Goal: Information Seeking & Learning: Learn about a topic

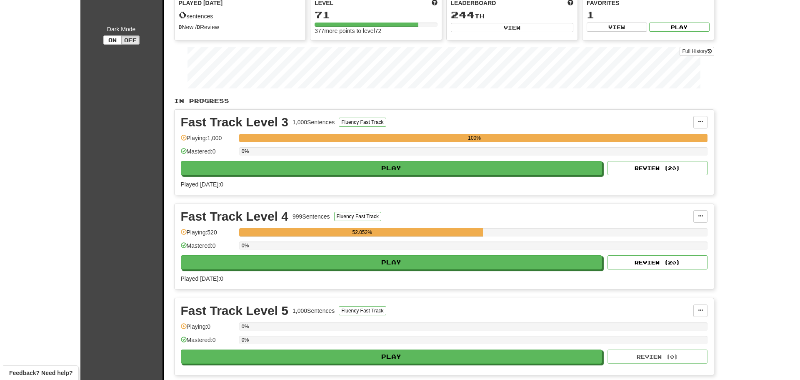
scroll to position [83, 0]
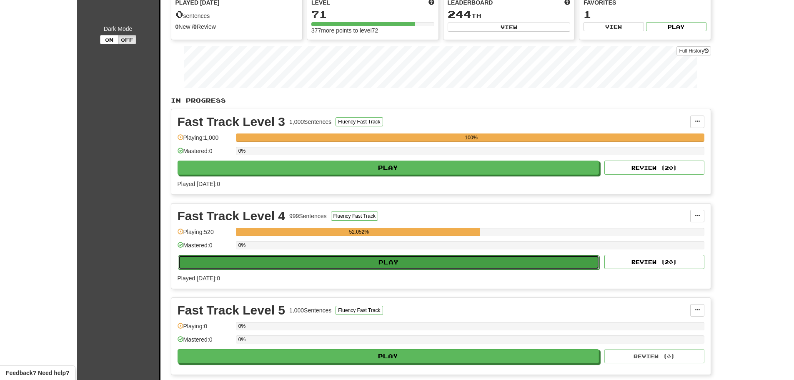
click at [473, 262] on button "Play" at bounding box center [389, 262] width 422 height 14
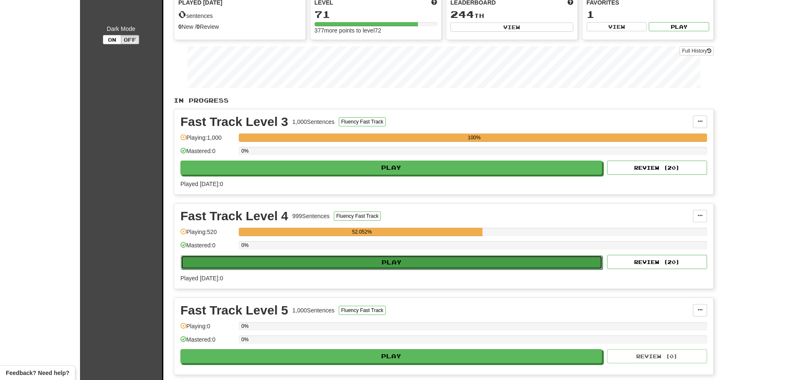
select select "**"
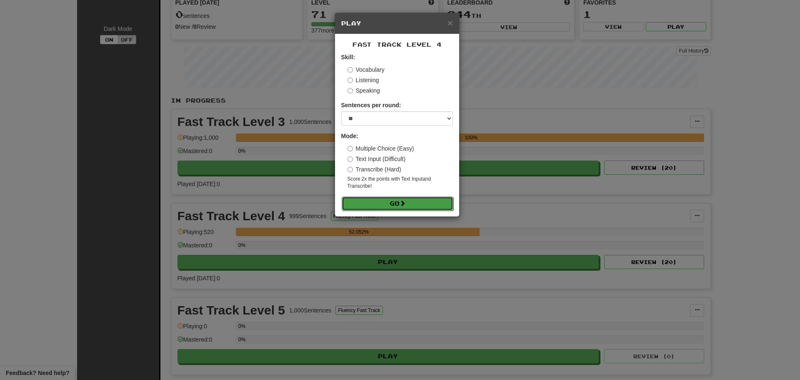
click at [397, 201] on button "Go" at bounding box center [398, 203] width 112 height 14
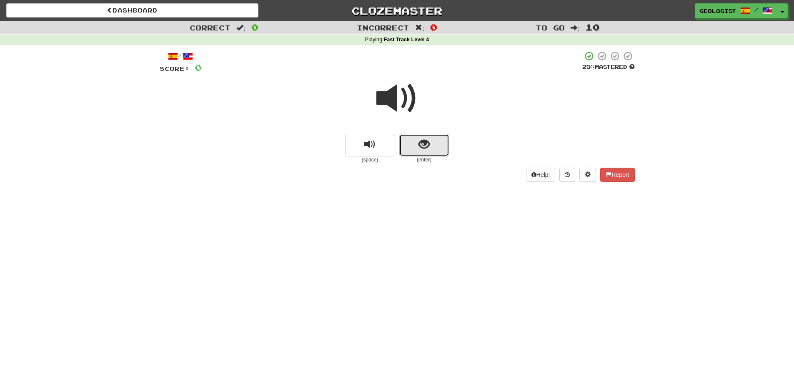
click at [429, 146] on span "show sentence" at bounding box center [423, 144] width 11 height 11
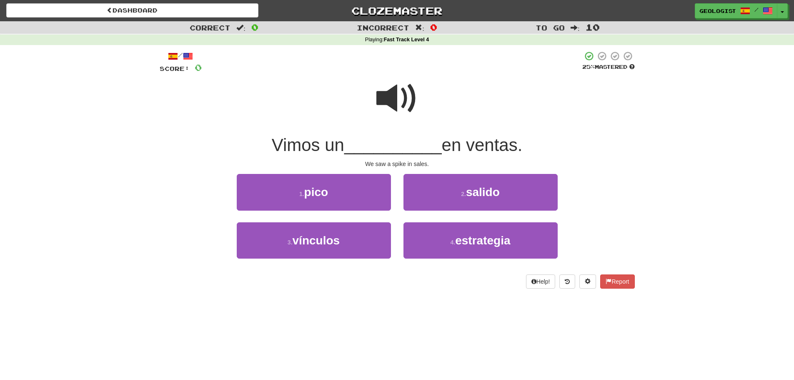
drag, startPoint x: 383, startPoint y: 95, endPoint x: 372, endPoint y: 93, distance: 11.4
click at [378, 94] on span at bounding box center [397, 99] width 42 height 42
drag, startPoint x: 336, startPoint y: 183, endPoint x: 236, endPoint y: 174, distance: 100.5
click at [331, 183] on button "1 . pico" at bounding box center [314, 192] width 154 height 36
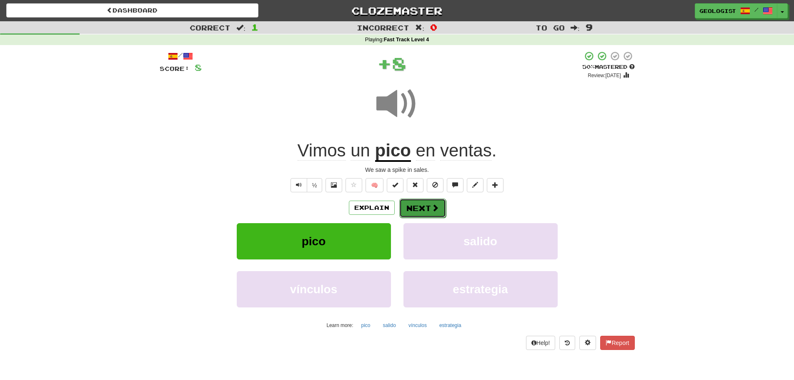
click at [421, 210] on button "Next" at bounding box center [422, 207] width 47 height 19
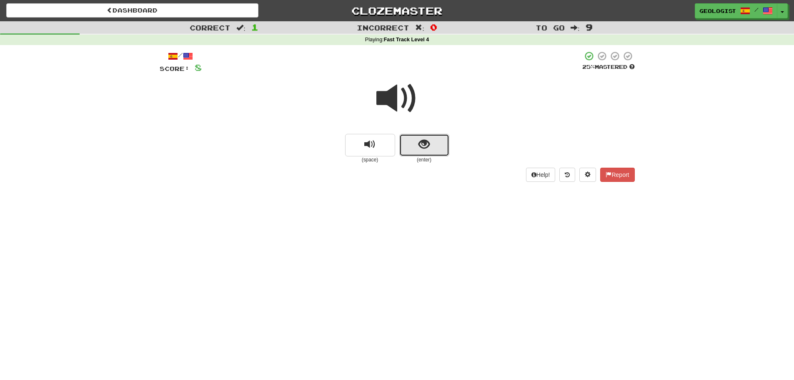
click at [413, 144] on button "show sentence" at bounding box center [424, 145] width 50 height 23
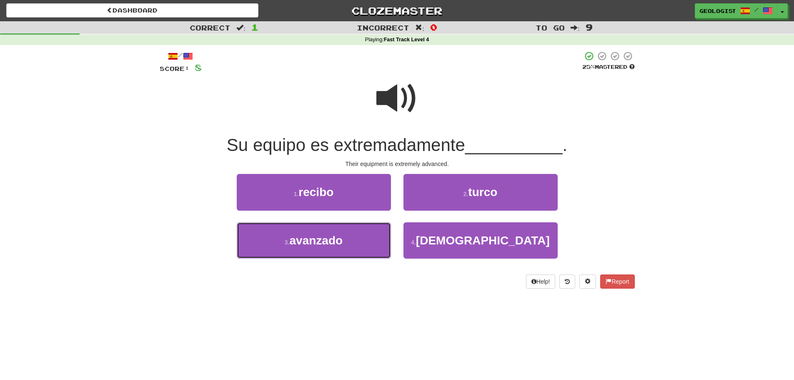
drag, startPoint x: 351, startPoint y: 244, endPoint x: 222, endPoint y: 218, distance: 131.8
click at [345, 242] on button "3 . avanzado" at bounding box center [314, 240] width 154 height 36
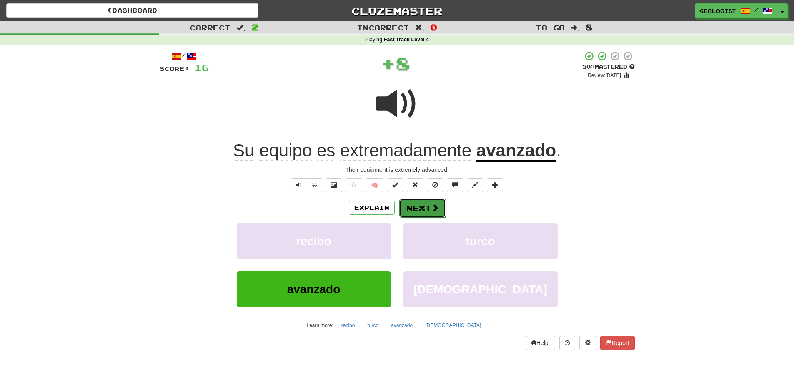
click at [417, 200] on button "Next" at bounding box center [422, 207] width 47 height 19
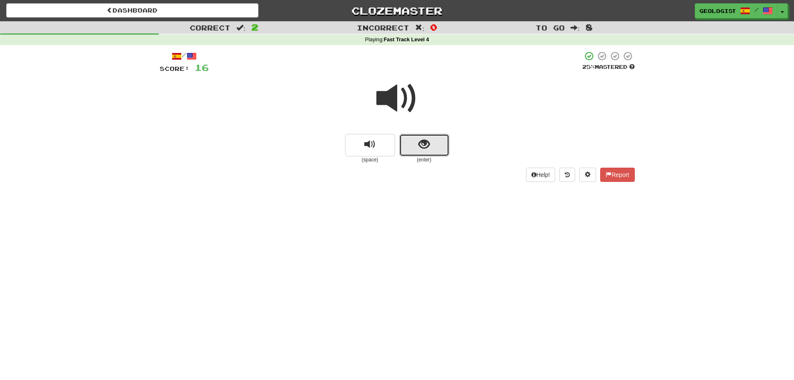
drag, startPoint x: 423, startPoint y: 150, endPoint x: 196, endPoint y: 130, distance: 227.6
click at [422, 150] on span "show sentence" at bounding box center [423, 144] width 11 height 11
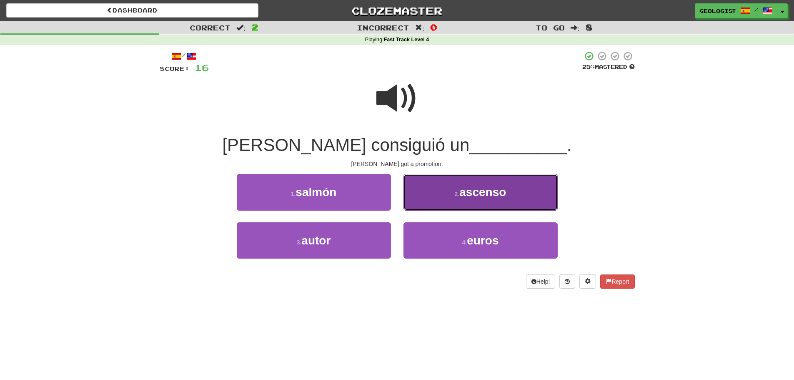
click at [470, 187] on span "ascenso" at bounding box center [482, 191] width 47 height 13
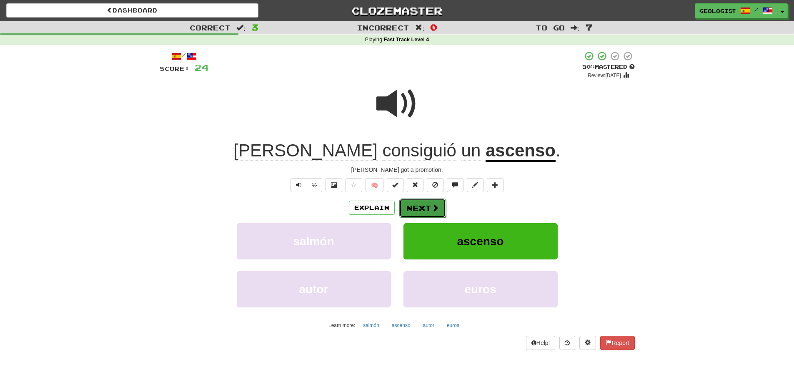
click at [423, 206] on button "Next" at bounding box center [422, 207] width 47 height 19
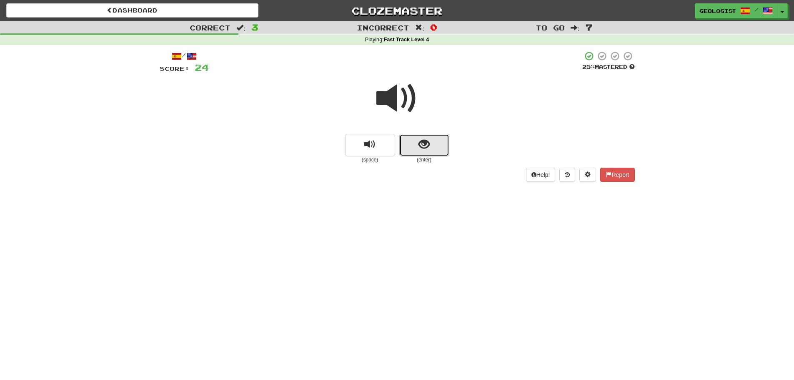
drag, startPoint x: 429, startPoint y: 151, endPoint x: 423, endPoint y: 146, distance: 7.8
click at [423, 146] on span "show sentence" at bounding box center [423, 144] width 11 height 11
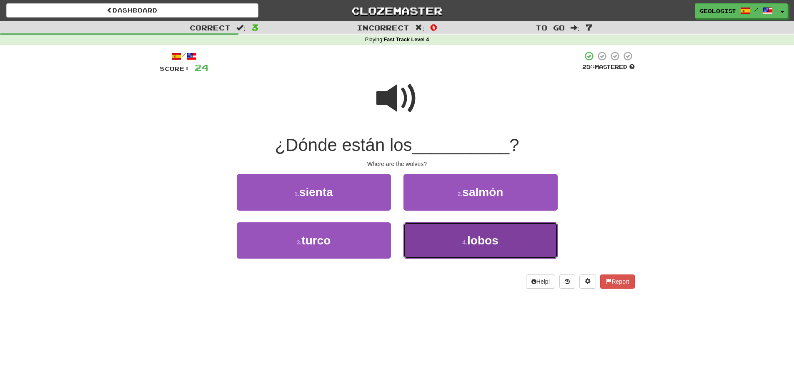
click at [505, 237] on button "4 . lobos" at bounding box center [480, 240] width 154 height 36
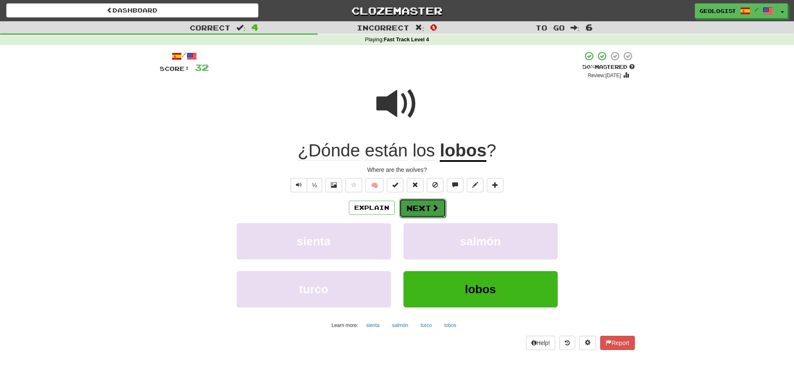
click at [420, 205] on button "Next" at bounding box center [422, 207] width 47 height 19
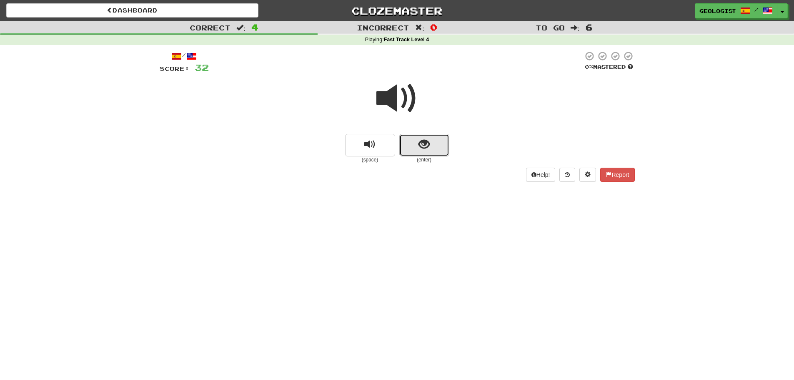
click at [429, 140] on span "show sentence" at bounding box center [423, 144] width 11 height 11
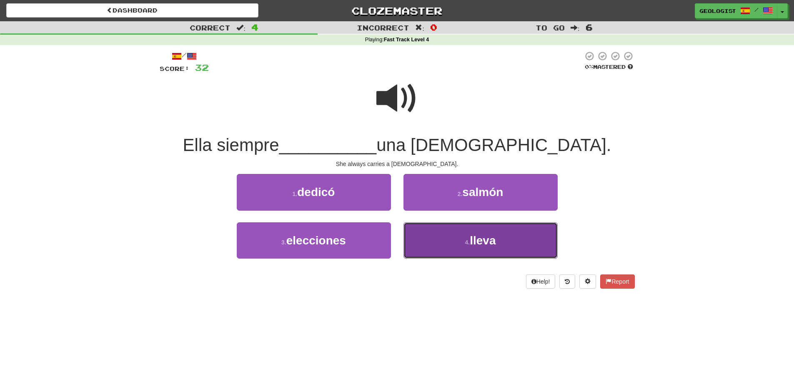
click at [479, 238] on span "lleva" at bounding box center [483, 240] width 26 height 13
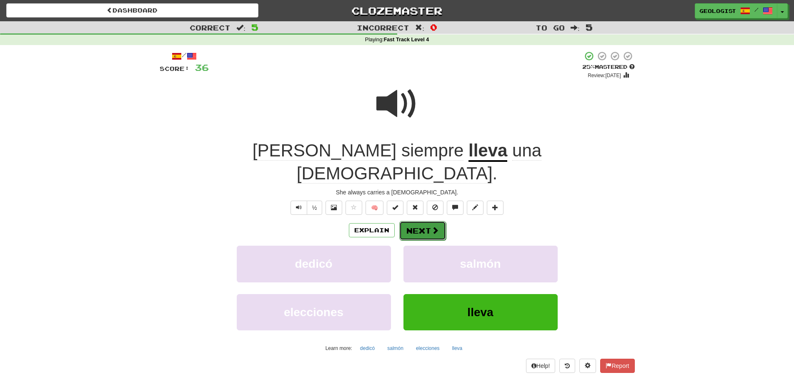
click at [432, 226] on span at bounding box center [435, 230] width 8 height 8
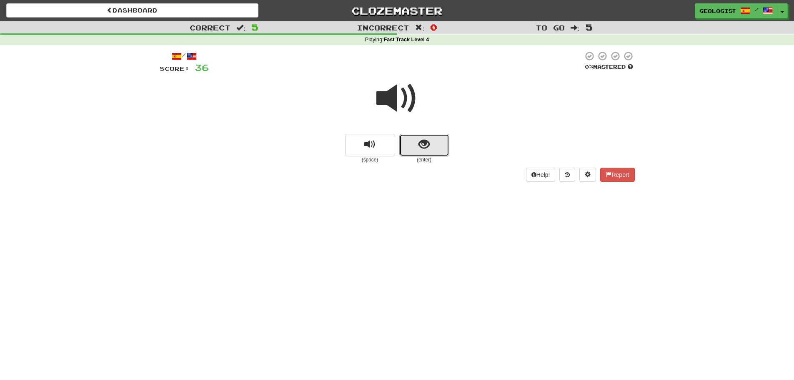
click at [428, 146] on span "show sentence" at bounding box center [423, 144] width 11 height 11
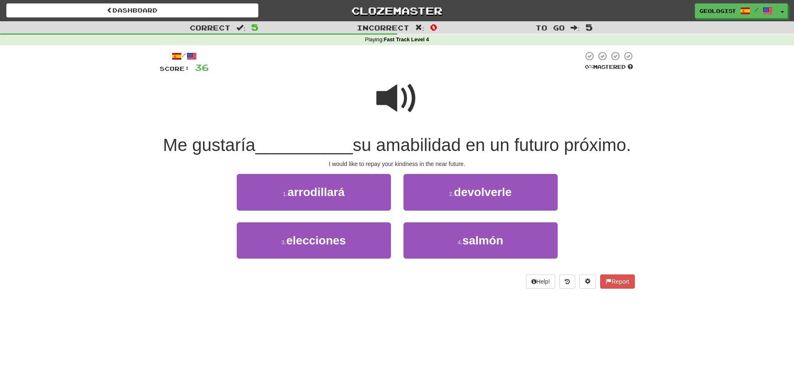
click at [397, 92] on span at bounding box center [397, 99] width 42 height 42
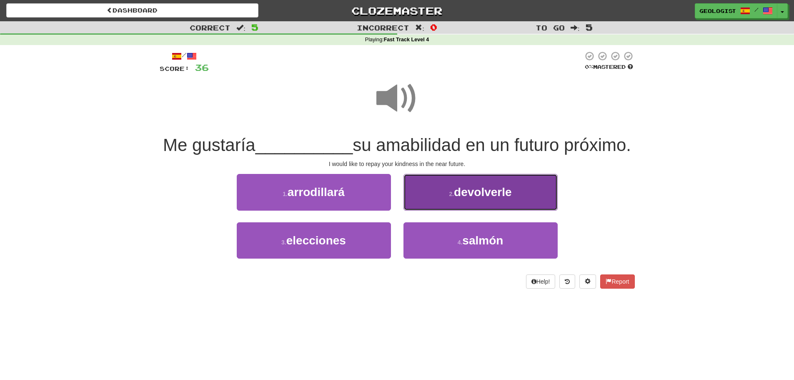
click at [446, 210] on button "2 . devolverle" at bounding box center [480, 192] width 154 height 36
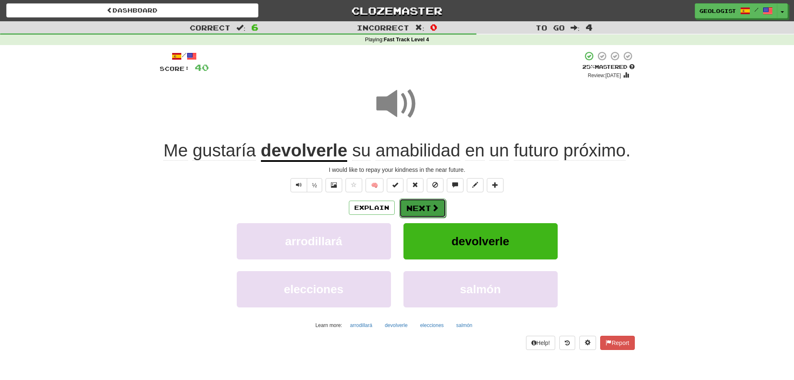
click at [417, 211] on button "Next" at bounding box center [422, 207] width 47 height 19
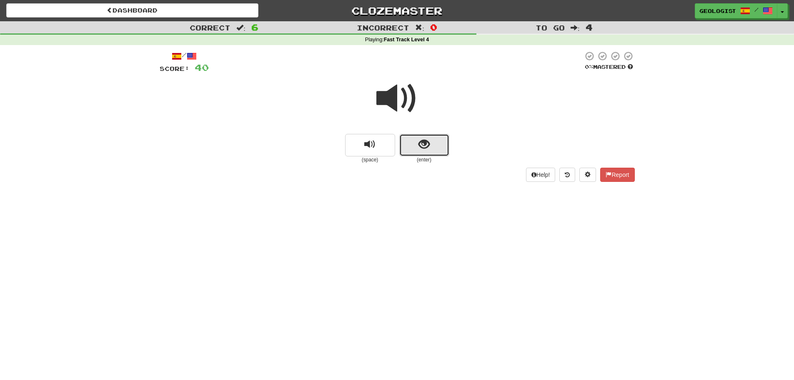
click at [433, 149] on button "show sentence" at bounding box center [424, 145] width 50 height 23
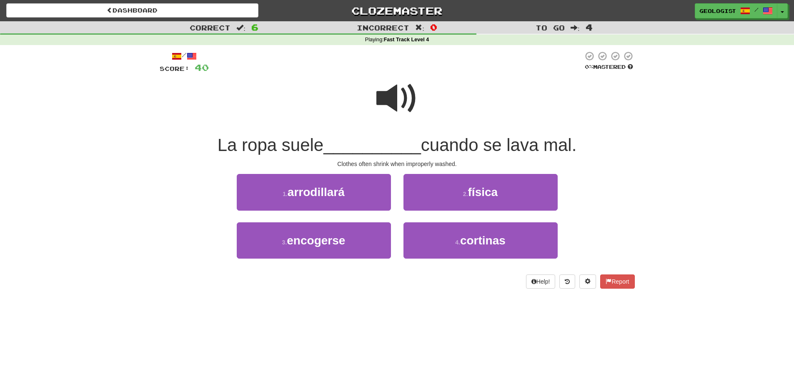
click at [394, 92] on span at bounding box center [397, 99] width 42 height 42
drag, startPoint x: 395, startPoint y: 95, endPoint x: 389, endPoint y: 98, distance: 6.7
click at [395, 95] on span at bounding box center [397, 99] width 42 height 42
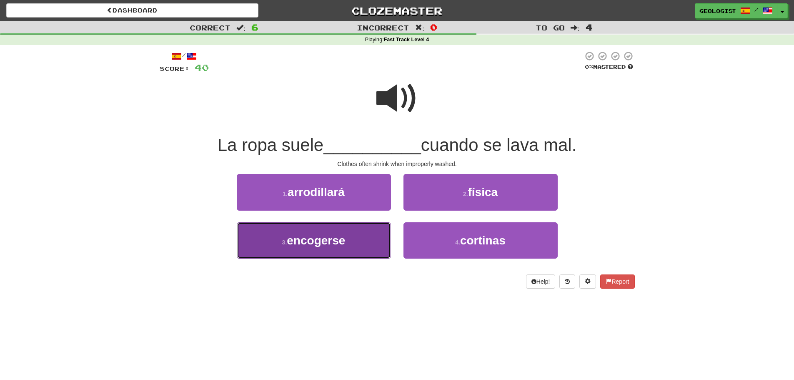
click at [313, 249] on button "3 . encogerse" at bounding box center [314, 240] width 154 height 36
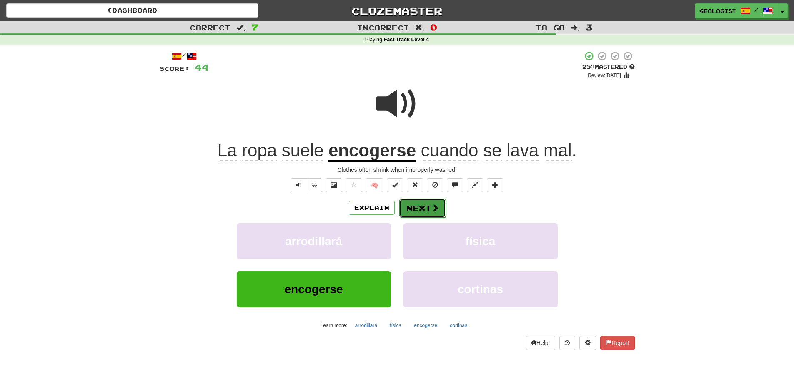
click at [407, 207] on button "Next" at bounding box center [422, 207] width 47 height 19
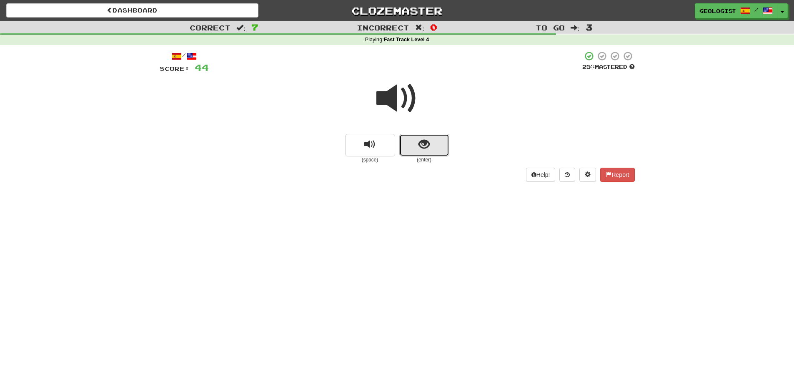
click at [428, 151] on button "show sentence" at bounding box center [424, 145] width 50 height 23
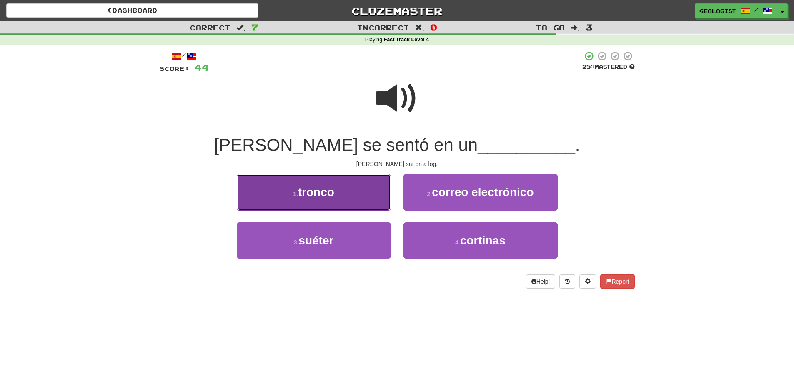
click at [303, 188] on span "tronco" at bounding box center [316, 191] width 36 height 13
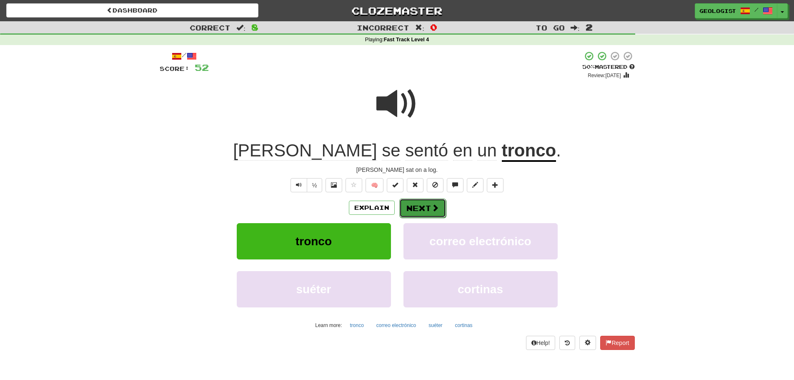
click at [419, 208] on button "Next" at bounding box center [422, 207] width 47 height 19
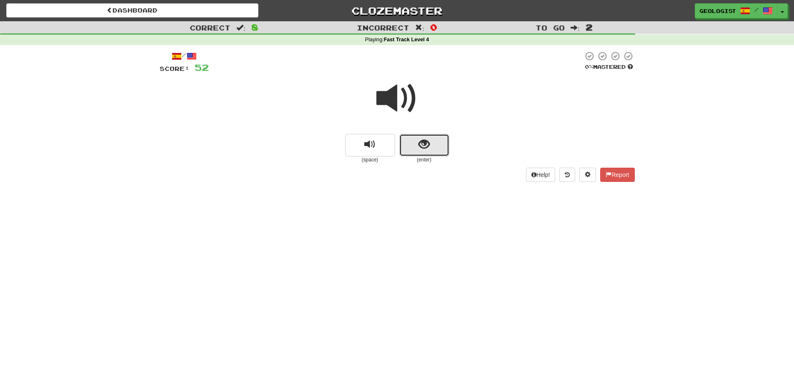
click at [426, 149] on span "show sentence" at bounding box center [423, 144] width 11 height 11
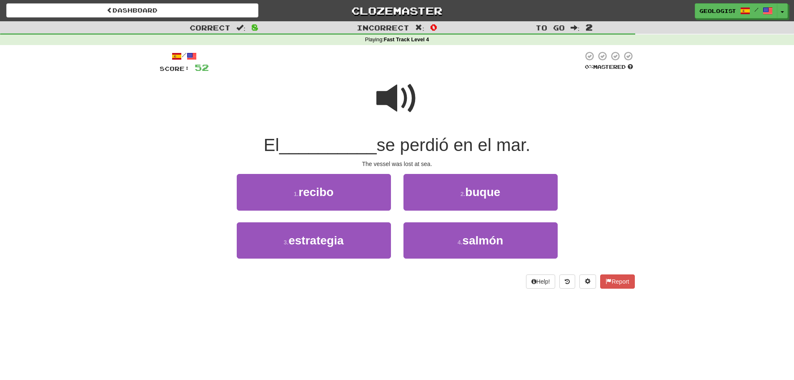
click at [385, 96] on span at bounding box center [397, 99] width 42 height 42
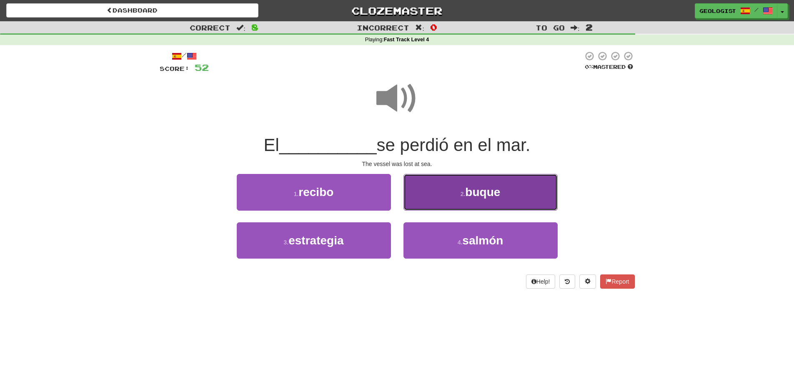
click at [478, 199] on button "2 . buque" at bounding box center [480, 192] width 154 height 36
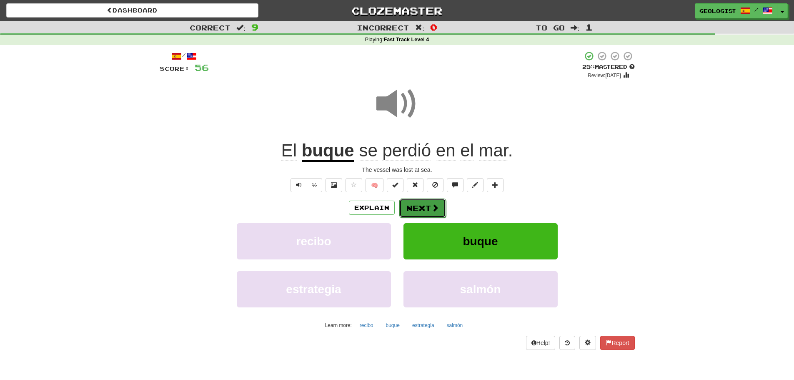
click at [433, 206] on span at bounding box center [435, 208] width 8 height 8
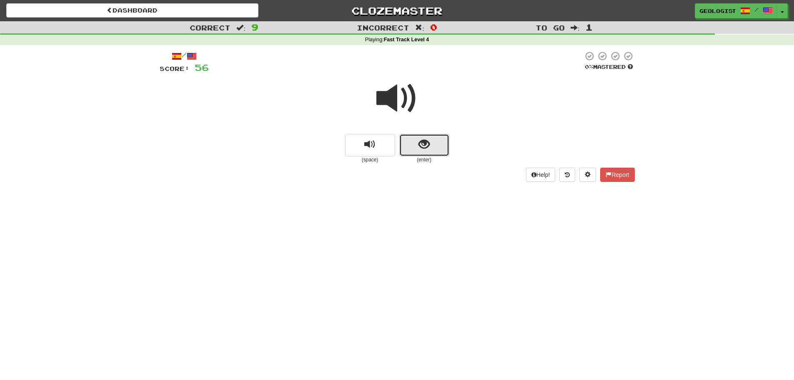
click at [435, 146] on button "show sentence" at bounding box center [424, 145] width 50 height 23
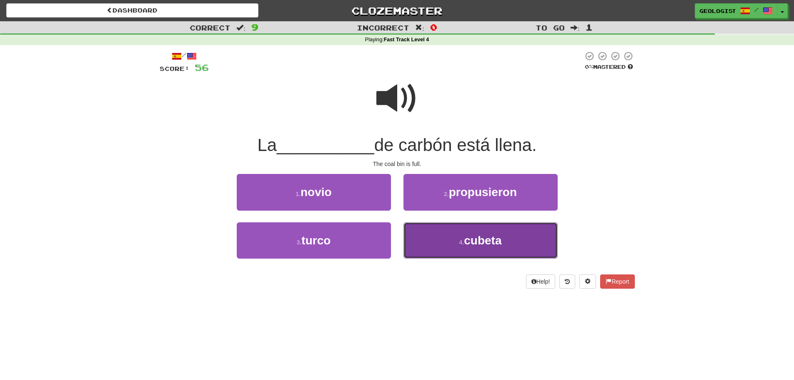
click at [453, 242] on button "4 . cubeta" at bounding box center [480, 240] width 154 height 36
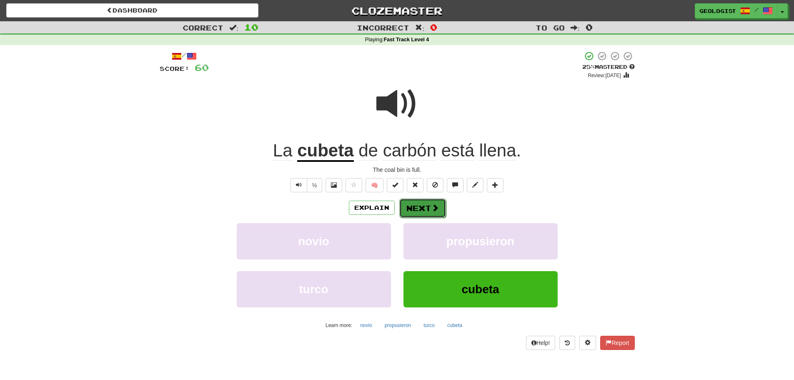
click at [413, 204] on button "Next" at bounding box center [422, 207] width 47 height 19
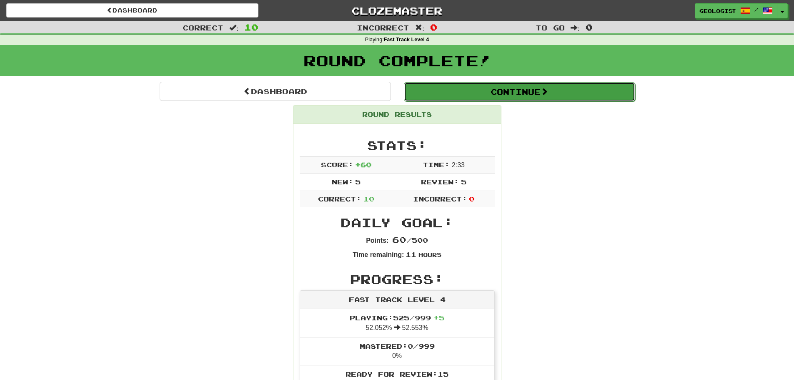
click at [576, 87] on button "Continue" at bounding box center [519, 91] width 231 height 19
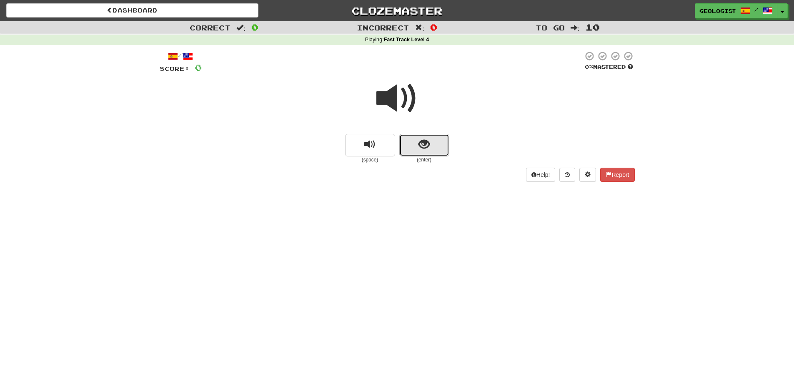
click at [438, 145] on button "show sentence" at bounding box center [424, 145] width 50 height 23
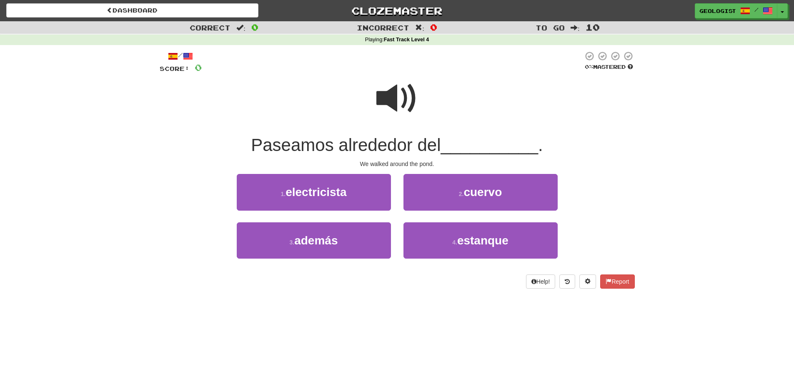
click at [396, 97] on span at bounding box center [397, 99] width 42 height 42
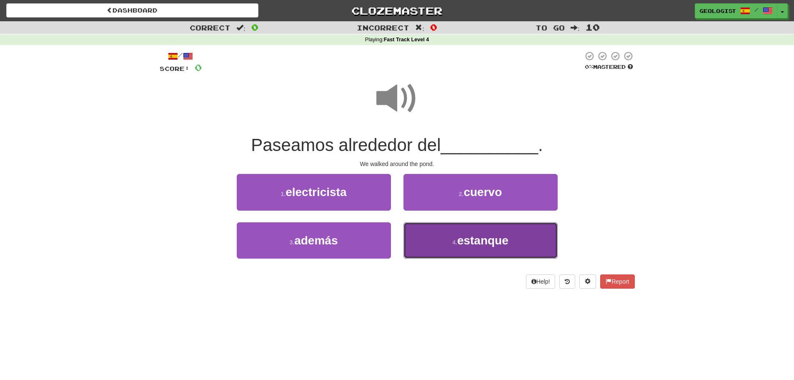
click at [502, 245] on span "estanque" at bounding box center [482, 240] width 51 height 13
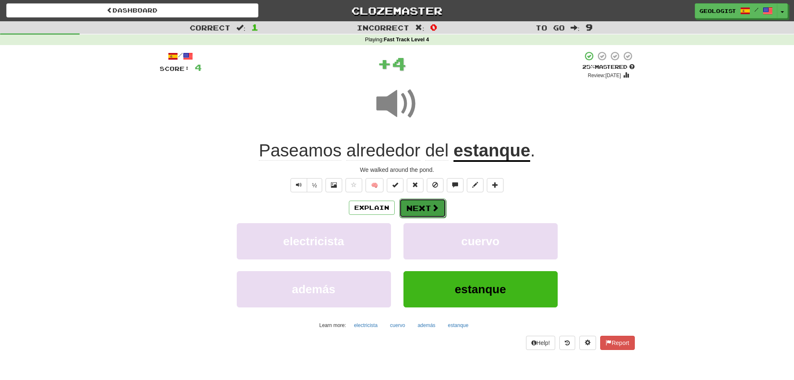
click at [428, 203] on button "Next" at bounding box center [422, 207] width 47 height 19
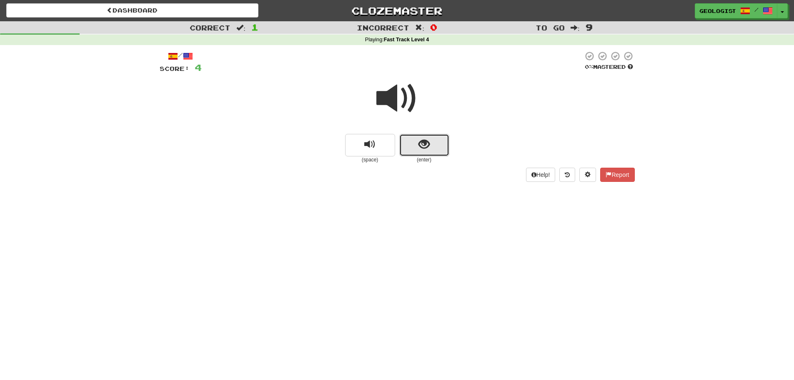
click at [422, 152] on button "show sentence" at bounding box center [424, 145] width 50 height 23
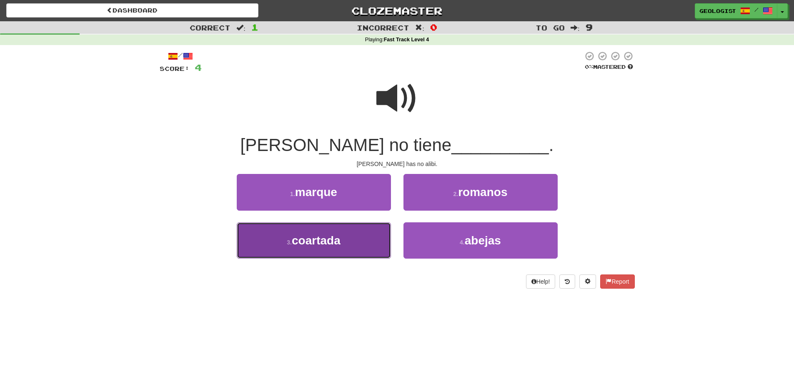
click at [293, 243] on span "coartada" at bounding box center [316, 240] width 49 height 13
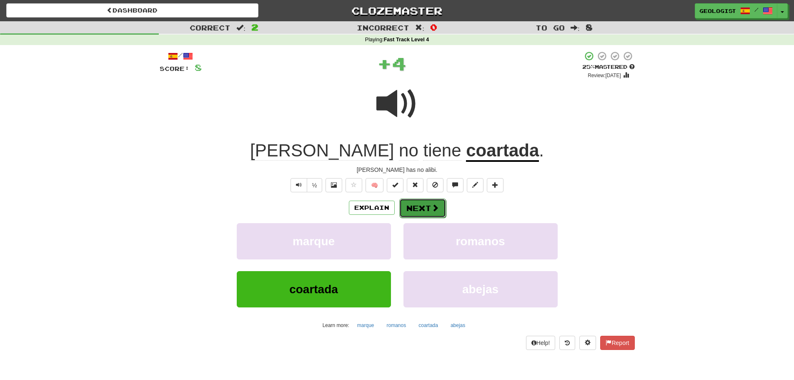
click at [427, 210] on button "Next" at bounding box center [422, 207] width 47 height 19
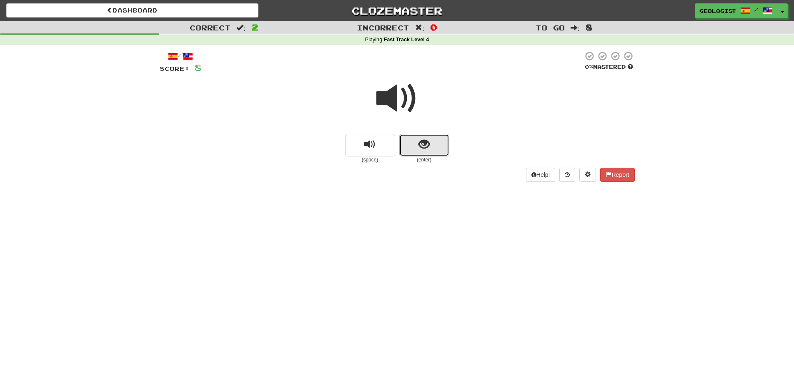
click at [434, 144] on button "show sentence" at bounding box center [424, 145] width 50 height 23
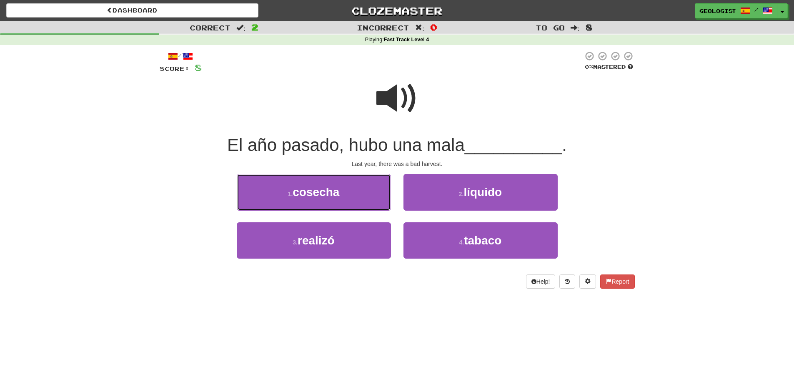
drag, startPoint x: 307, startPoint y: 190, endPoint x: 108, endPoint y: 133, distance: 206.8
click at [302, 184] on button "1 . [GEOGRAPHIC_DATA]" at bounding box center [314, 192] width 154 height 36
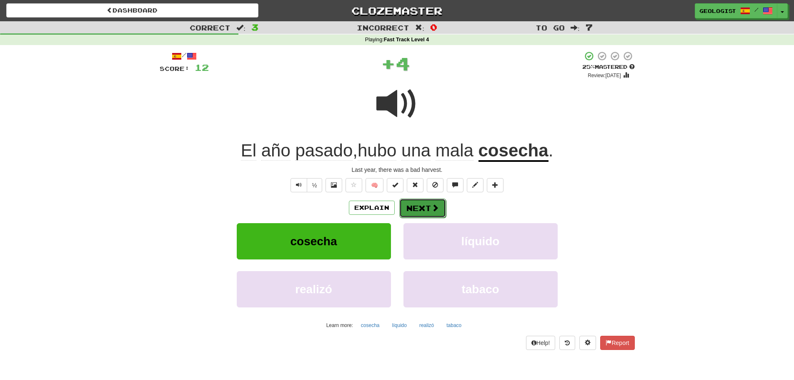
click at [426, 206] on button "Next" at bounding box center [422, 207] width 47 height 19
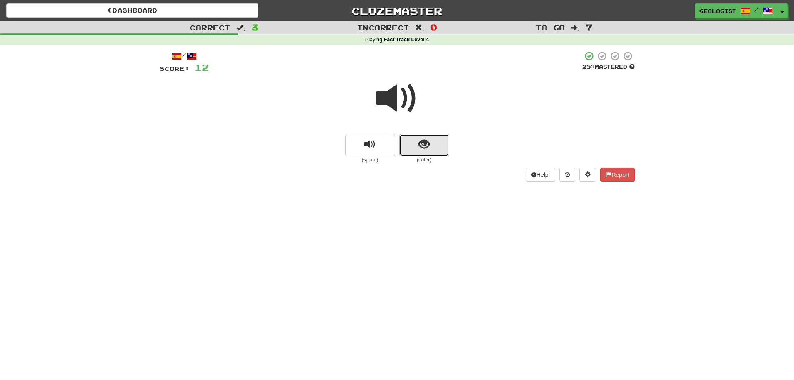
click at [425, 145] on span "show sentence" at bounding box center [423, 144] width 11 height 11
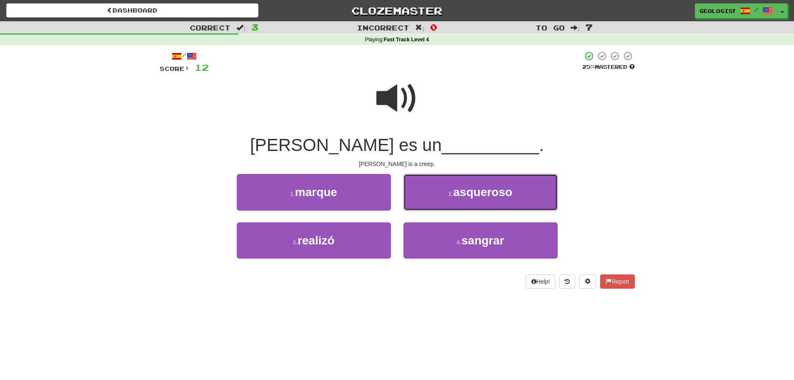
drag, startPoint x: 486, startPoint y: 196, endPoint x: 482, endPoint y: 193, distance: 4.4
click at [485, 195] on span "asqueroso" at bounding box center [482, 191] width 59 height 13
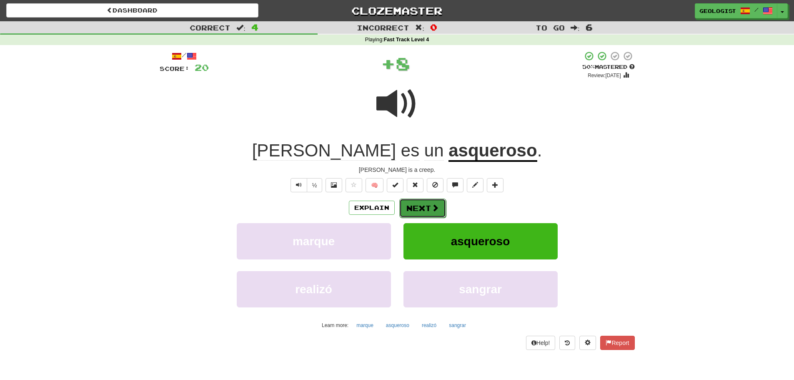
click at [426, 203] on button "Next" at bounding box center [422, 207] width 47 height 19
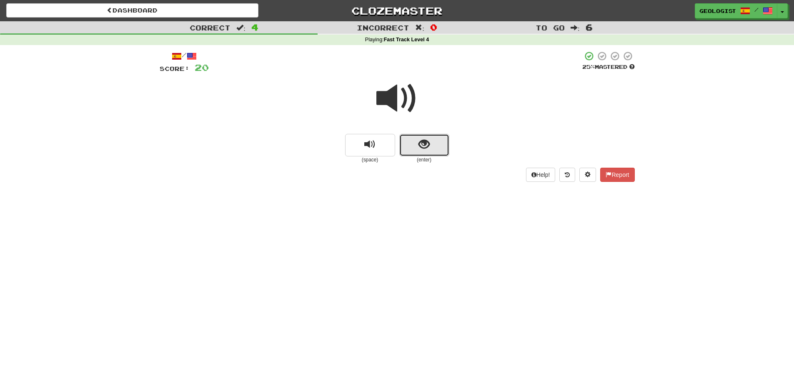
click at [415, 150] on button "show sentence" at bounding box center [424, 145] width 50 height 23
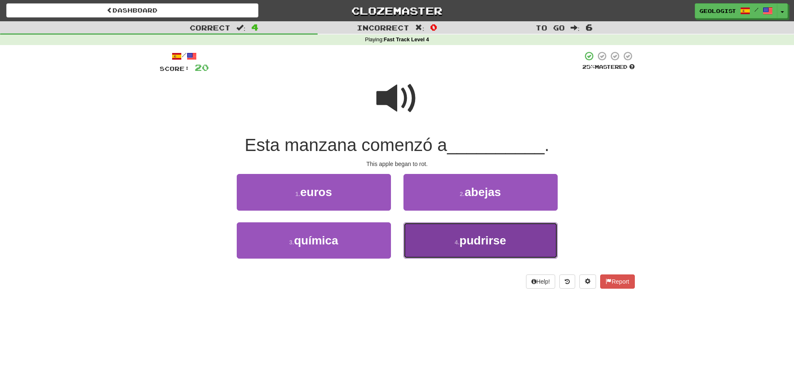
click at [451, 243] on button "4 . [GEOGRAPHIC_DATA]" at bounding box center [480, 240] width 154 height 36
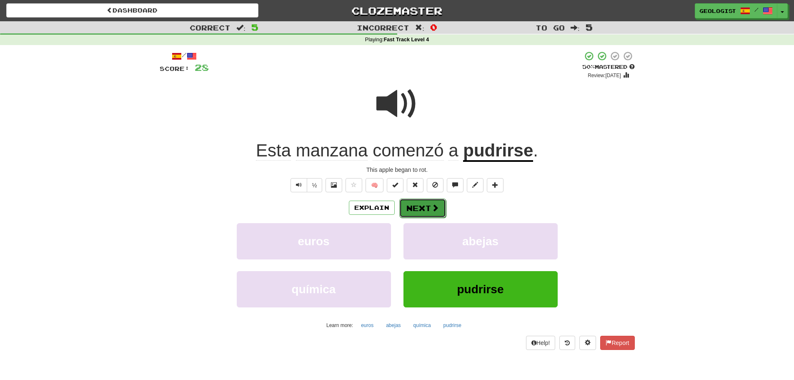
click at [419, 207] on button "Next" at bounding box center [422, 207] width 47 height 19
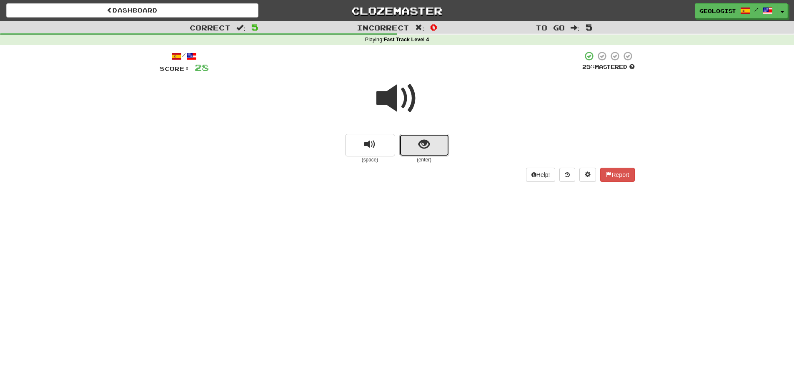
click at [449, 136] on button "show sentence" at bounding box center [424, 145] width 50 height 23
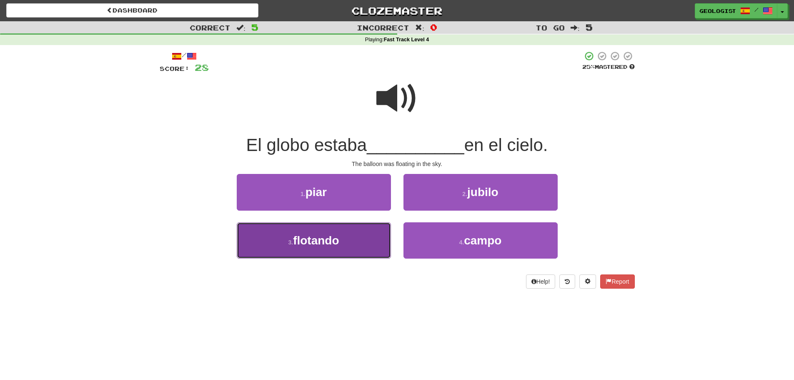
click at [315, 241] on span "flotando" at bounding box center [316, 240] width 46 height 13
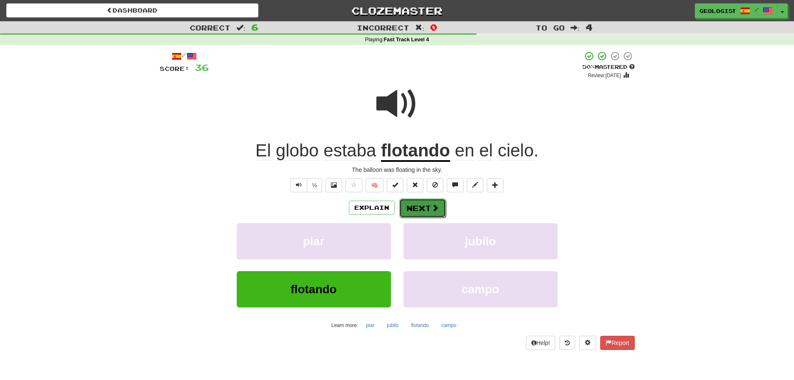
click at [423, 210] on button "Next" at bounding box center [422, 207] width 47 height 19
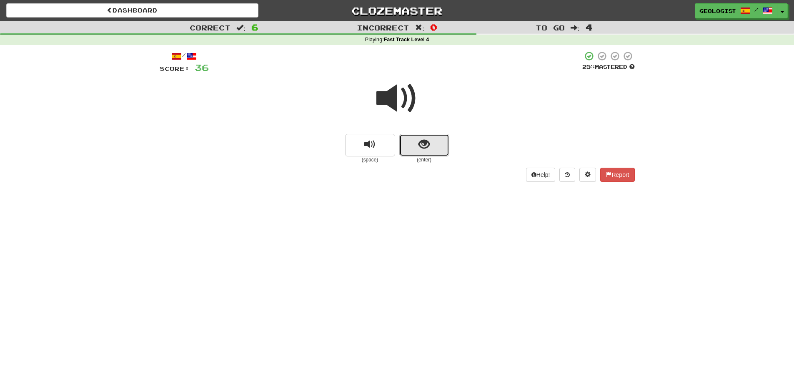
click at [434, 149] on button "show sentence" at bounding box center [424, 145] width 50 height 23
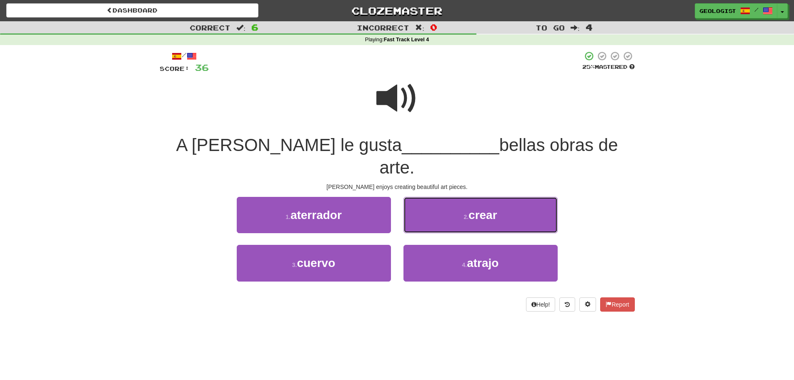
click at [476, 208] on span "crear" at bounding box center [482, 214] width 29 height 13
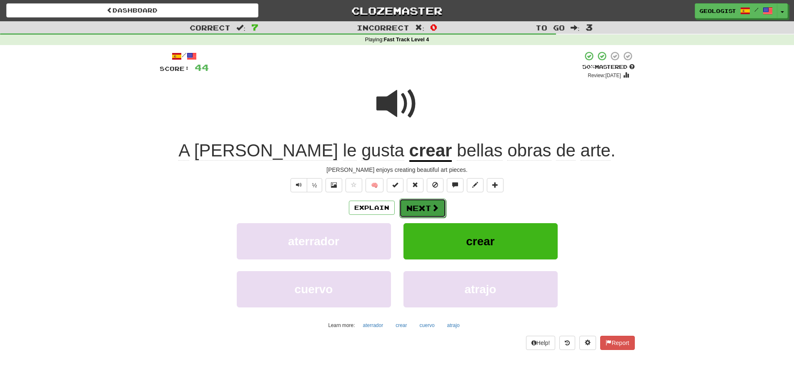
drag, startPoint x: 437, startPoint y: 210, endPoint x: 308, endPoint y: 152, distance: 141.8
click at [437, 210] on span at bounding box center [435, 208] width 8 height 8
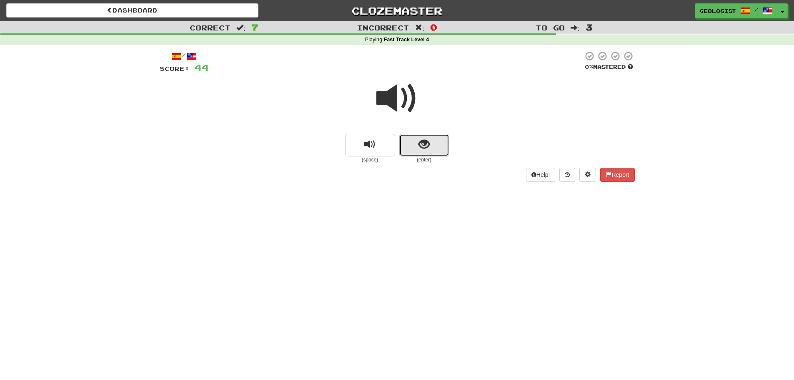
click at [433, 145] on button "show sentence" at bounding box center [424, 145] width 50 height 23
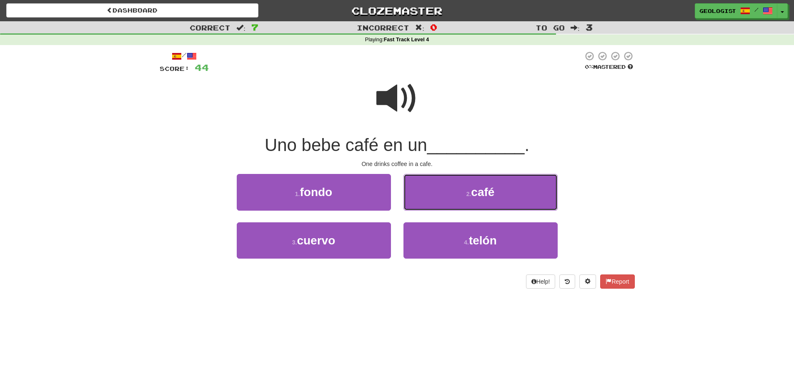
drag, startPoint x: 485, startPoint y: 200, endPoint x: 481, endPoint y: 193, distance: 7.7
click at [482, 194] on button "2 . café" at bounding box center [480, 192] width 154 height 36
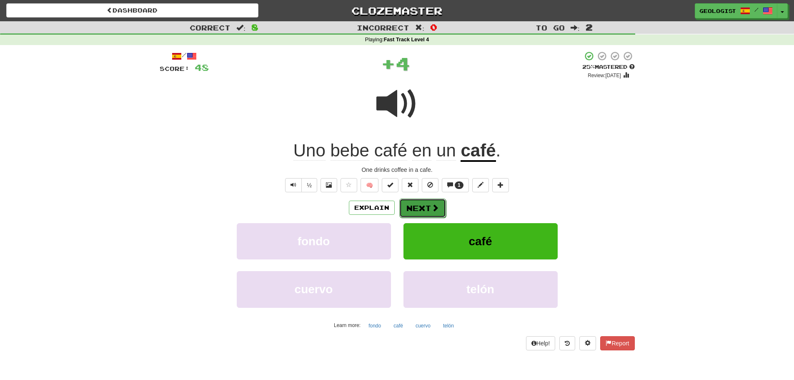
click at [433, 208] on span at bounding box center [435, 208] width 8 height 8
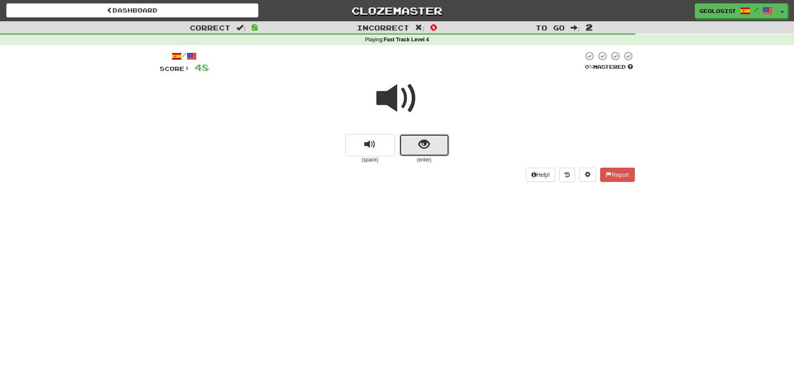
drag, startPoint x: 433, startPoint y: 146, endPoint x: 179, endPoint y: 91, distance: 260.2
click at [433, 146] on button "show sentence" at bounding box center [424, 145] width 50 height 23
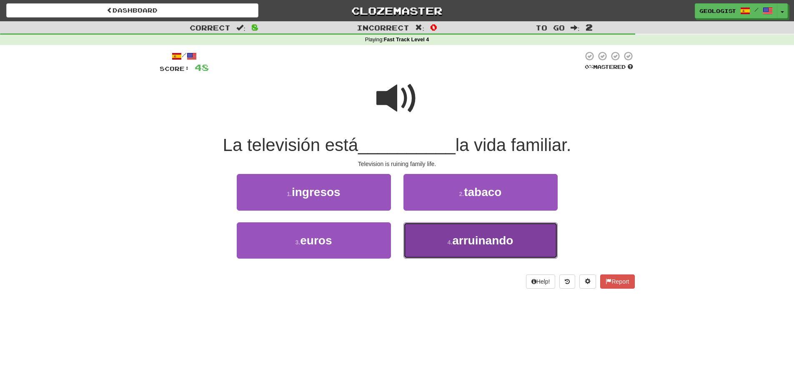
click at [483, 241] on span "arruinando" at bounding box center [482, 240] width 61 height 13
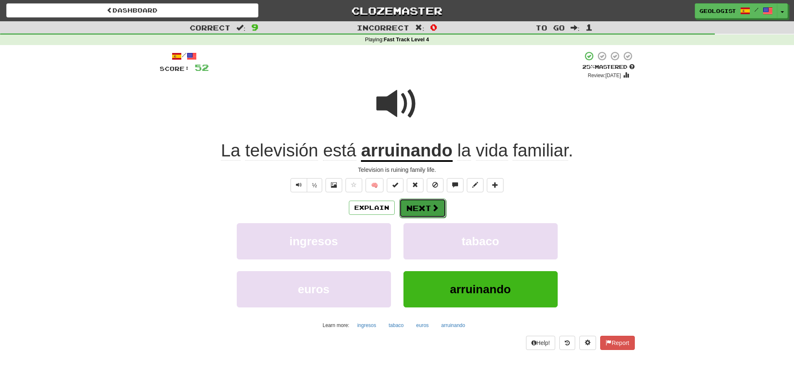
click at [434, 205] on span at bounding box center [435, 208] width 8 height 8
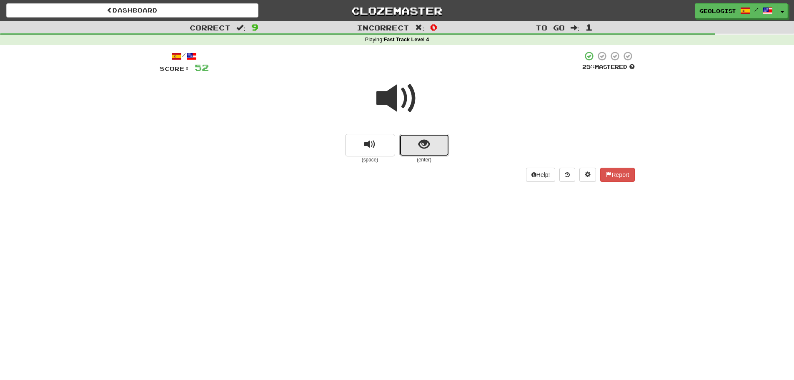
drag, startPoint x: 433, startPoint y: 143, endPoint x: 263, endPoint y: 130, distance: 170.5
click at [432, 143] on button "show sentence" at bounding box center [424, 145] width 50 height 23
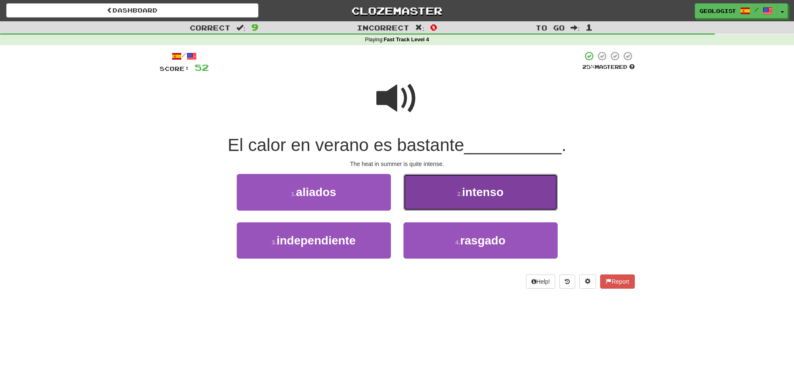
click at [432, 193] on button "2 . intenso" at bounding box center [480, 192] width 154 height 36
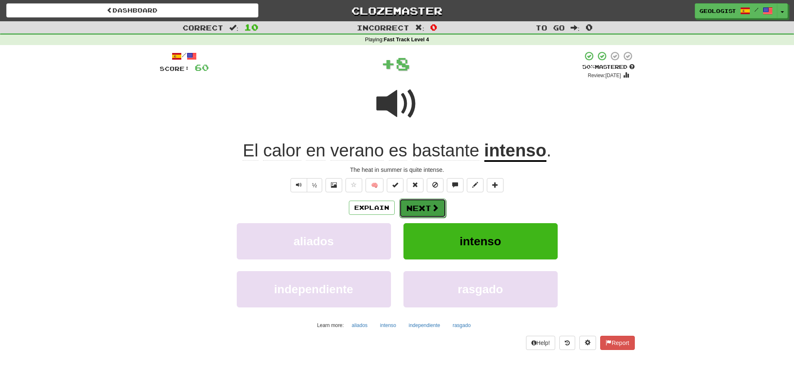
click at [418, 206] on button "Next" at bounding box center [422, 207] width 47 height 19
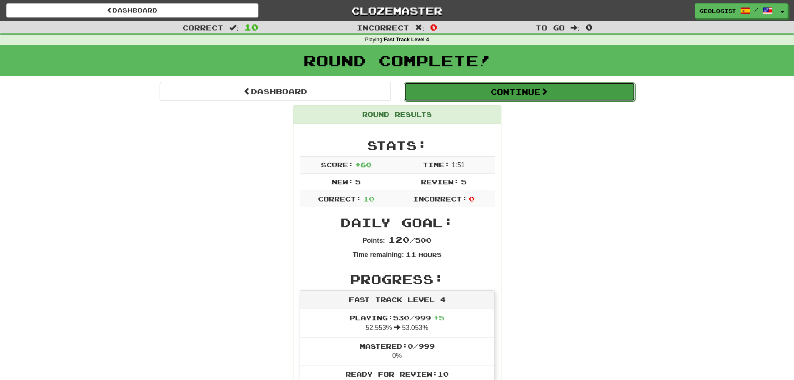
click at [559, 89] on button "Continue" at bounding box center [519, 91] width 231 height 19
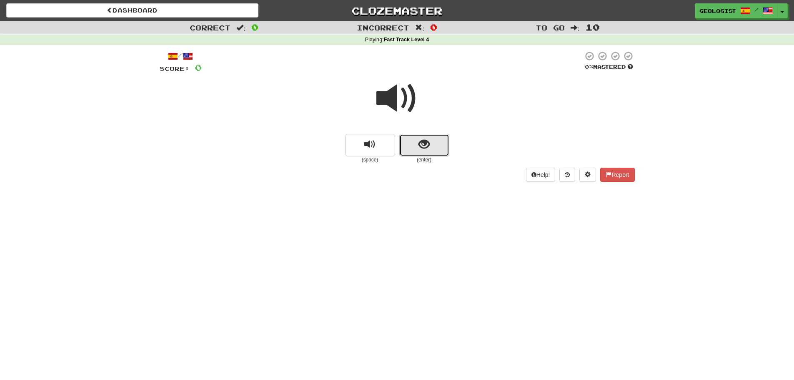
click at [438, 146] on button "show sentence" at bounding box center [424, 145] width 50 height 23
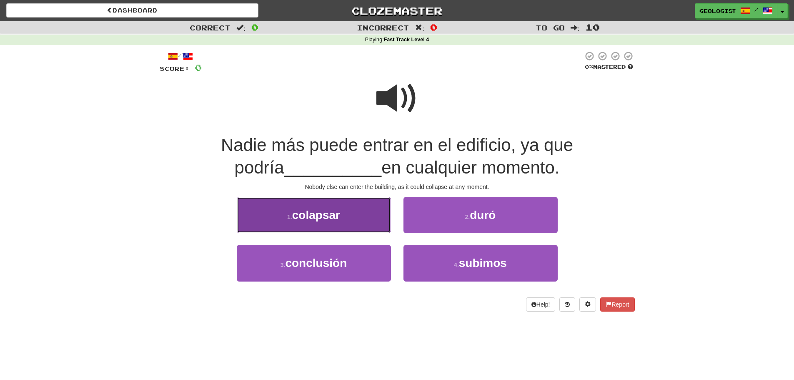
drag, startPoint x: 300, startPoint y: 212, endPoint x: 172, endPoint y: 184, distance: 130.9
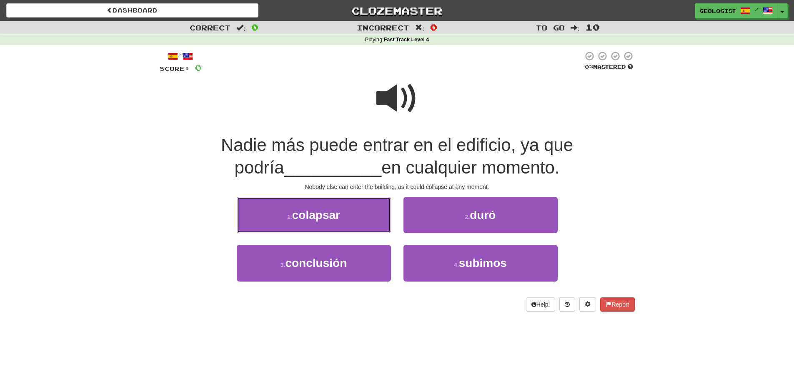
click at [297, 208] on button "1 . colapsar" at bounding box center [314, 215] width 154 height 36
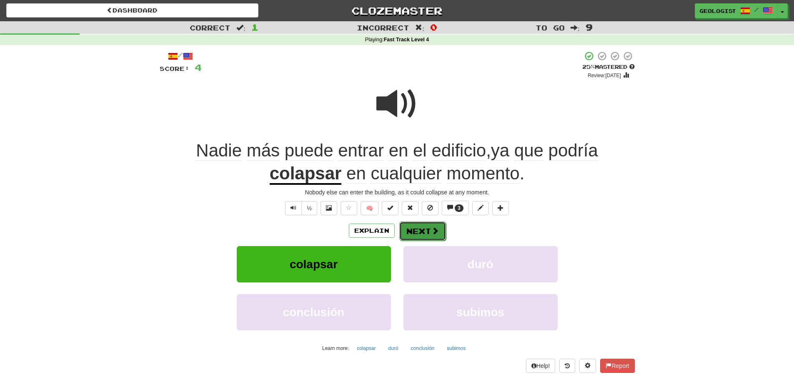
click at [419, 235] on button "Next" at bounding box center [422, 230] width 47 height 19
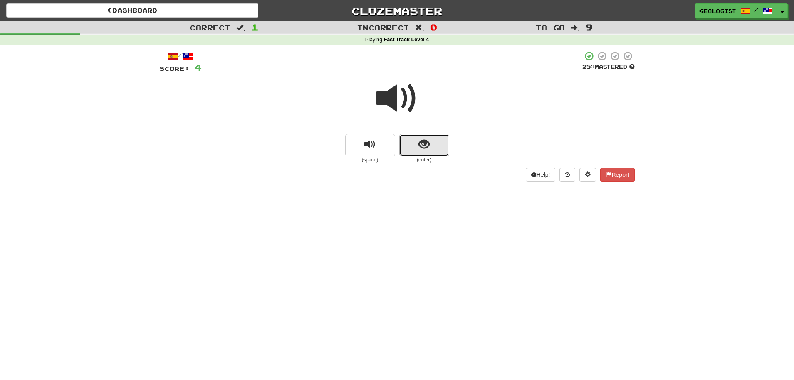
click at [411, 147] on button "show sentence" at bounding box center [424, 145] width 50 height 23
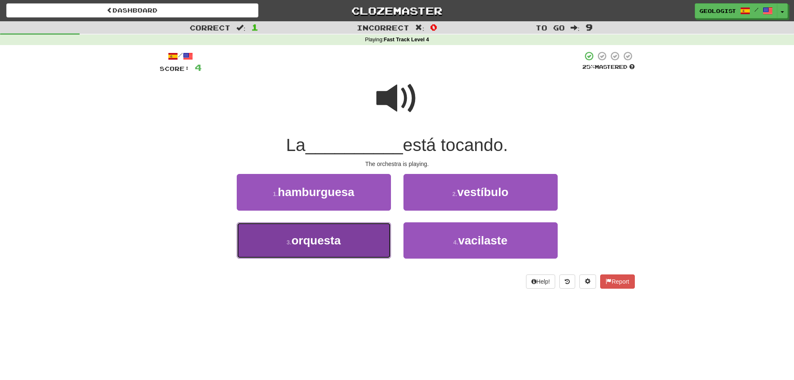
click at [285, 248] on button "3 . orquesta" at bounding box center [314, 240] width 154 height 36
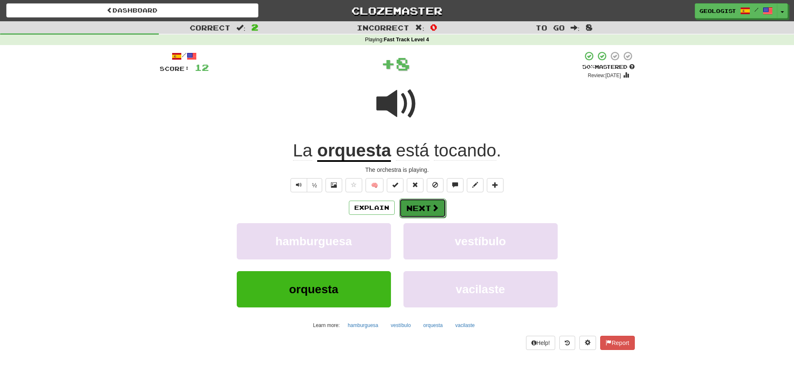
click at [412, 205] on button "Next" at bounding box center [422, 207] width 47 height 19
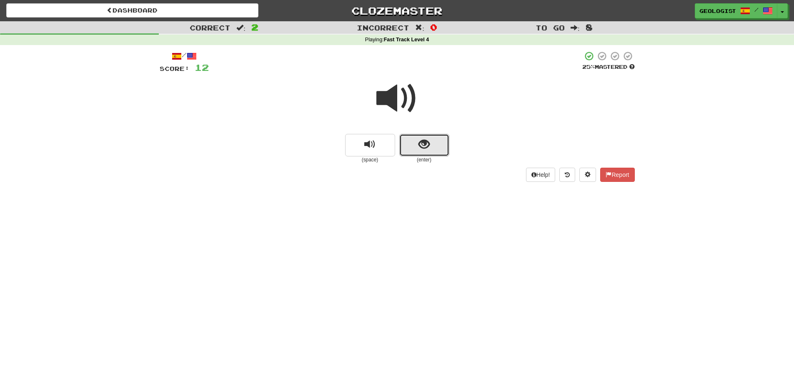
drag, startPoint x: 425, startPoint y: 144, endPoint x: 131, endPoint y: 105, distance: 296.8
click at [422, 144] on span "show sentence" at bounding box center [423, 144] width 11 height 11
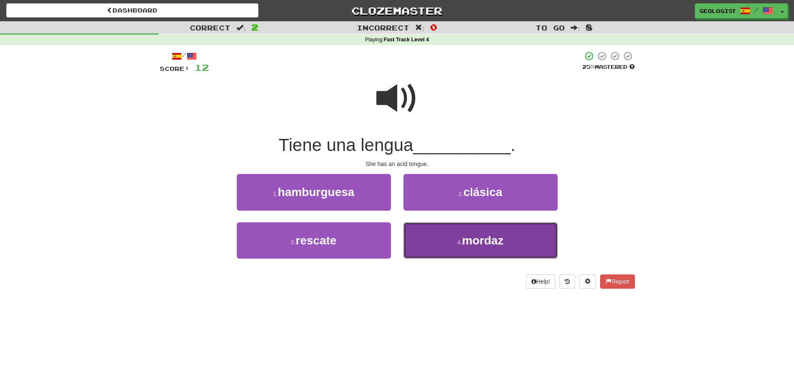
click at [517, 231] on button "4 . mordaz" at bounding box center [480, 240] width 154 height 36
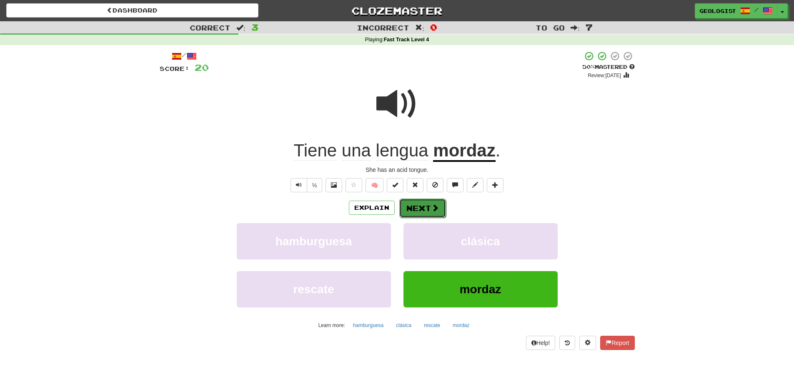
click at [418, 208] on button "Next" at bounding box center [422, 207] width 47 height 19
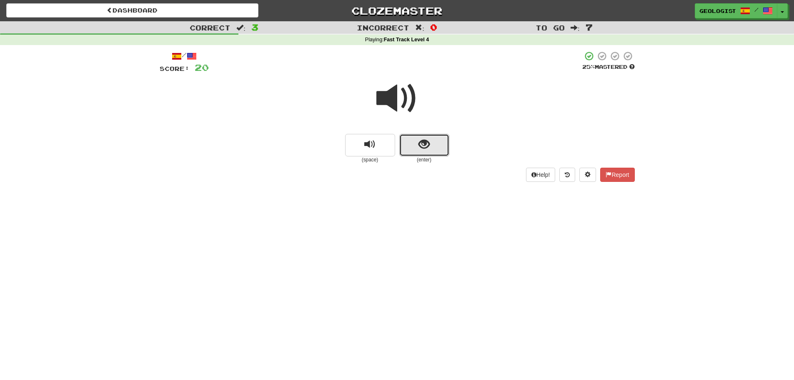
drag, startPoint x: 421, startPoint y: 148, endPoint x: 311, endPoint y: 123, distance: 112.7
click at [420, 147] on span "show sentence" at bounding box center [423, 144] width 11 height 11
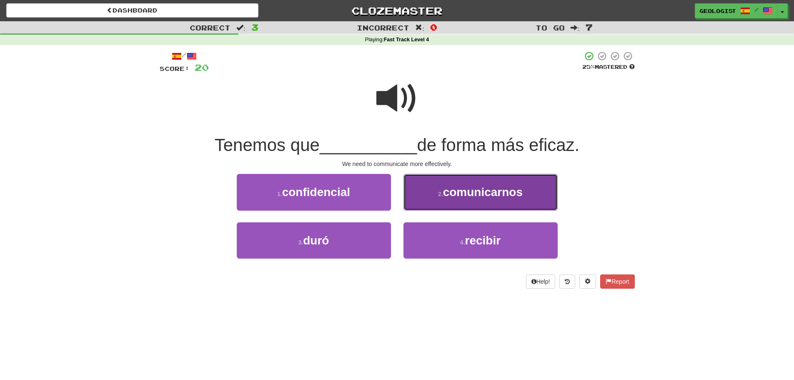
click at [485, 186] on span "comunicarnos" at bounding box center [483, 191] width 80 height 13
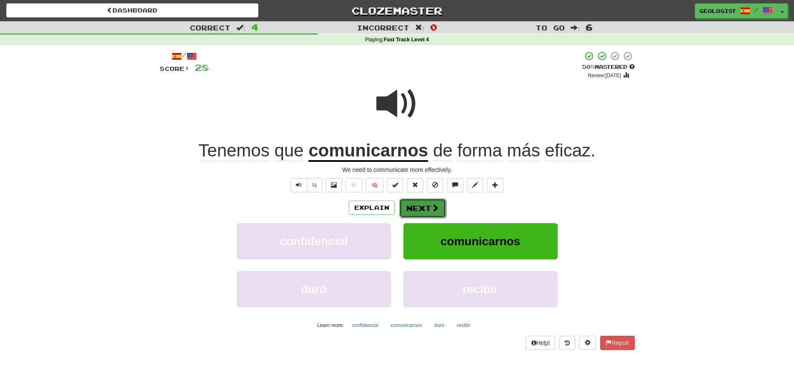
click at [420, 207] on button "Next" at bounding box center [422, 207] width 47 height 19
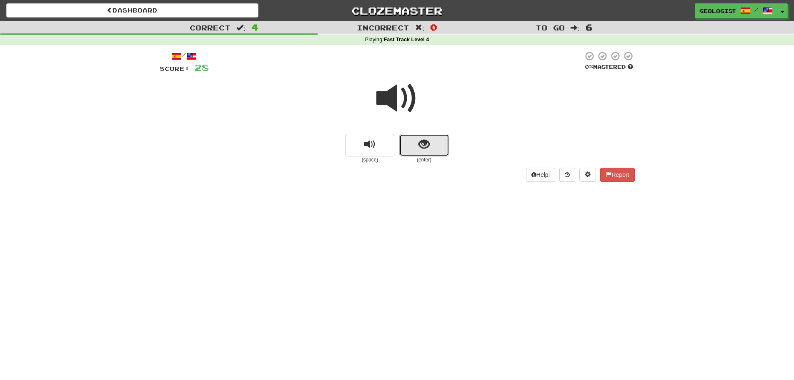
drag, startPoint x: 420, startPoint y: 149, endPoint x: 302, endPoint y: 131, distance: 119.4
click at [416, 147] on button "show sentence" at bounding box center [424, 145] width 50 height 23
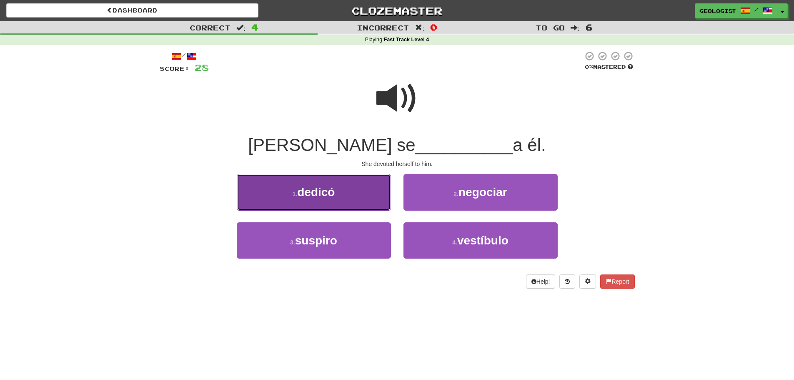
click at [268, 189] on button "1 . dedicó" at bounding box center [314, 192] width 154 height 36
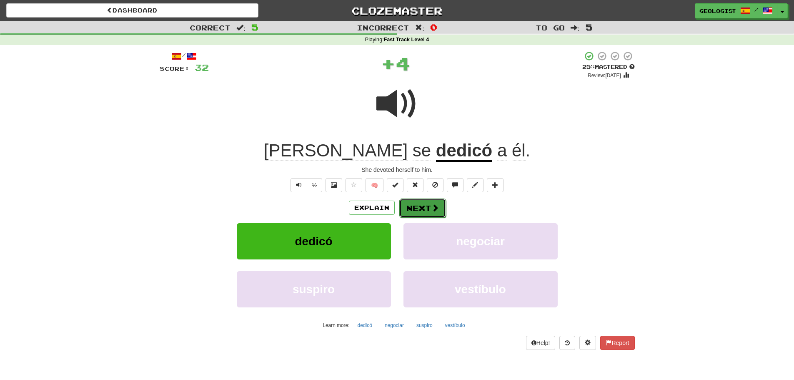
click at [418, 212] on button "Next" at bounding box center [422, 207] width 47 height 19
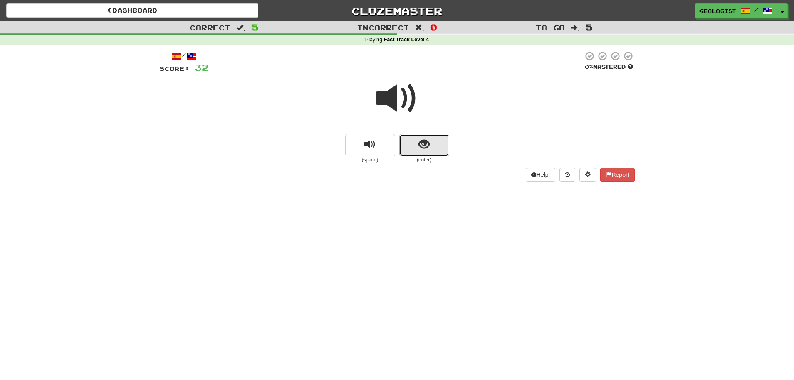
click at [418, 147] on button "show sentence" at bounding box center [424, 145] width 50 height 23
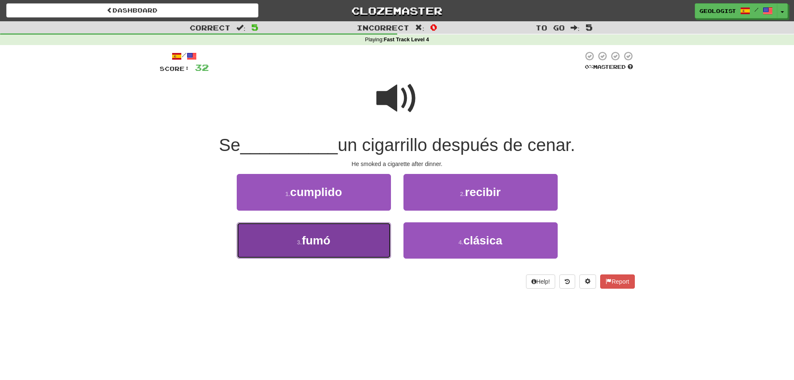
click at [283, 247] on button "3 . fumó" at bounding box center [314, 240] width 154 height 36
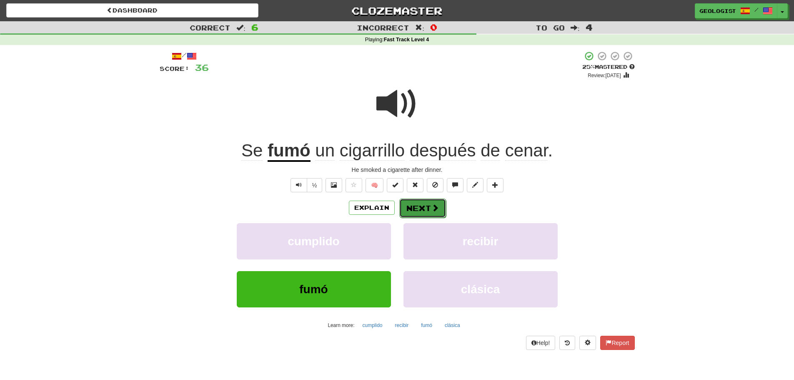
click at [425, 208] on button "Next" at bounding box center [422, 207] width 47 height 19
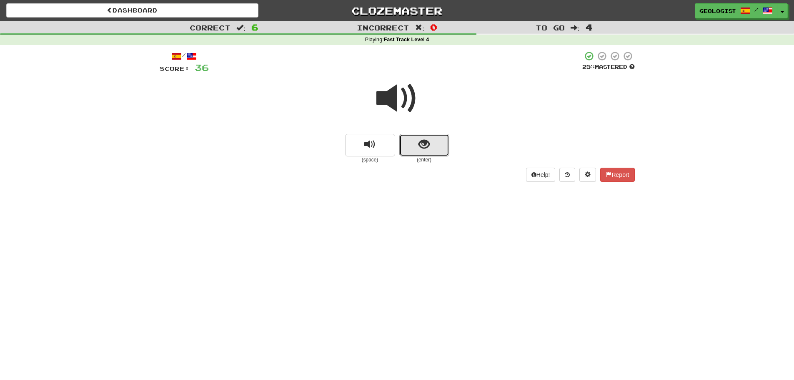
drag, startPoint x: 418, startPoint y: 151, endPoint x: 118, endPoint y: 139, distance: 299.9
click at [402, 146] on button "show sentence" at bounding box center [424, 145] width 50 height 23
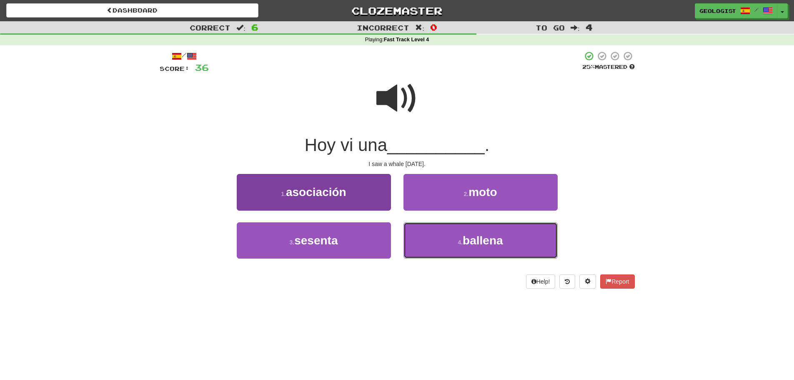
drag, startPoint x: 475, startPoint y: 247, endPoint x: 387, endPoint y: 234, distance: 88.5
click at [474, 247] on button "4 . [GEOGRAPHIC_DATA]" at bounding box center [480, 240] width 154 height 36
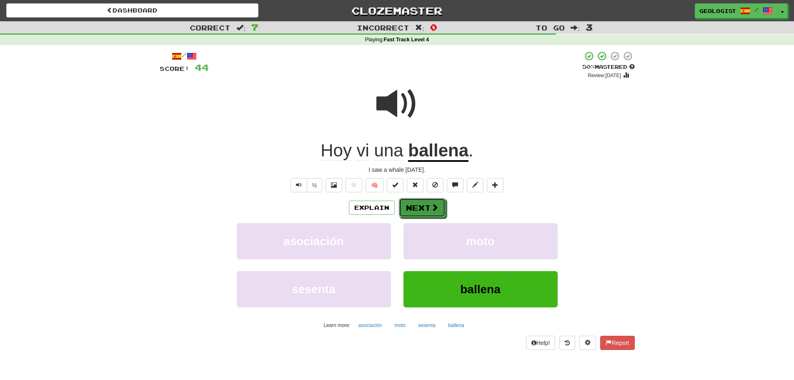
drag, startPoint x: 416, startPoint y: 213, endPoint x: 407, endPoint y: 210, distance: 9.4
click at [416, 213] on button "Next" at bounding box center [422, 207] width 47 height 19
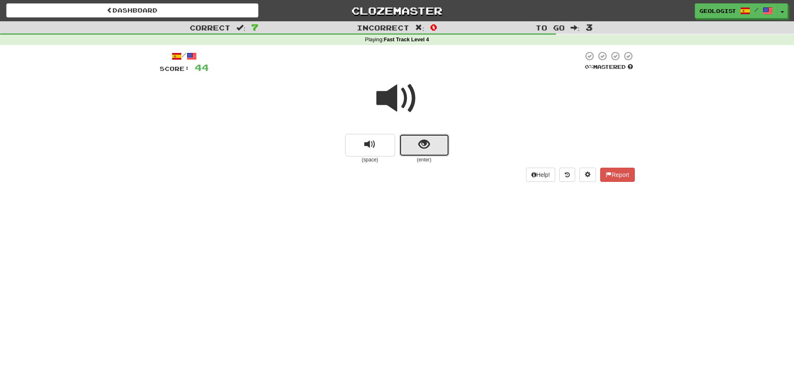
drag, startPoint x: 430, startPoint y: 148, endPoint x: 0, endPoint y: 165, distance: 430.0
click at [429, 147] on button "show sentence" at bounding box center [424, 145] width 50 height 23
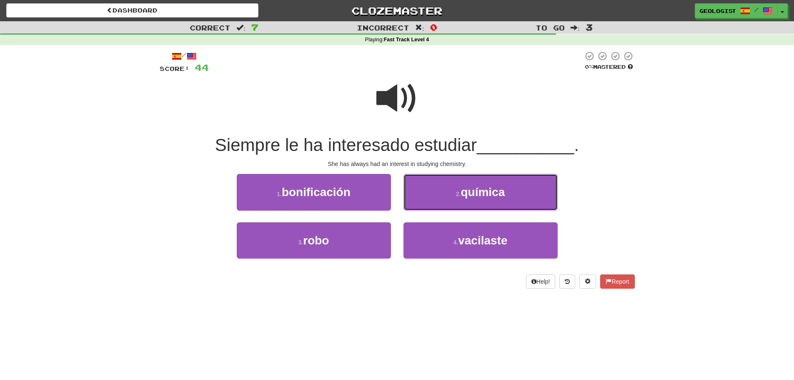
drag, startPoint x: 476, startPoint y: 200, endPoint x: 455, endPoint y: 195, distance: 21.0
click at [466, 198] on button "2 . química" at bounding box center [480, 192] width 154 height 36
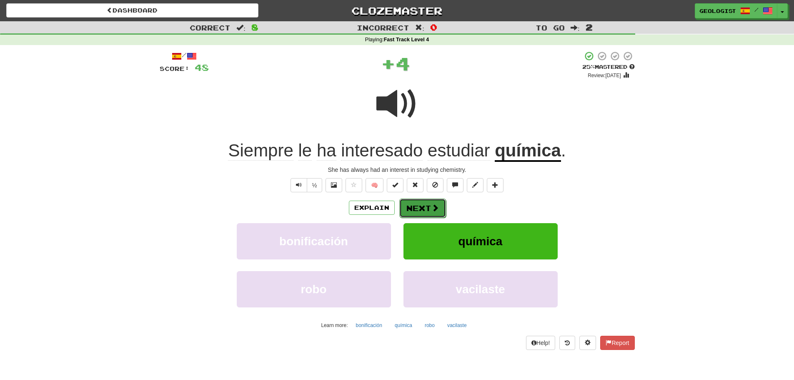
click at [425, 210] on button "Next" at bounding box center [422, 207] width 47 height 19
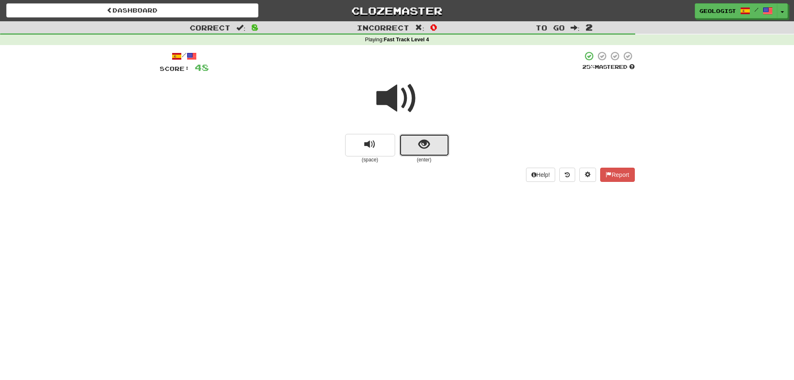
click at [432, 152] on button "show sentence" at bounding box center [424, 145] width 50 height 23
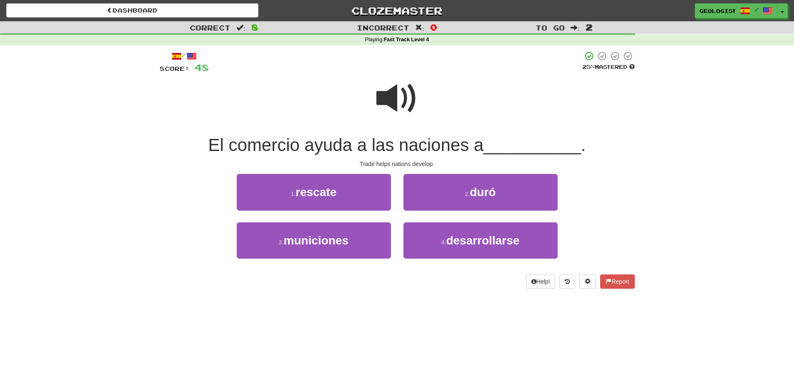
click at [394, 93] on span at bounding box center [397, 99] width 42 height 42
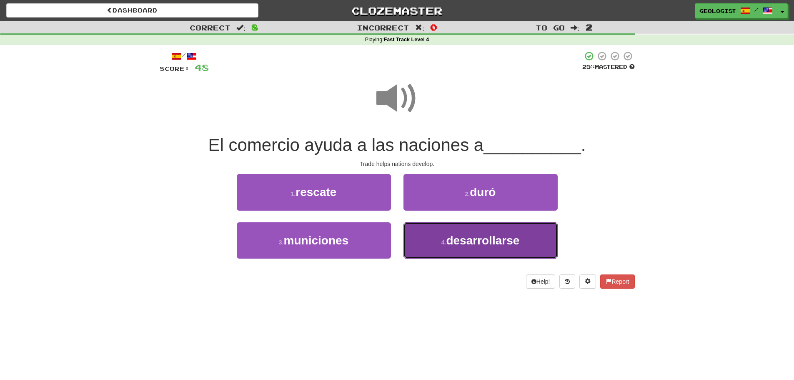
click at [506, 237] on span "desarrollarse" at bounding box center [482, 240] width 73 height 13
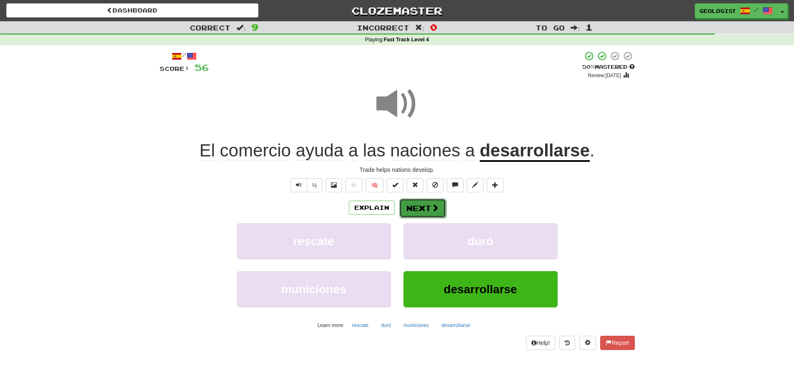
click at [417, 205] on button "Next" at bounding box center [422, 207] width 47 height 19
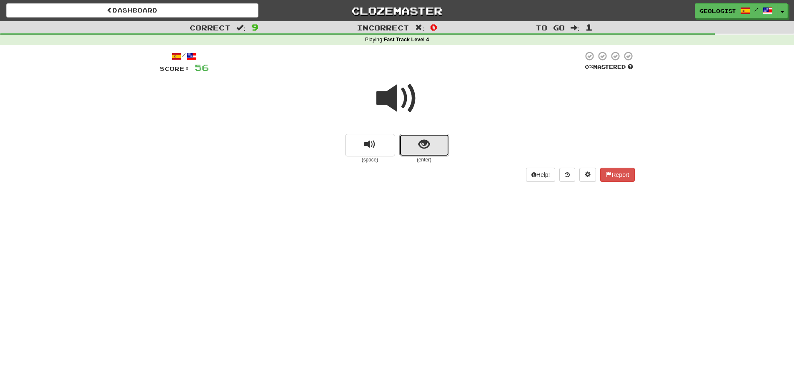
drag, startPoint x: 434, startPoint y: 136, endPoint x: 70, endPoint y: 164, distance: 364.5
click at [436, 140] on button "show sentence" at bounding box center [424, 145] width 50 height 23
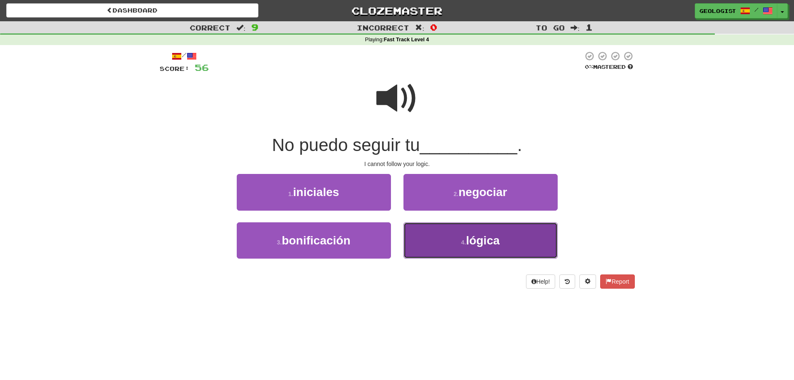
click at [433, 248] on button "4 . lógica" at bounding box center [480, 240] width 154 height 36
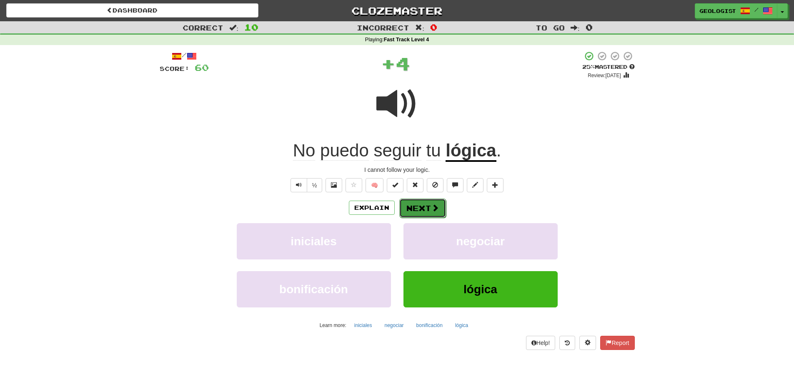
click at [435, 204] on span at bounding box center [435, 208] width 8 height 8
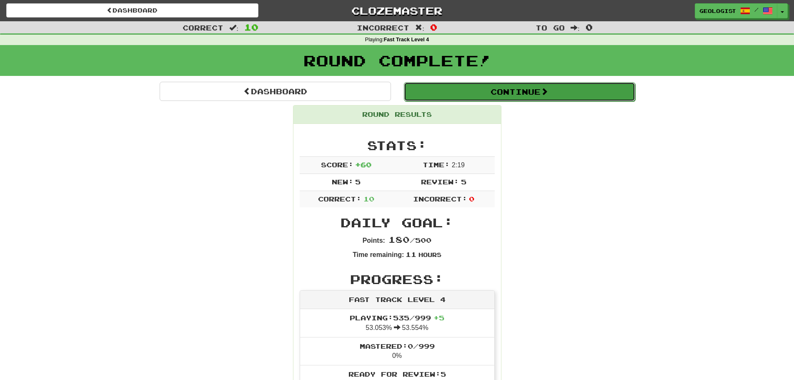
click at [523, 90] on button "Continue" at bounding box center [519, 91] width 231 height 19
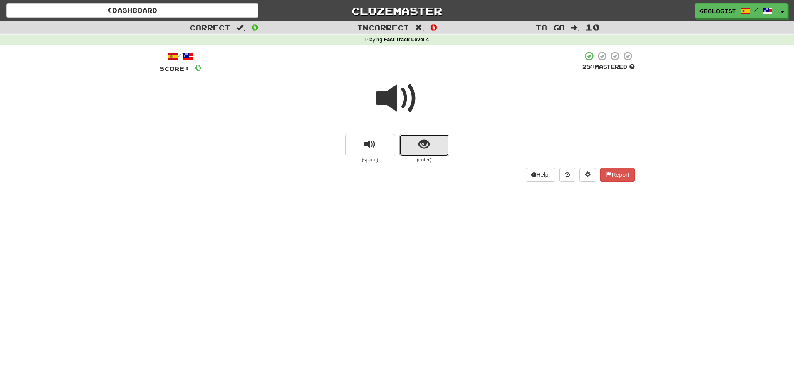
click at [422, 147] on span "show sentence" at bounding box center [423, 144] width 11 height 11
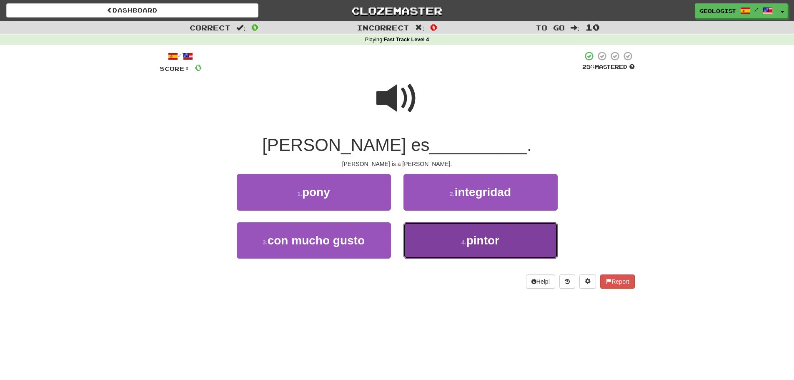
click at [497, 239] on span "pintor" at bounding box center [482, 240] width 33 height 13
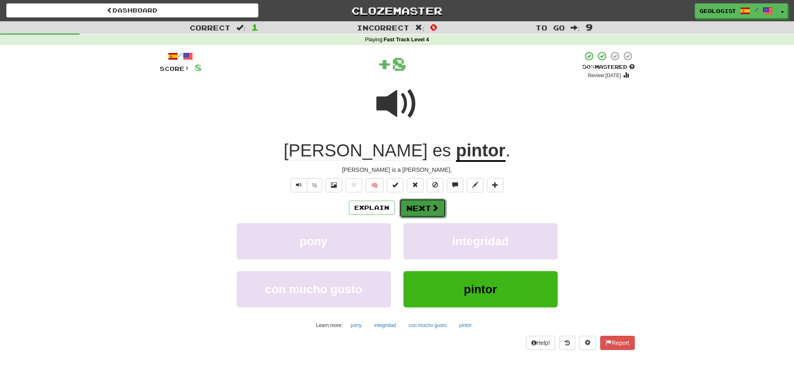
click at [432, 210] on span at bounding box center [435, 208] width 8 height 8
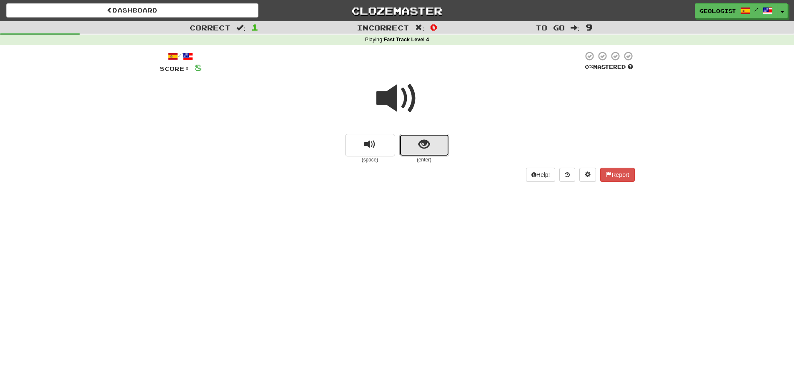
click at [419, 142] on span "show sentence" at bounding box center [423, 144] width 11 height 11
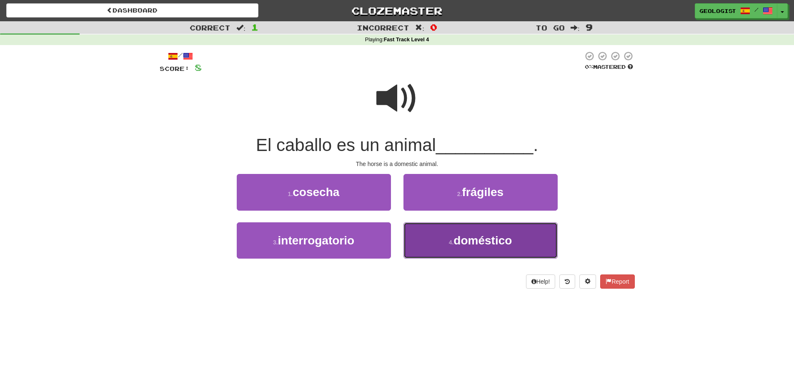
click at [477, 245] on span "doméstico" at bounding box center [482, 240] width 58 height 13
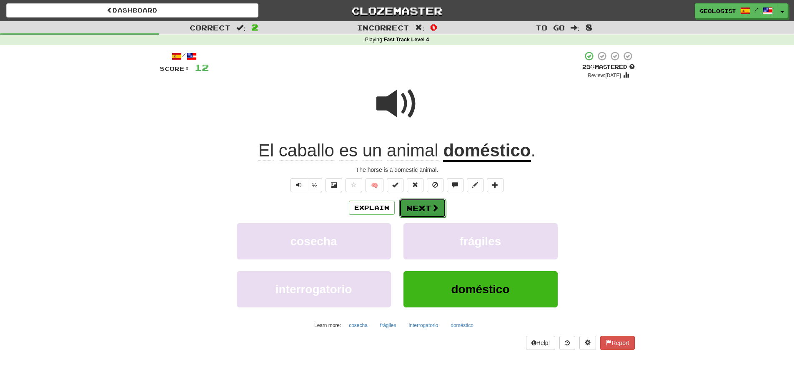
click at [441, 210] on button "Next" at bounding box center [422, 207] width 47 height 19
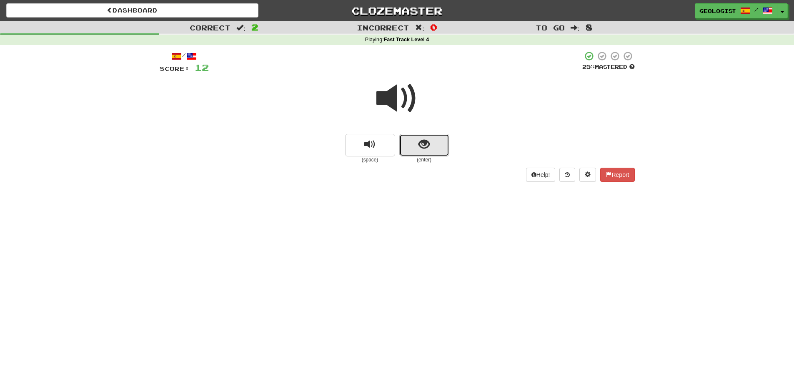
click at [416, 150] on button "show sentence" at bounding box center [424, 145] width 50 height 23
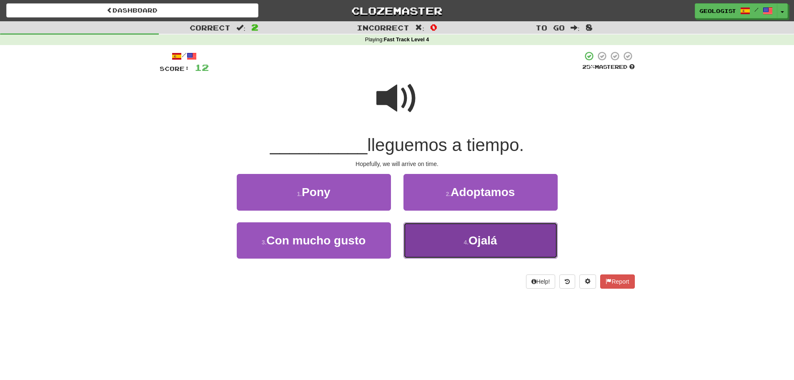
click at [511, 233] on button "4 . [GEOGRAPHIC_DATA]" at bounding box center [480, 240] width 154 height 36
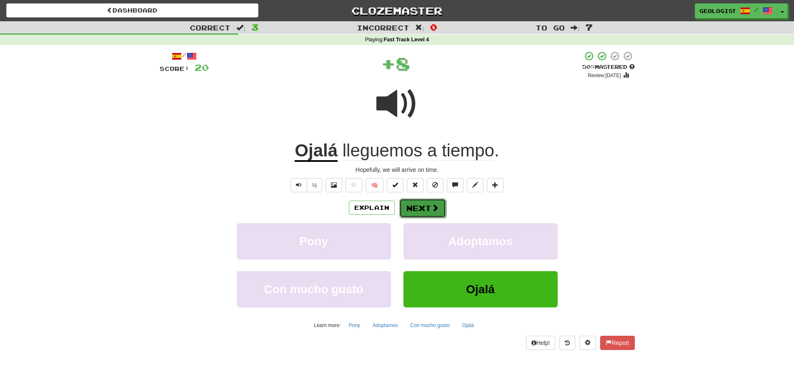
click at [424, 205] on button "Next" at bounding box center [422, 207] width 47 height 19
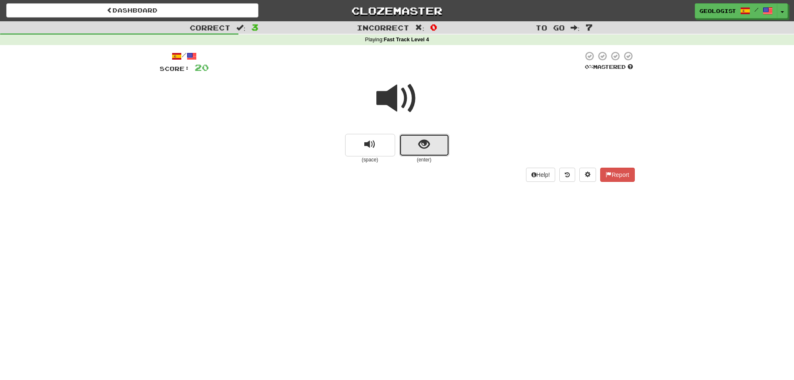
click at [408, 148] on button "show sentence" at bounding box center [424, 145] width 50 height 23
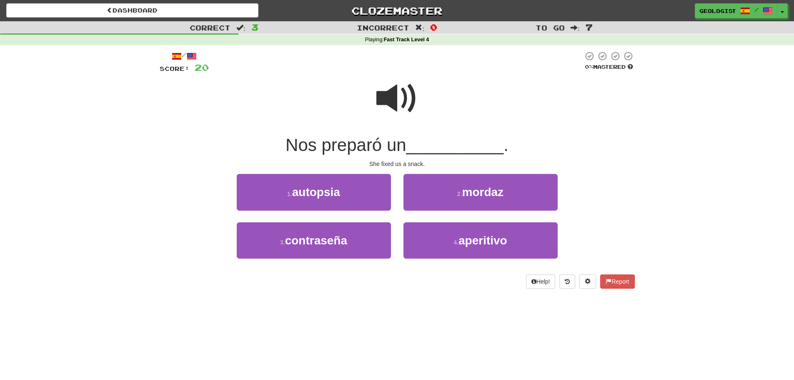
click at [384, 91] on span at bounding box center [397, 99] width 42 height 42
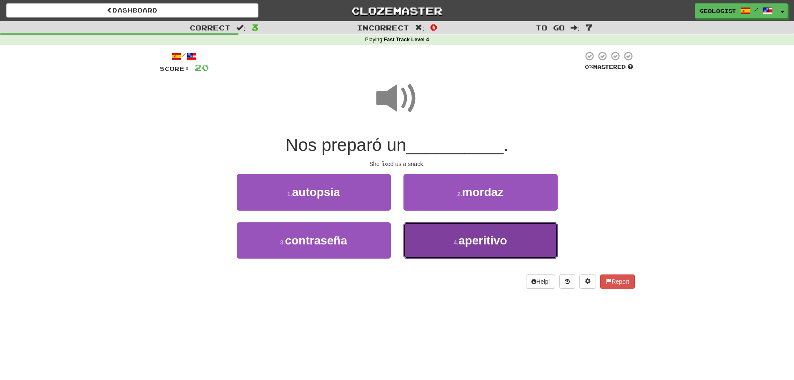
click at [516, 240] on button "4 . aperitivo" at bounding box center [480, 240] width 154 height 36
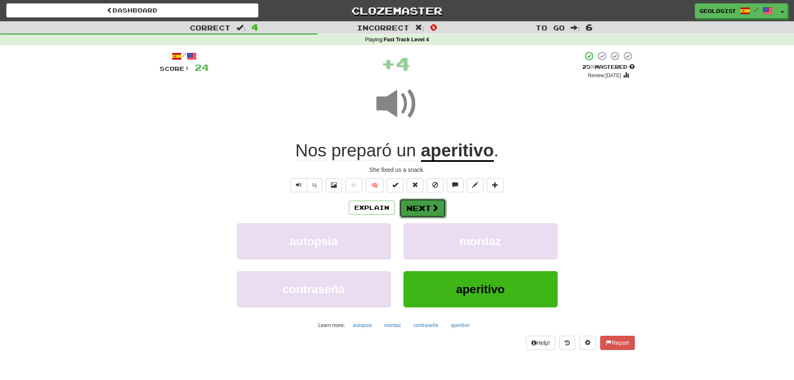
click at [438, 208] on button "Next" at bounding box center [422, 207] width 47 height 19
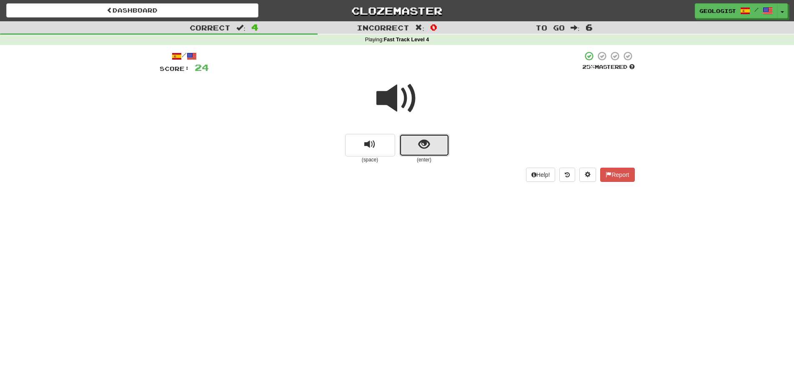
click at [442, 145] on button "show sentence" at bounding box center [424, 145] width 50 height 23
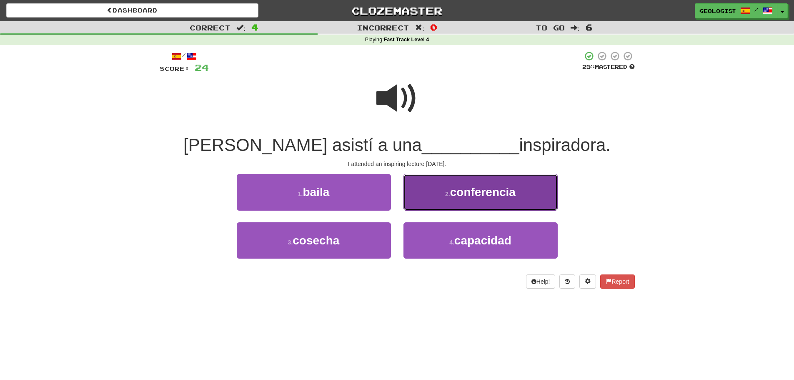
click at [452, 192] on span "conferencia" at bounding box center [482, 191] width 65 height 13
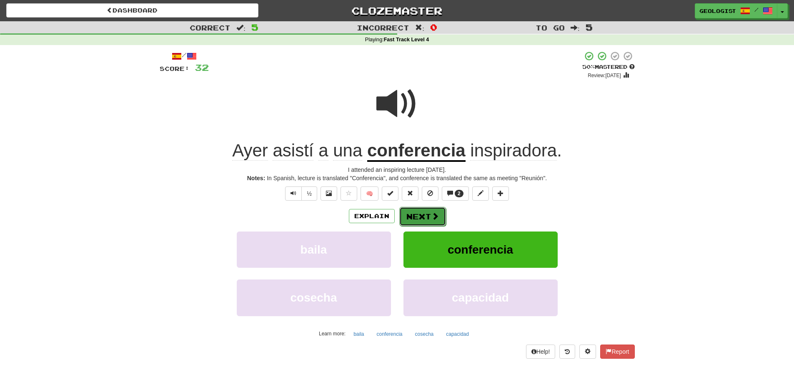
click at [431, 217] on span at bounding box center [435, 216] width 8 height 8
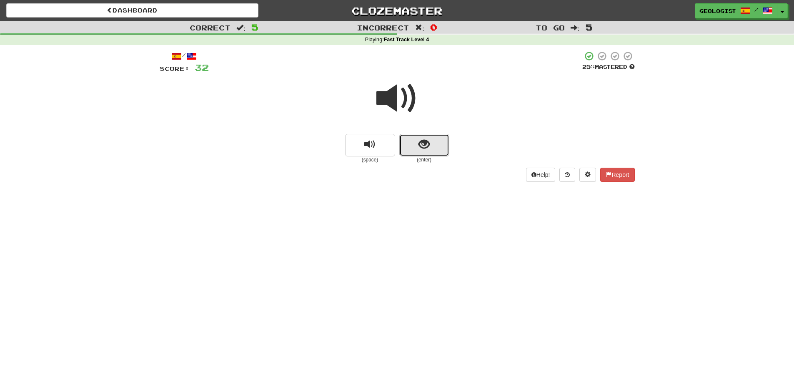
click at [435, 150] on button "show sentence" at bounding box center [424, 145] width 50 height 23
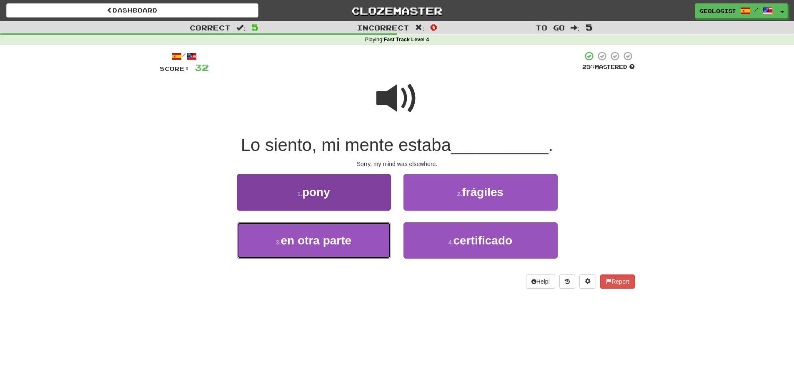
drag, startPoint x: 335, startPoint y: 245, endPoint x: 327, endPoint y: 244, distance: 7.5
click at [334, 245] on span "en otra parte" at bounding box center [316, 240] width 71 height 13
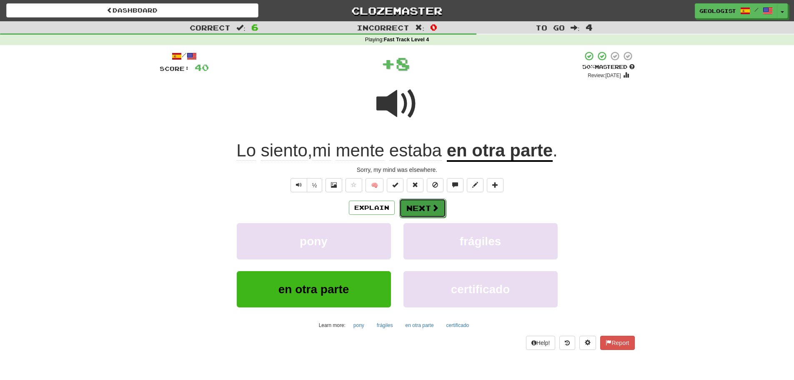
click at [426, 205] on button "Next" at bounding box center [422, 207] width 47 height 19
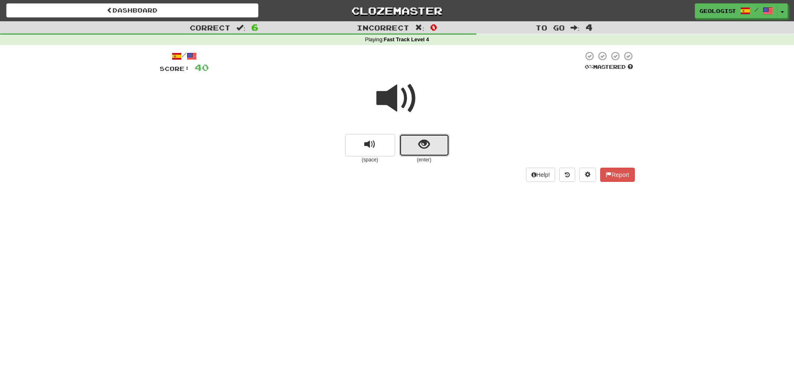
drag, startPoint x: 439, startPoint y: 144, endPoint x: 136, endPoint y: 134, distance: 303.2
click at [436, 144] on button "show sentence" at bounding box center [424, 145] width 50 height 23
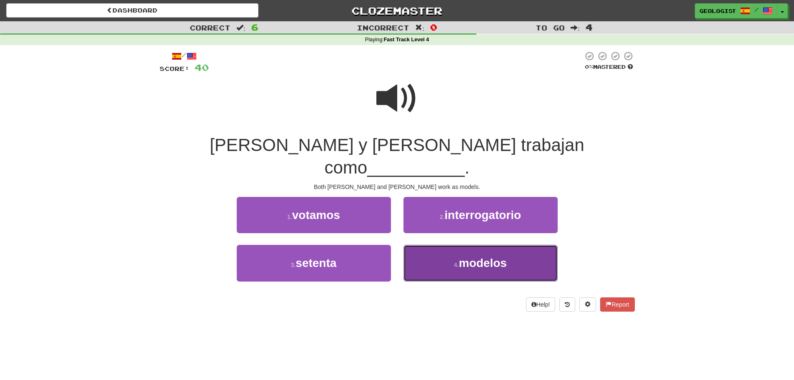
drag, startPoint x: 459, startPoint y: 244, endPoint x: 438, endPoint y: 237, distance: 21.6
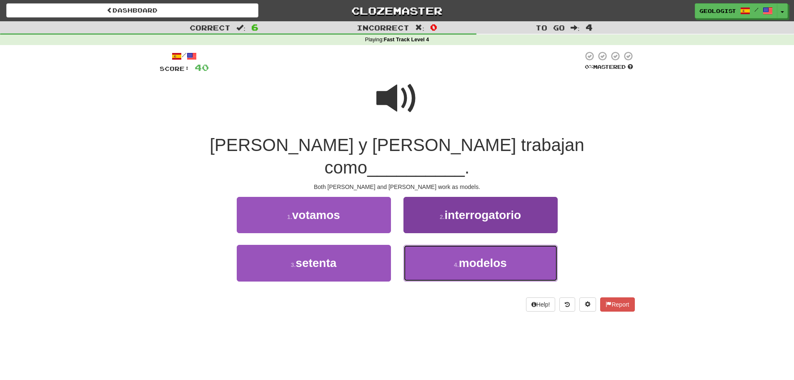
click at [457, 261] on small "4 ." at bounding box center [456, 264] width 5 height 7
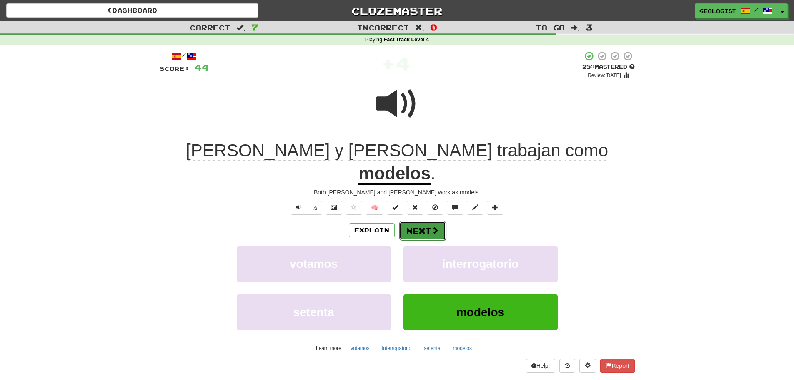
click at [416, 221] on button "Next" at bounding box center [422, 230] width 47 height 19
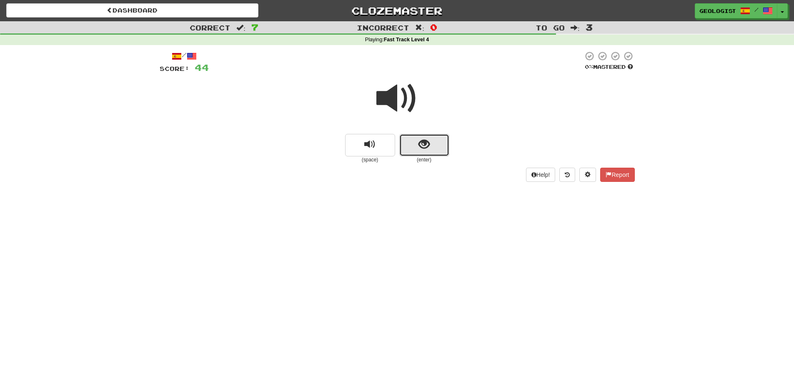
click at [434, 143] on button "show sentence" at bounding box center [424, 145] width 50 height 23
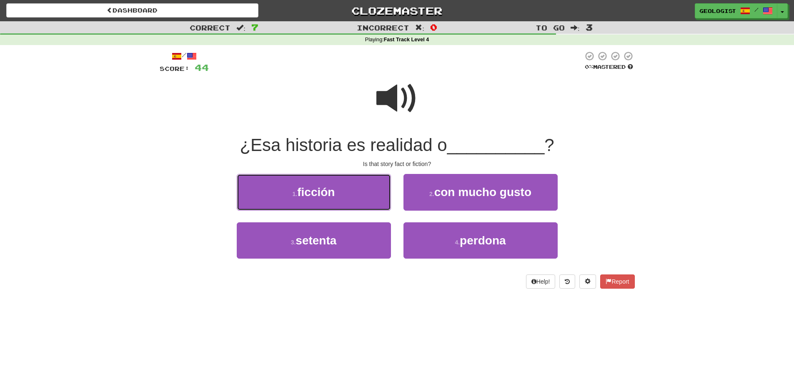
drag, startPoint x: 355, startPoint y: 190, endPoint x: 263, endPoint y: 170, distance: 93.8
click at [352, 189] on button "1 . ficción" at bounding box center [314, 192] width 154 height 36
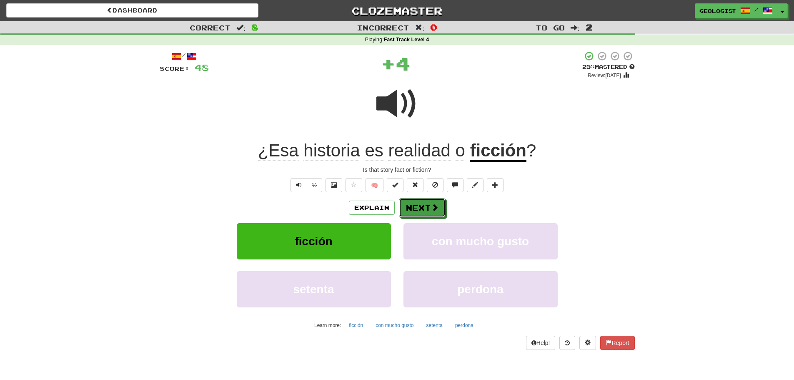
click at [425, 204] on button "Next" at bounding box center [422, 207] width 47 height 19
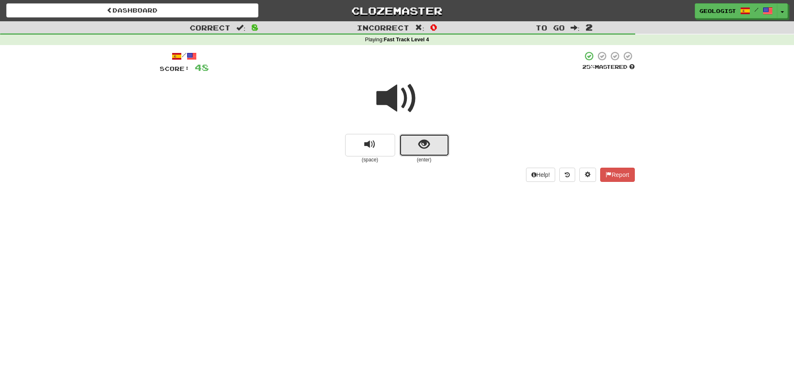
click at [417, 149] on button "show sentence" at bounding box center [424, 145] width 50 height 23
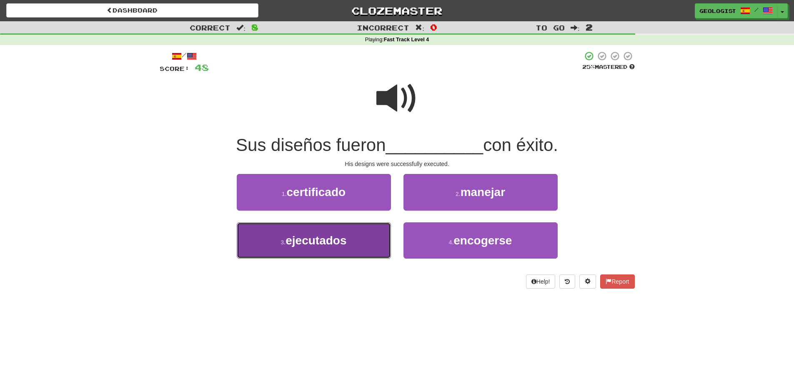
drag, startPoint x: 298, startPoint y: 240, endPoint x: 50, endPoint y: 225, distance: 248.4
click at [297, 239] on span "ejecutados" at bounding box center [315, 240] width 61 height 13
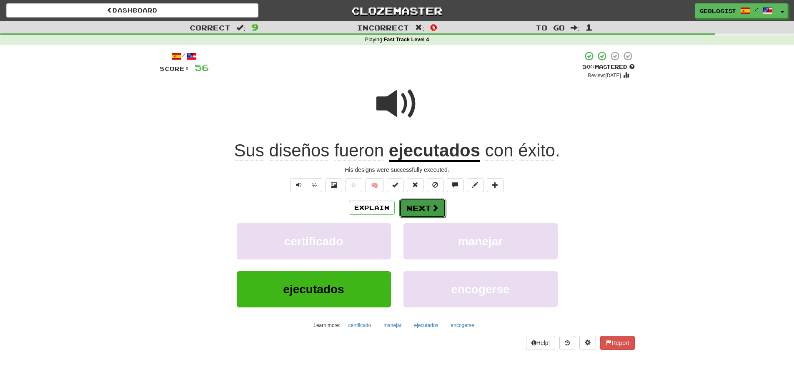
click at [426, 204] on button "Next" at bounding box center [422, 207] width 47 height 19
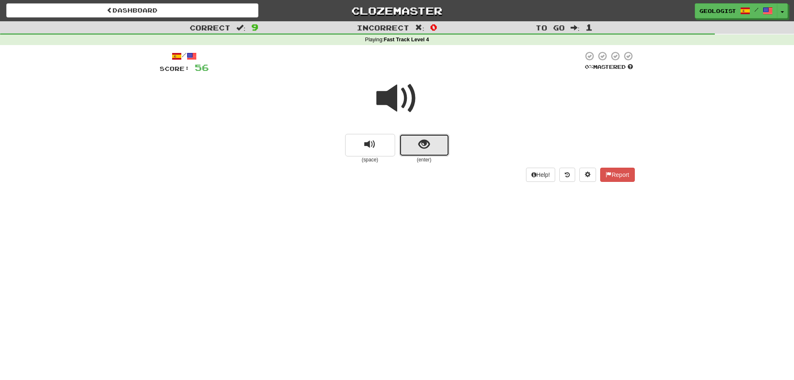
click at [422, 147] on span "show sentence" at bounding box center [423, 144] width 11 height 11
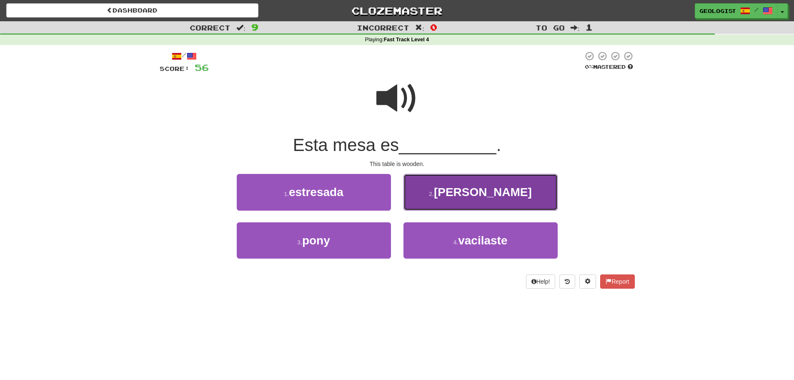
click at [490, 193] on span "[PERSON_NAME]" at bounding box center [483, 191] width 98 height 13
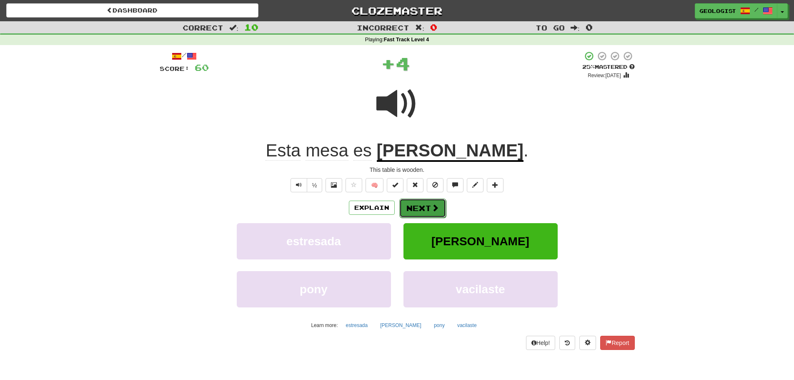
click at [432, 207] on span at bounding box center [435, 208] width 8 height 8
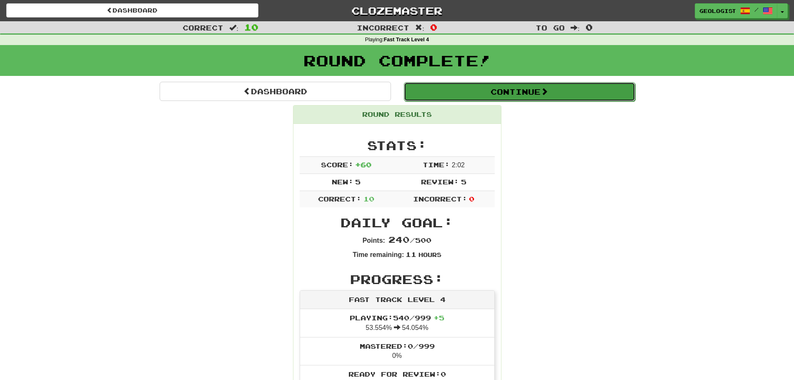
click at [560, 93] on button "Continue" at bounding box center [519, 91] width 231 height 19
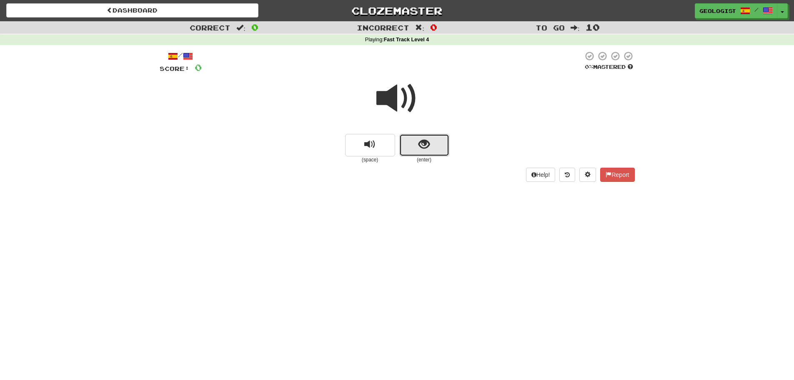
click at [430, 149] on button "show sentence" at bounding box center [424, 145] width 50 height 23
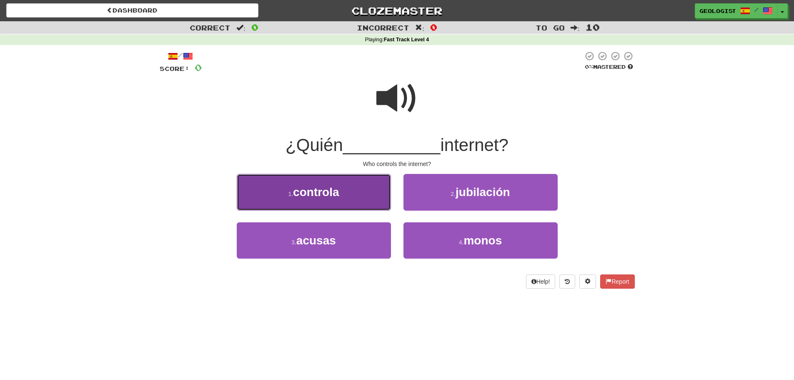
click at [312, 195] on span "controla" at bounding box center [316, 191] width 46 height 13
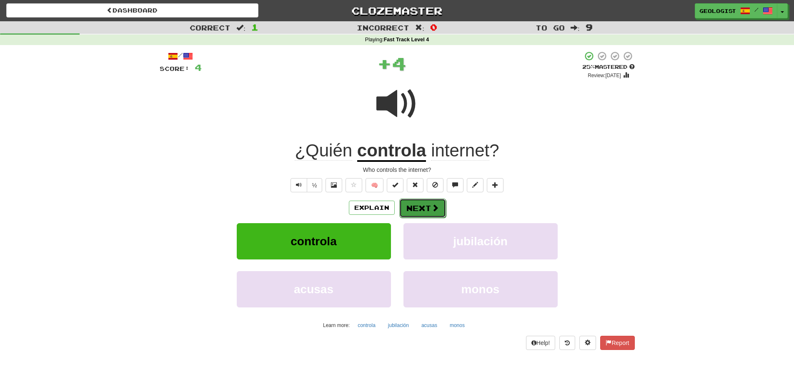
click at [434, 205] on span at bounding box center [435, 208] width 8 height 8
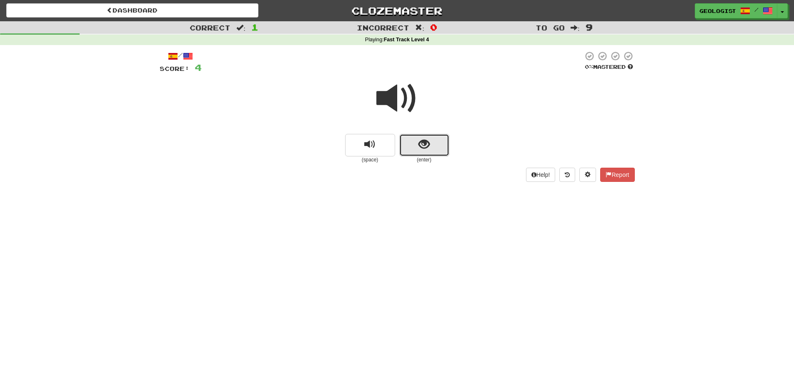
click at [446, 148] on button "show sentence" at bounding box center [424, 145] width 50 height 23
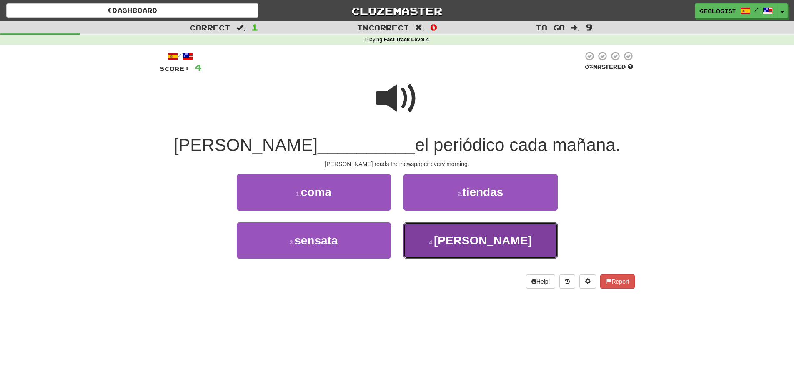
click at [486, 245] on span "[PERSON_NAME]" at bounding box center [483, 240] width 98 height 13
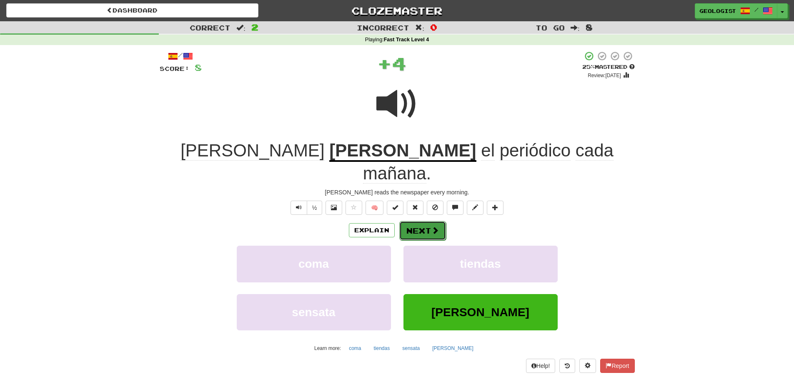
click at [431, 226] on span at bounding box center [435, 230] width 8 height 8
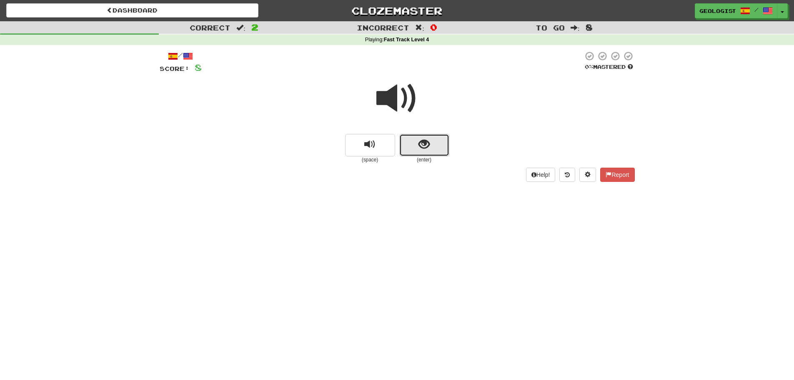
click at [439, 149] on button "show sentence" at bounding box center [424, 145] width 50 height 23
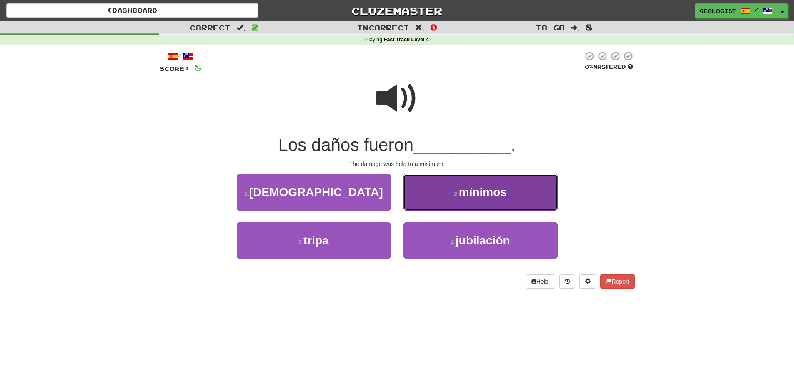
click at [471, 196] on span "mínimos" at bounding box center [483, 191] width 48 height 13
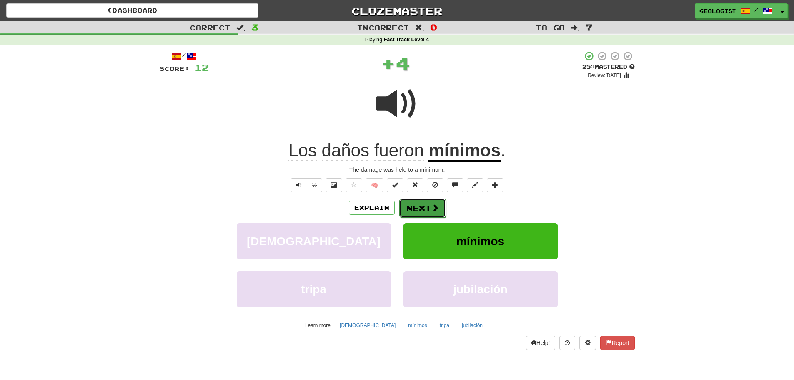
click at [434, 207] on span at bounding box center [435, 208] width 8 height 8
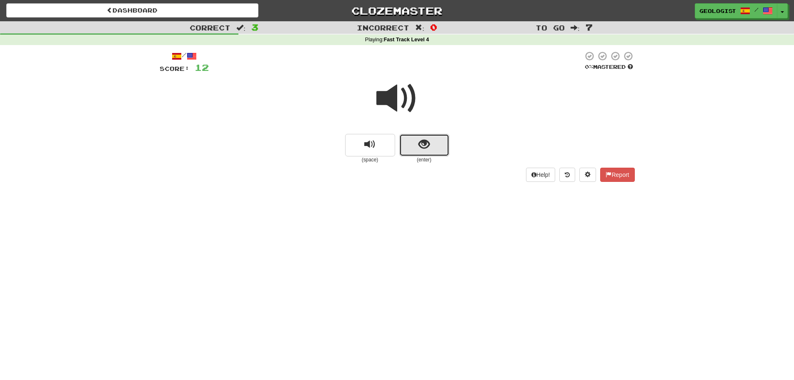
click at [419, 150] on span "show sentence" at bounding box center [423, 144] width 11 height 11
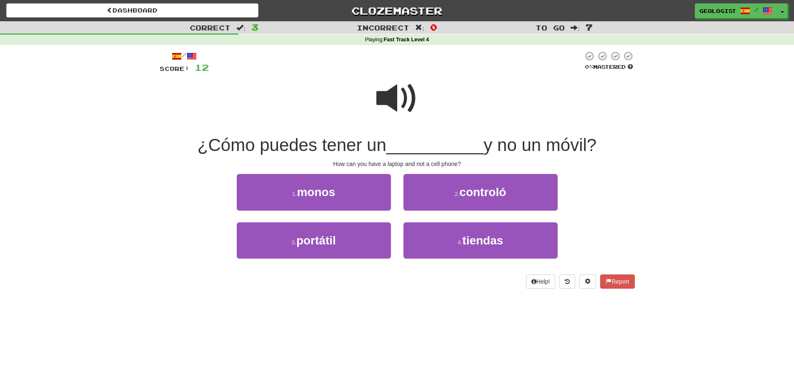
click at [401, 95] on span at bounding box center [397, 99] width 42 height 42
click at [396, 99] on span at bounding box center [397, 99] width 42 height 42
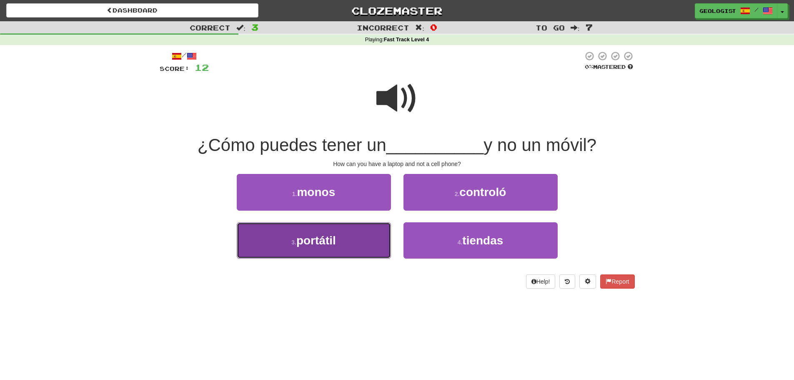
click at [295, 248] on button "3 . portátil" at bounding box center [314, 240] width 154 height 36
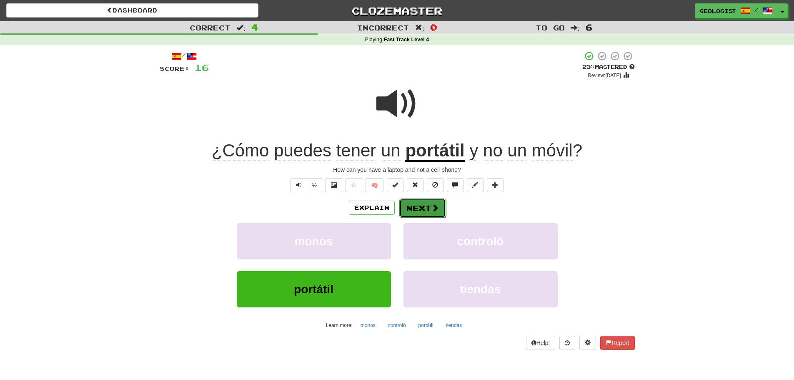
click at [414, 206] on button "Next" at bounding box center [422, 207] width 47 height 19
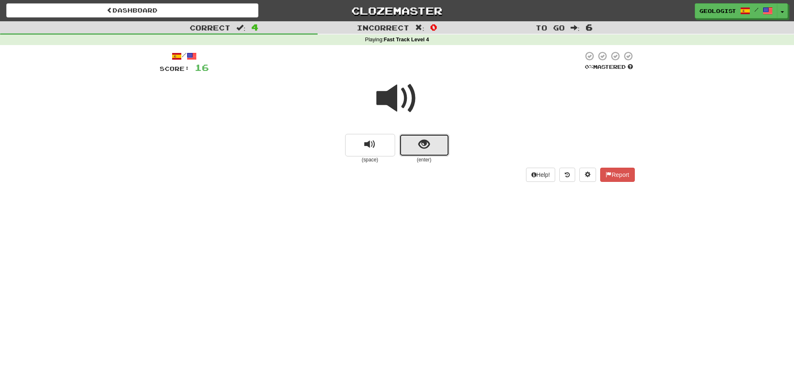
click at [432, 147] on button "show sentence" at bounding box center [424, 145] width 50 height 23
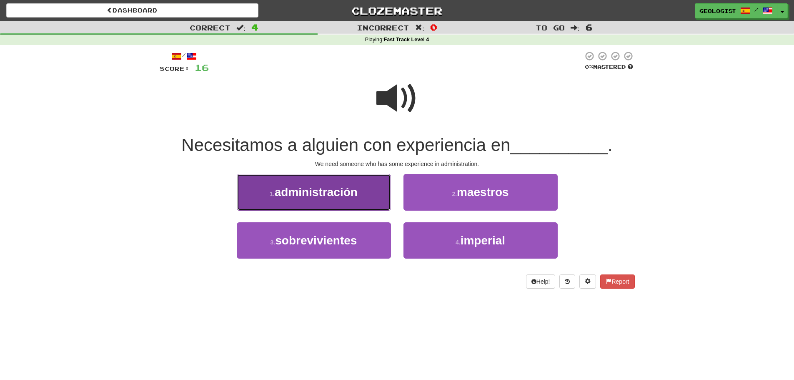
click at [305, 191] on span "administración" at bounding box center [316, 191] width 83 height 13
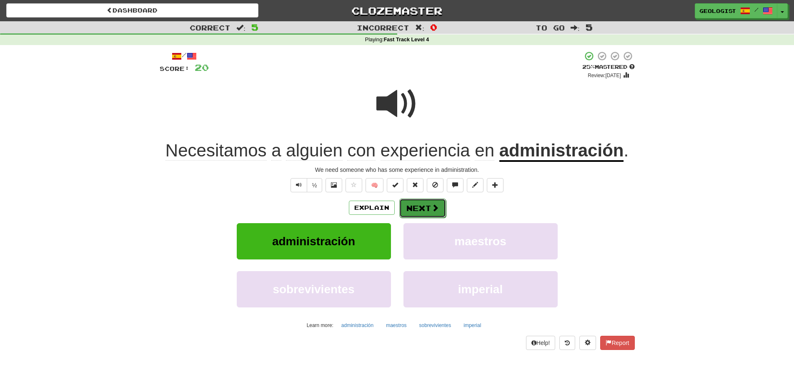
click at [419, 208] on button "Next" at bounding box center [422, 207] width 47 height 19
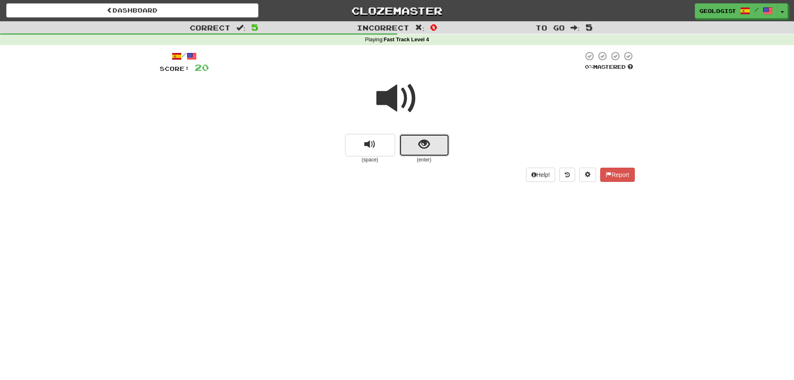
click at [425, 145] on span "show sentence" at bounding box center [423, 144] width 11 height 11
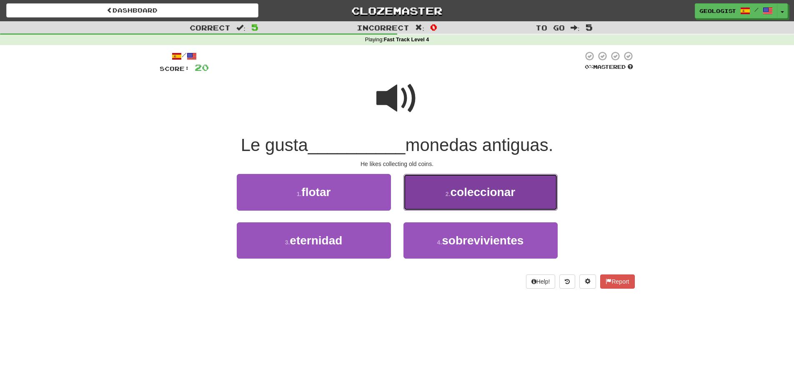
click at [491, 189] on span "coleccionar" at bounding box center [483, 191] width 65 height 13
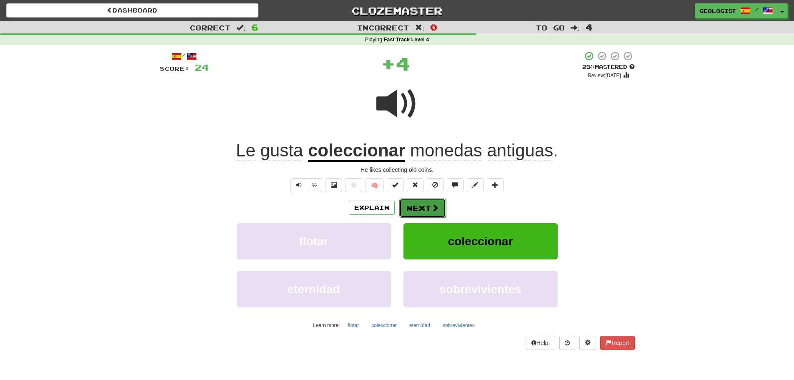
click at [422, 206] on button "Next" at bounding box center [422, 207] width 47 height 19
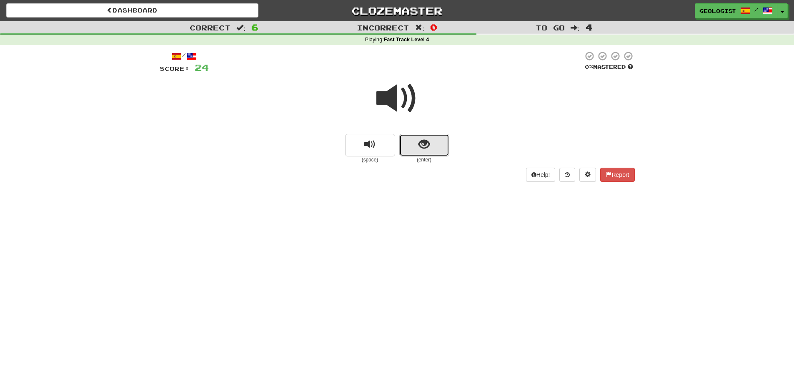
click at [440, 144] on button "show sentence" at bounding box center [424, 145] width 50 height 23
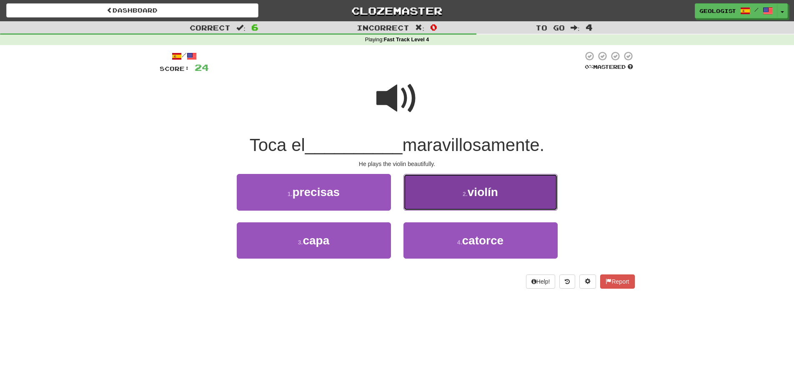
click at [446, 185] on button "2 . violín" at bounding box center [480, 192] width 154 height 36
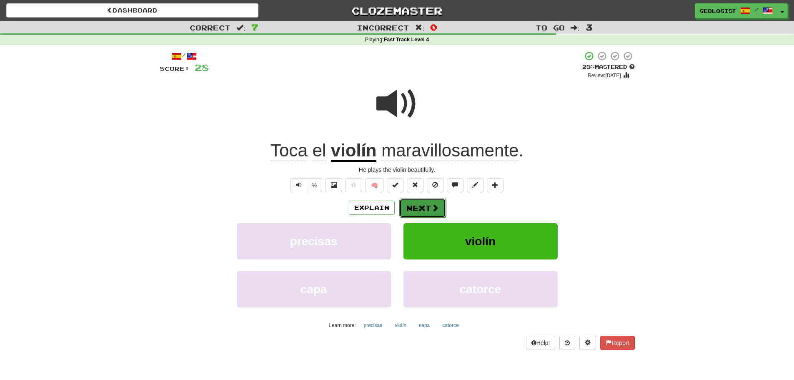
click at [420, 208] on button "Next" at bounding box center [422, 207] width 47 height 19
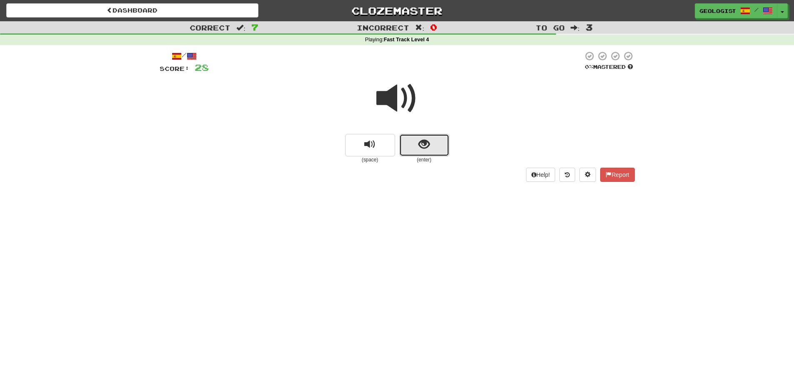
click at [428, 141] on span "show sentence" at bounding box center [423, 144] width 11 height 11
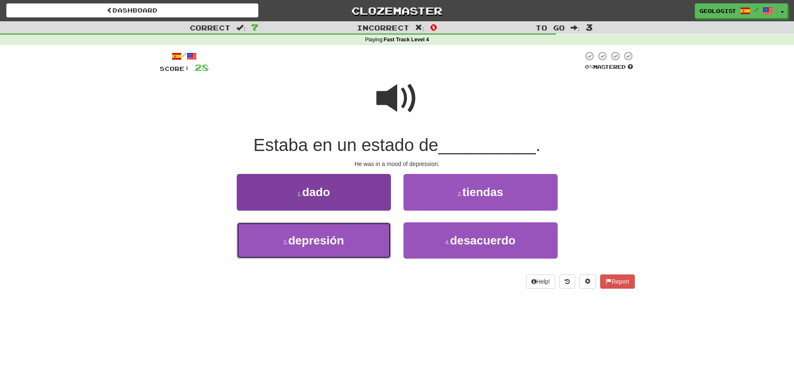
drag, startPoint x: 272, startPoint y: 238, endPoint x: 256, endPoint y: 230, distance: 17.9
click at [260, 232] on button "3 . depresión" at bounding box center [314, 240] width 154 height 36
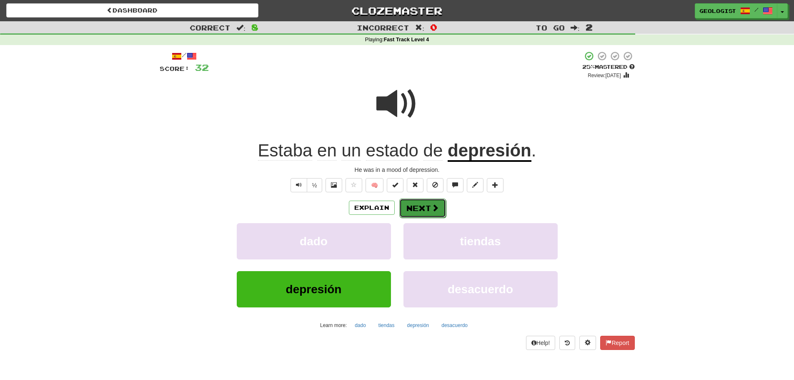
click at [426, 206] on button "Next" at bounding box center [422, 207] width 47 height 19
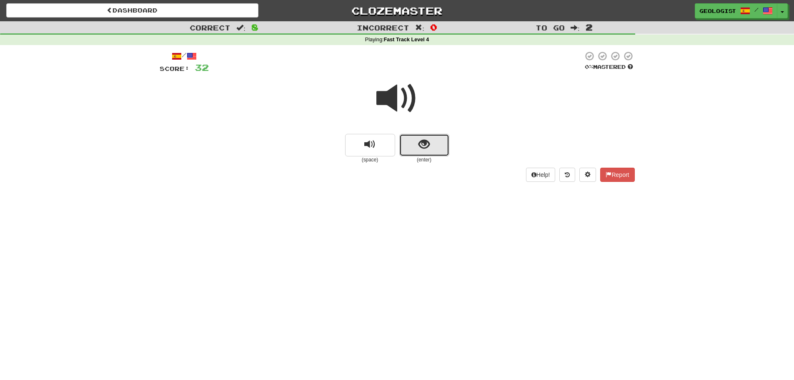
click at [427, 140] on span "show sentence" at bounding box center [423, 144] width 11 height 11
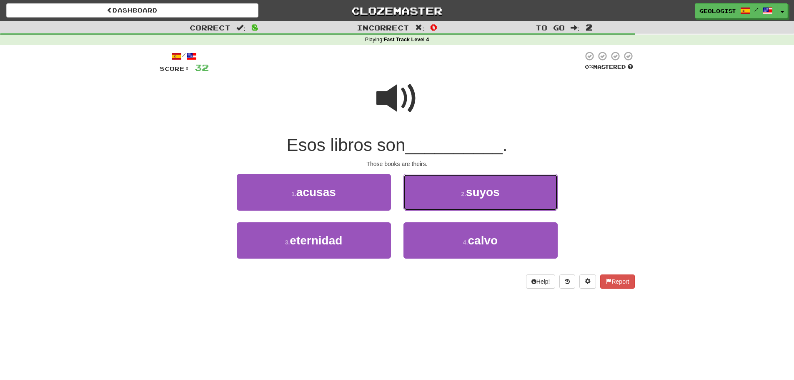
drag, startPoint x: 515, startPoint y: 189, endPoint x: 506, endPoint y: 180, distance: 13.3
click at [517, 187] on button "2 . suyos" at bounding box center [480, 192] width 154 height 36
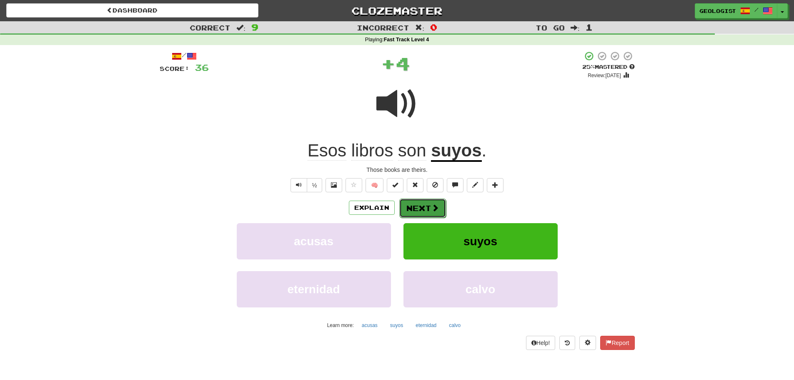
click at [419, 205] on button "Next" at bounding box center [422, 207] width 47 height 19
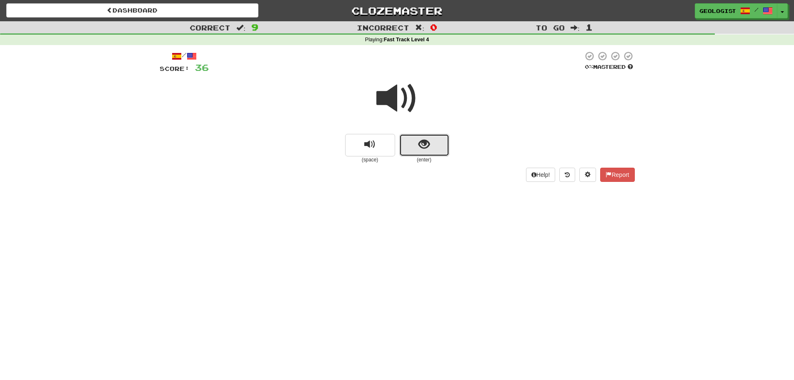
click at [442, 145] on button "show sentence" at bounding box center [424, 145] width 50 height 23
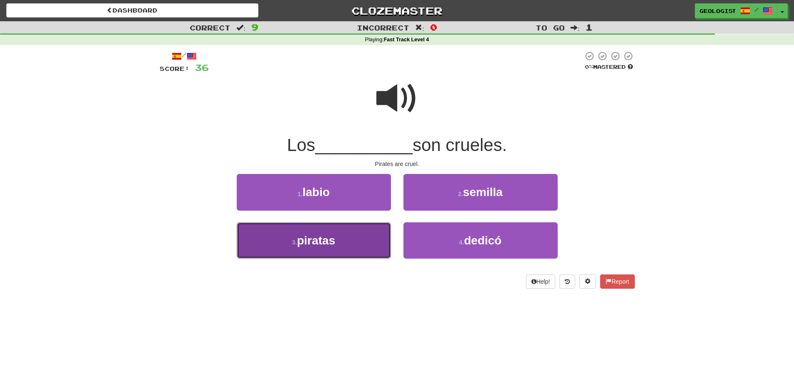
click at [284, 238] on button "3 . piratas" at bounding box center [314, 240] width 154 height 36
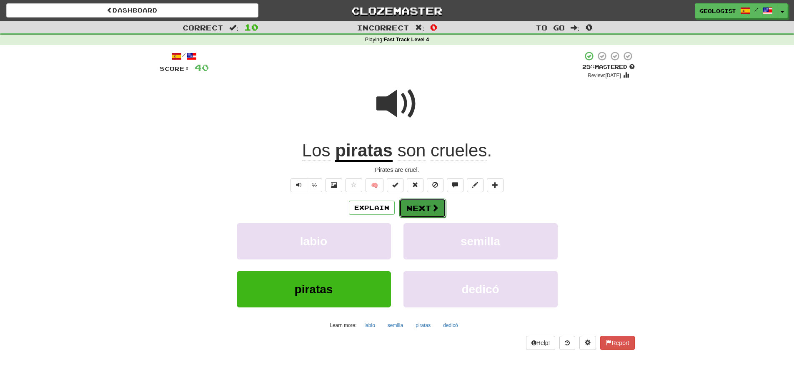
click at [422, 205] on button "Next" at bounding box center [422, 207] width 47 height 19
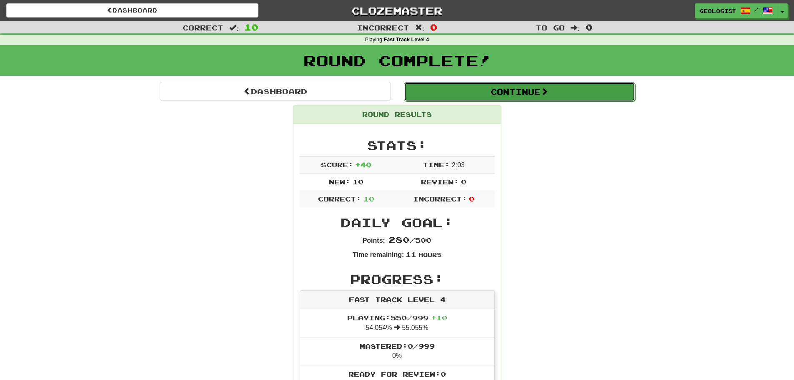
click at [525, 96] on button "Continue" at bounding box center [519, 91] width 231 height 19
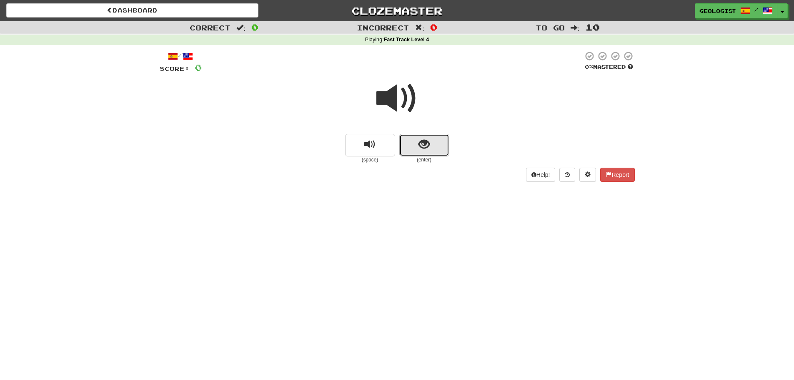
click at [429, 148] on span "show sentence" at bounding box center [423, 144] width 11 height 11
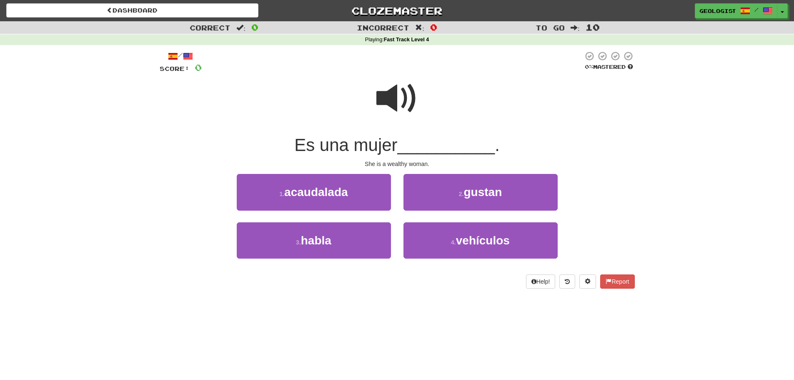
click at [382, 90] on span at bounding box center [397, 99] width 42 height 42
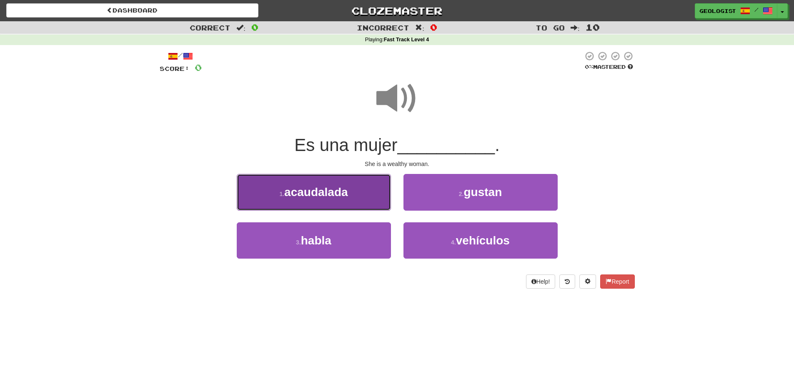
click at [265, 192] on button "1 . acaudalada" at bounding box center [314, 192] width 154 height 36
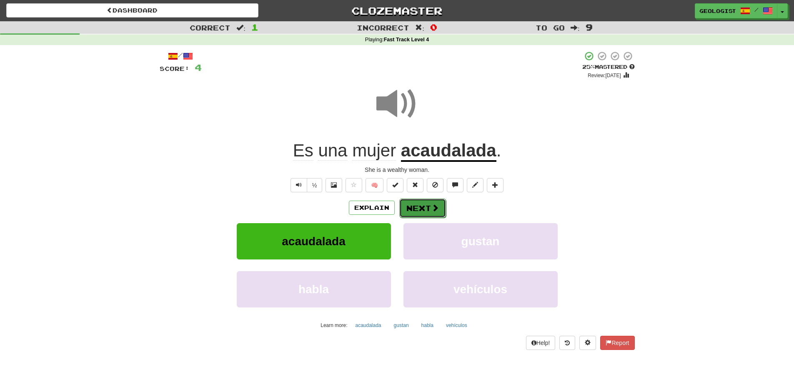
click at [433, 201] on button "Next" at bounding box center [422, 207] width 47 height 19
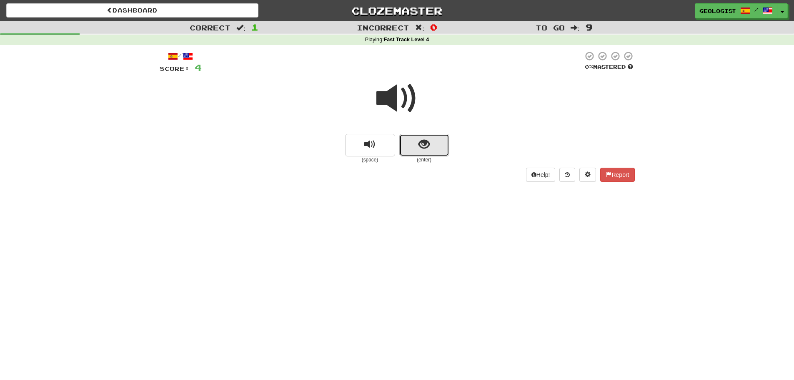
click at [430, 145] on button "show sentence" at bounding box center [424, 145] width 50 height 23
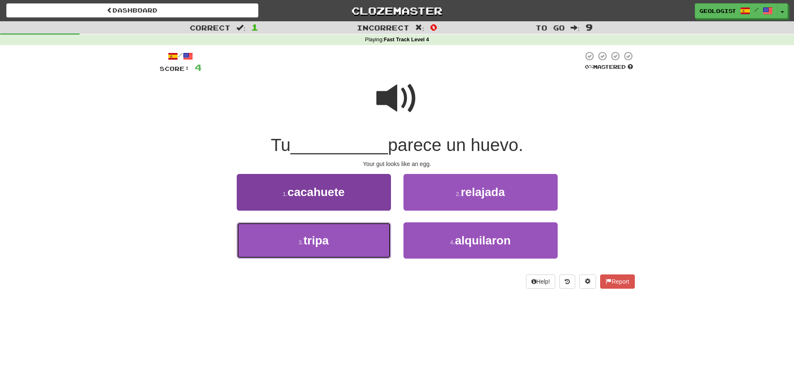
click at [288, 249] on button "3 . tripa" at bounding box center [314, 240] width 154 height 36
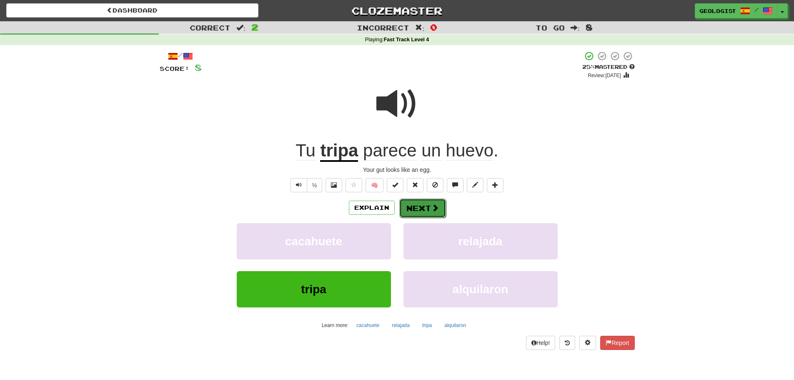
click at [433, 206] on span at bounding box center [435, 208] width 8 height 8
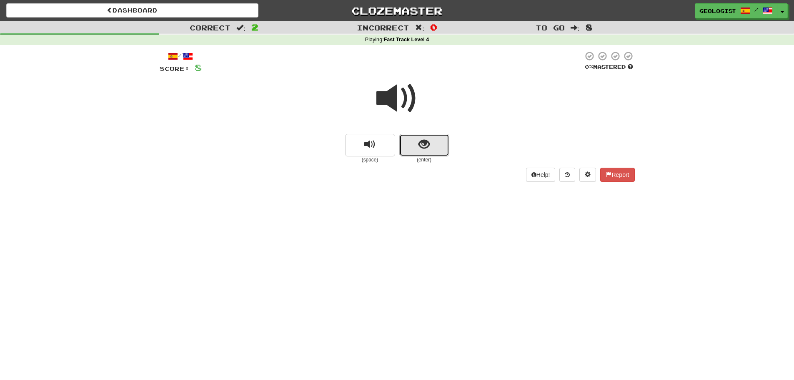
click at [423, 150] on span "show sentence" at bounding box center [423, 144] width 11 height 11
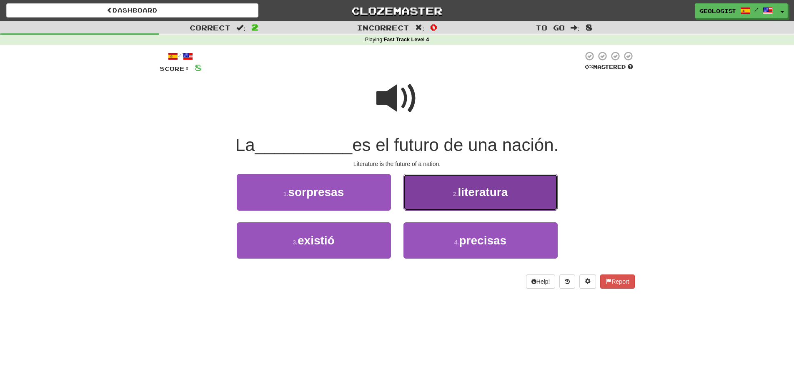
click at [467, 190] on span "literatura" at bounding box center [483, 191] width 50 height 13
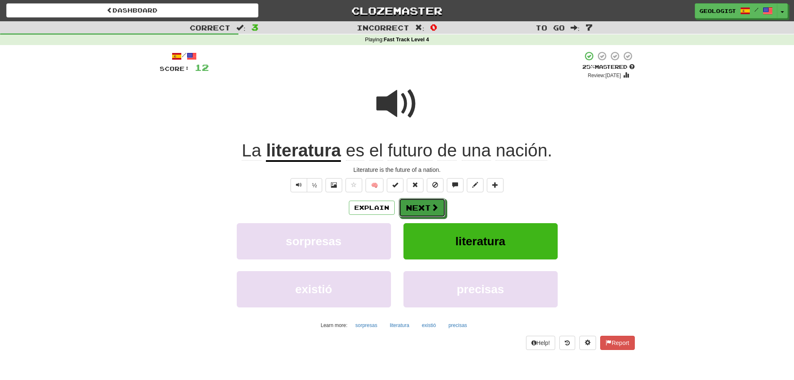
click at [427, 205] on button "Next" at bounding box center [422, 207] width 47 height 19
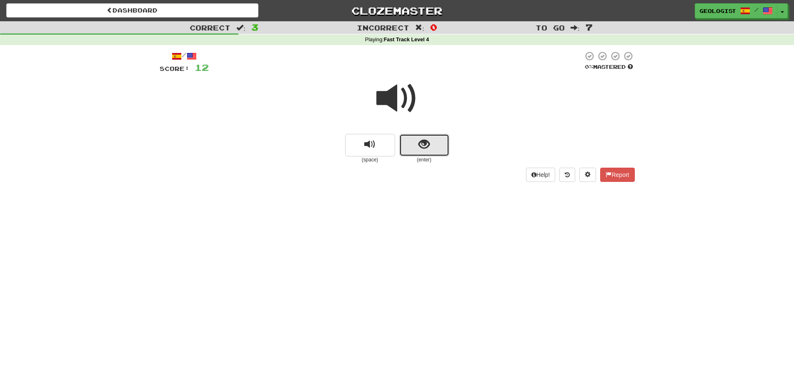
click at [423, 141] on span "show sentence" at bounding box center [423, 144] width 11 height 11
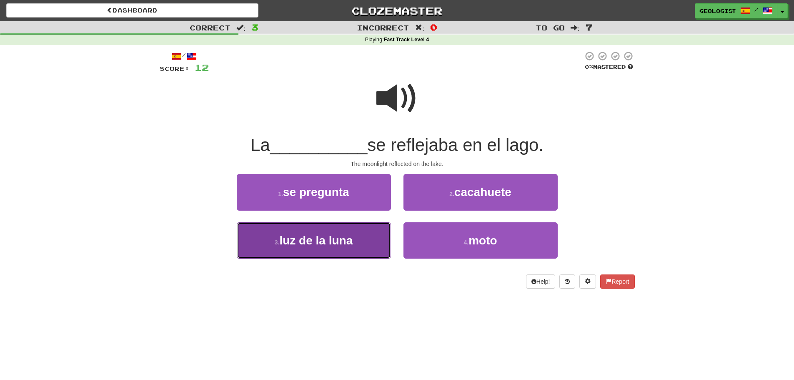
click at [311, 243] on span "luz de la luna" at bounding box center [315, 240] width 73 height 13
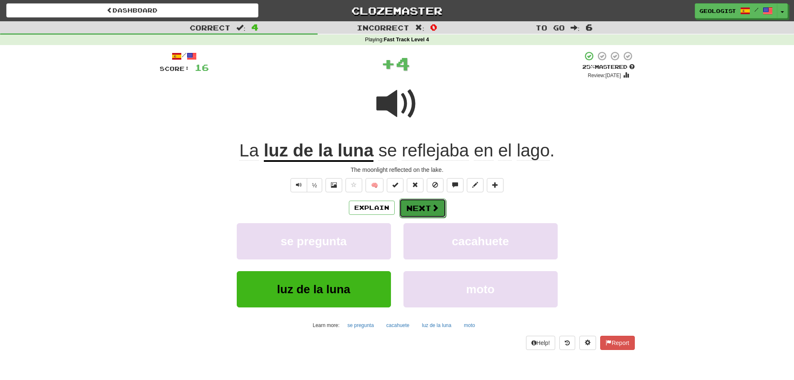
click at [423, 206] on button "Next" at bounding box center [422, 207] width 47 height 19
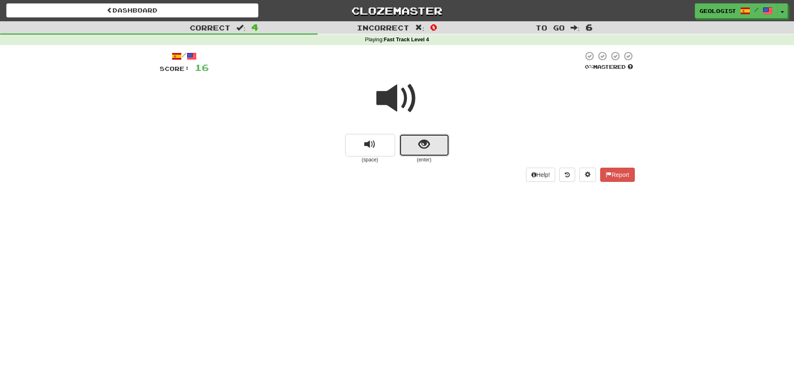
click at [421, 143] on span "show sentence" at bounding box center [423, 144] width 11 height 11
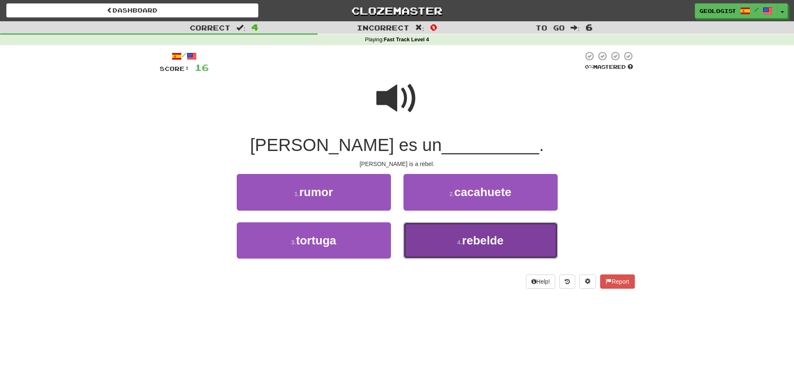
click at [504, 238] on span "rebelde" at bounding box center [483, 240] width 42 height 13
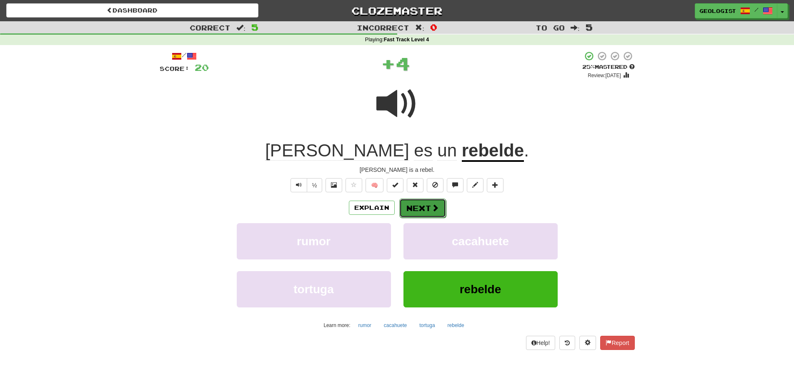
click at [420, 211] on button "Next" at bounding box center [422, 207] width 47 height 19
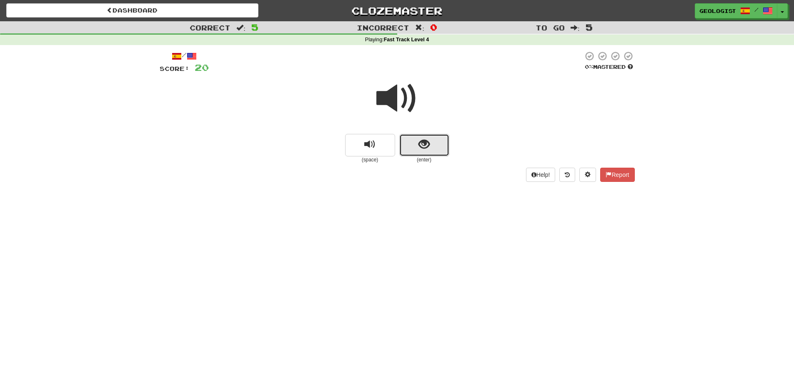
click at [437, 151] on button "show sentence" at bounding box center [424, 145] width 50 height 23
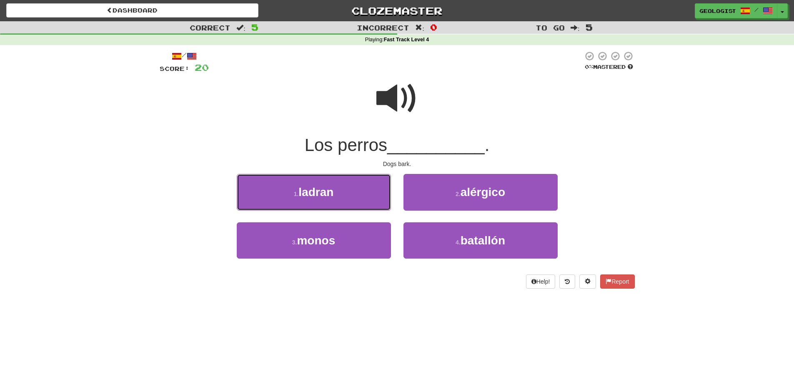
drag, startPoint x: 290, startPoint y: 191, endPoint x: 282, endPoint y: 185, distance: 9.8
click at [282, 185] on button "1 . ladran" at bounding box center [314, 192] width 154 height 36
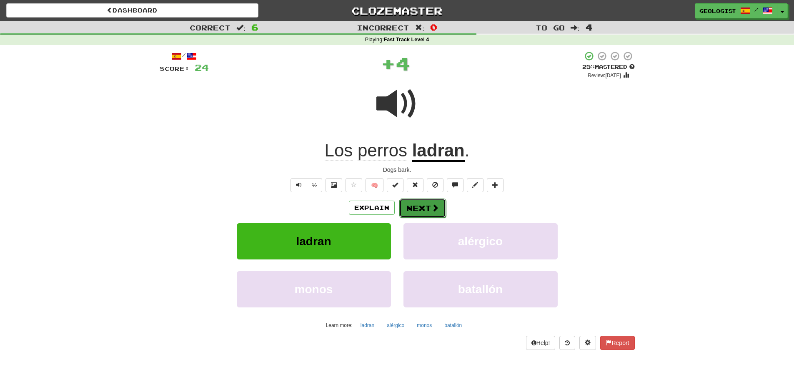
click at [425, 202] on button "Next" at bounding box center [422, 207] width 47 height 19
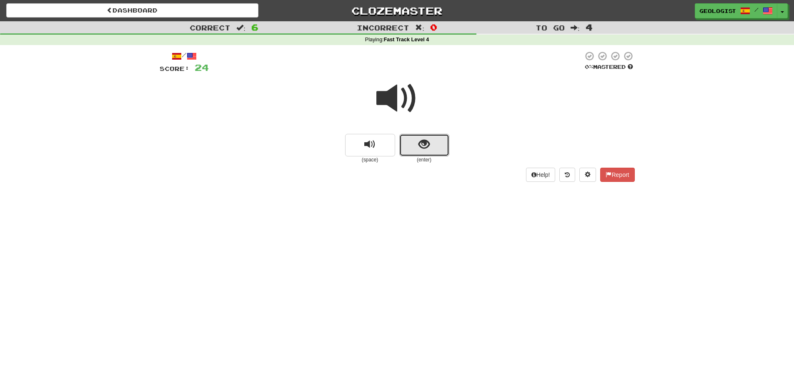
drag, startPoint x: 427, startPoint y: 148, endPoint x: 79, endPoint y: 166, distance: 348.0
click at [423, 146] on span "show sentence" at bounding box center [423, 144] width 11 height 11
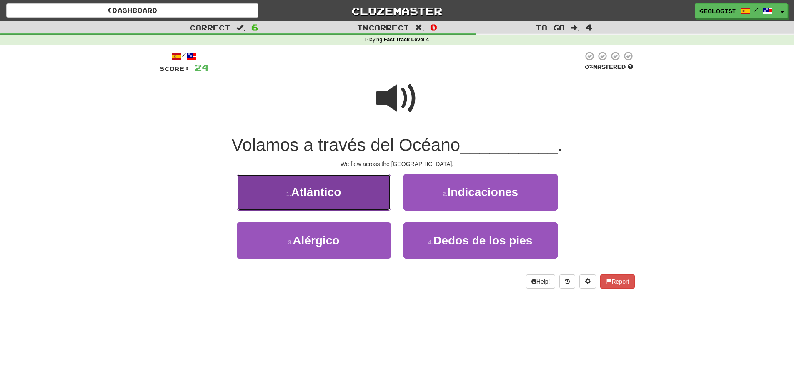
drag, startPoint x: 275, startPoint y: 186, endPoint x: 0, endPoint y: 192, distance: 274.7
click at [270, 183] on button "1 . Atlántico" at bounding box center [314, 192] width 154 height 36
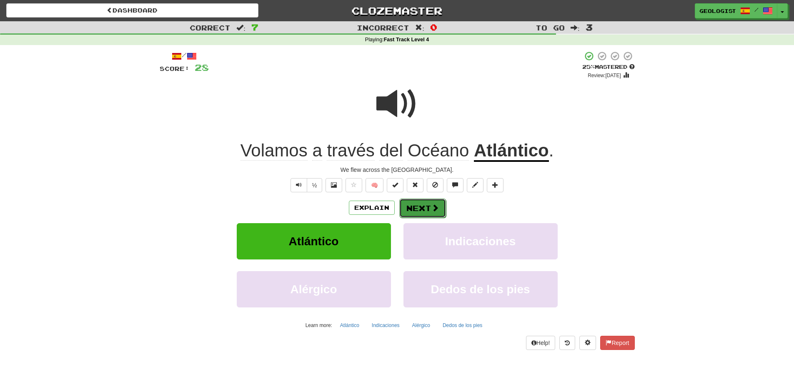
click at [427, 209] on button "Next" at bounding box center [422, 207] width 47 height 19
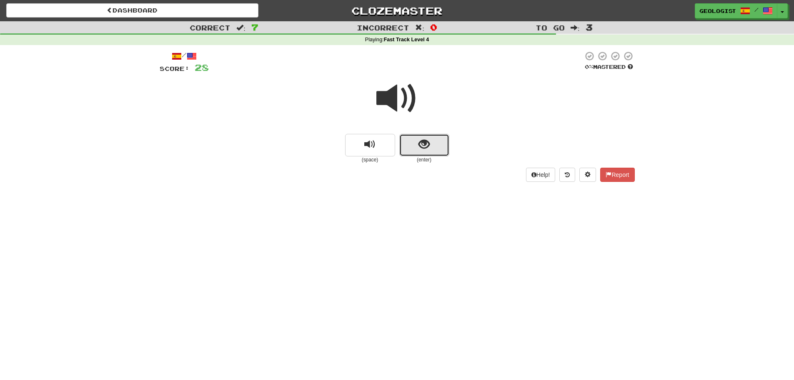
drag, startPoint x: 432, startPoint y: 140, endPoint x: 0, endPoint y: 185, distance: 434.0
click at [430, 140] on button "show sentence" at bounding box center [424, 145] width 50 height 23
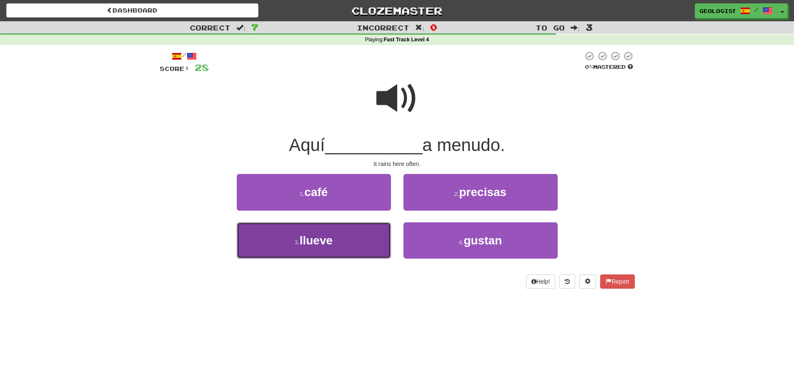
click at [282, 239] on button "3 . llueve" at bounding box center [314, 240] width 154 height 36
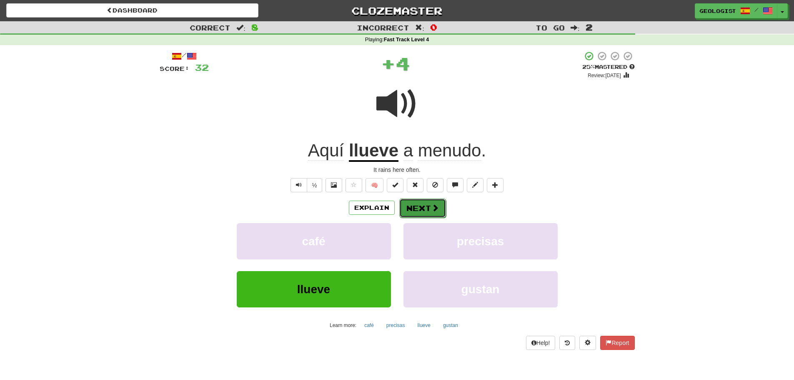
click at [426, 203] on button "Next" at bounding box center [422, 207] width 47 height 19
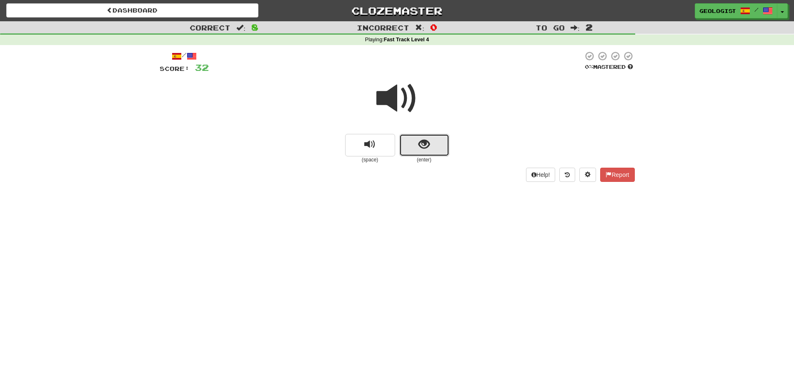
drag, startPoint x: 420, startPoint y: 144, endPoint x: 221, endPoint y: 126, distance: 199.2
click at [418, 142] on button "show sentence" at bounding box center [424, 145] width 50 height 23
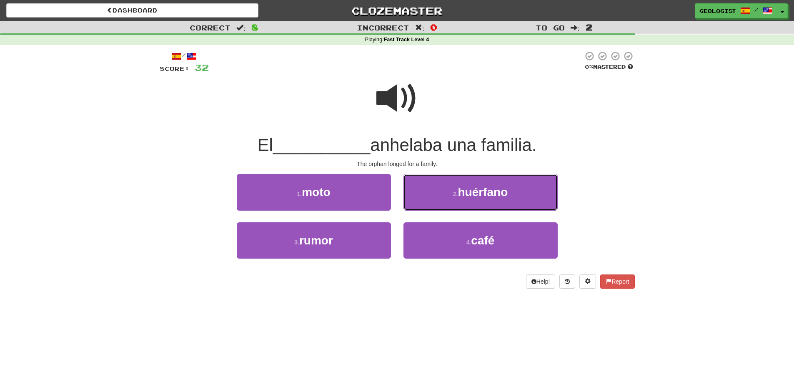
drag, startPoint x: 467, startPoint y: 187, endPoint x: 317, endPoint y: 170, distance: 150.5
click at [466, 186] on span "huérfano" at bounding box center [483, 191] width 50 height 13
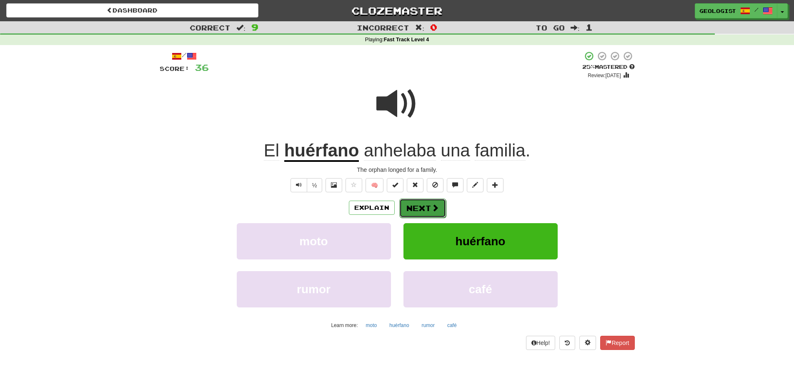
click at [426, 201] on button "Next" at bounding box center [422, 207] width 47 height 19
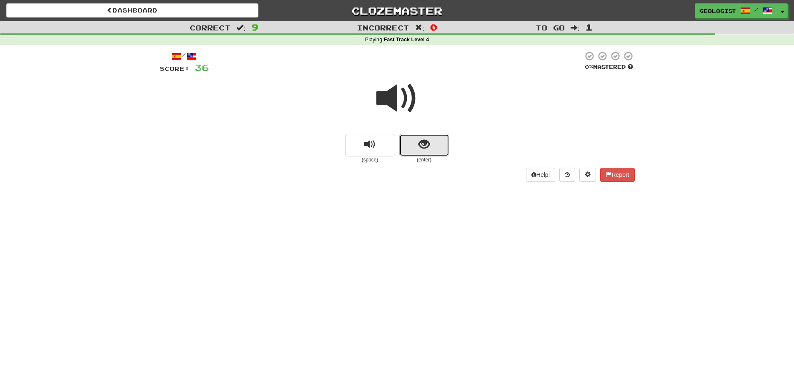
click at [434, 148] on button "show sentence" at bounding box center [424, 145] width 50 height 23
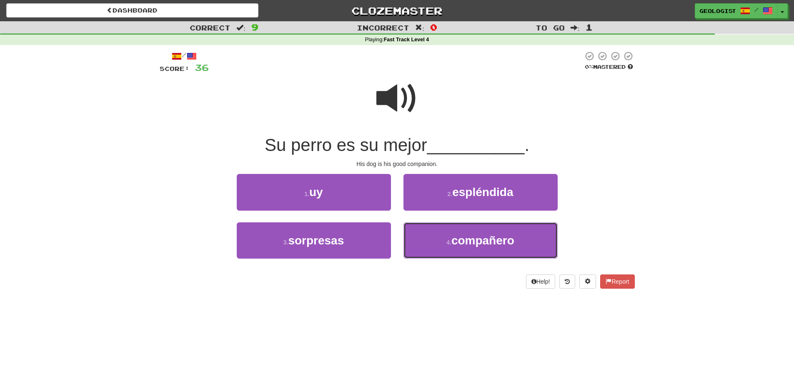
drag, startPoint x: 510, startPoint y: 239, endPoint x: 477, endPoint y: 218, distance: 39.0
click at [508, 235] on span "compañero" at bounding box center [482, 240] width 63 height 13
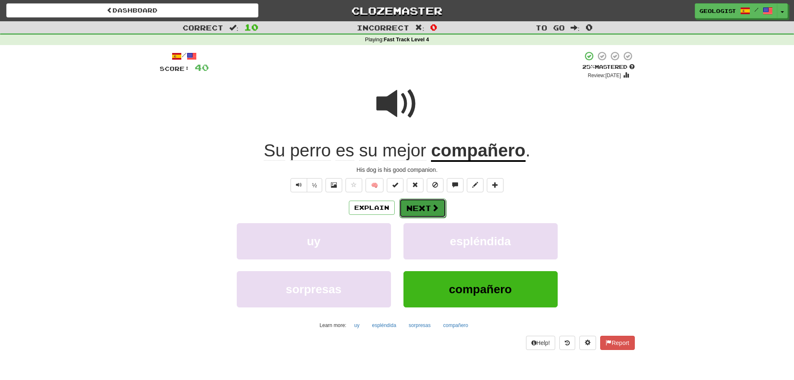
click at [425, 204] on button "Next" at bounding box center [422, 207] width 47 height 19
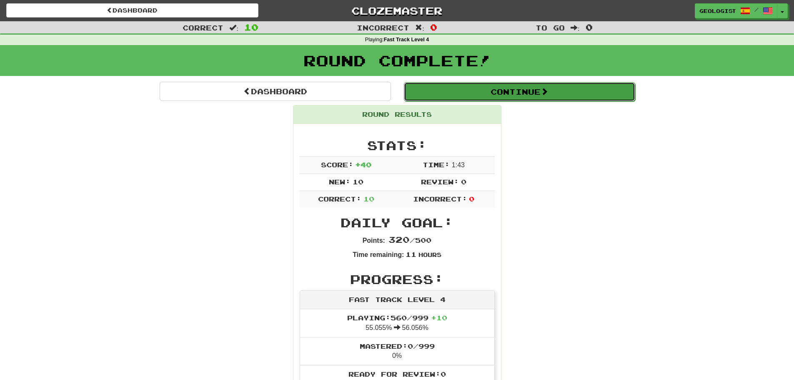
click at [462, 93] on button "Continue" at bounding box center [519, 91] width 231 height 19
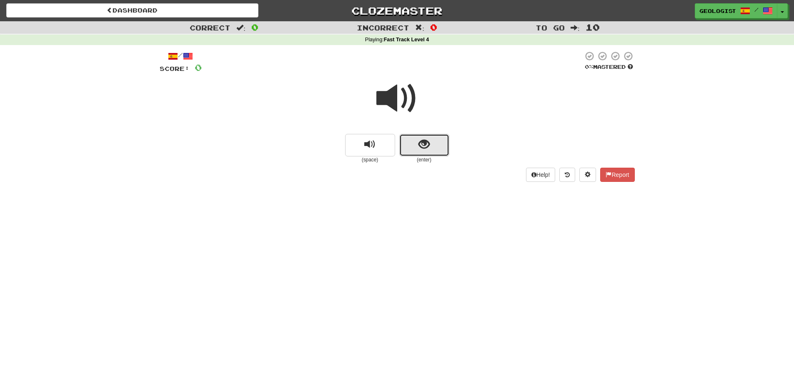
click at [427, 154] on button "show sentence" at bounding box center [424, 145] width 50 height 23
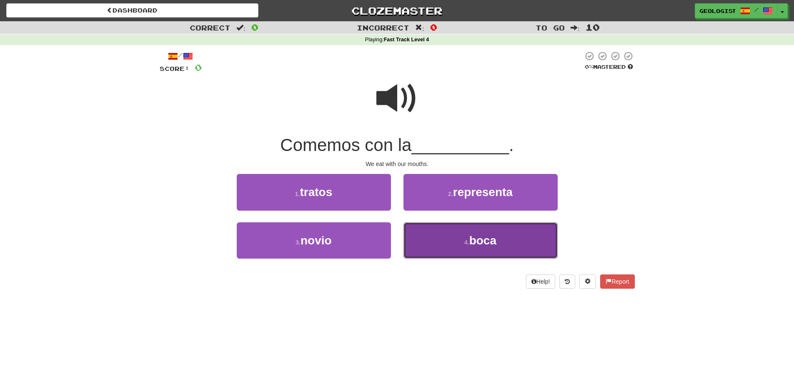
click at [481, 241] on span "boca" at bounding box center [482, 240] width 27 height 13
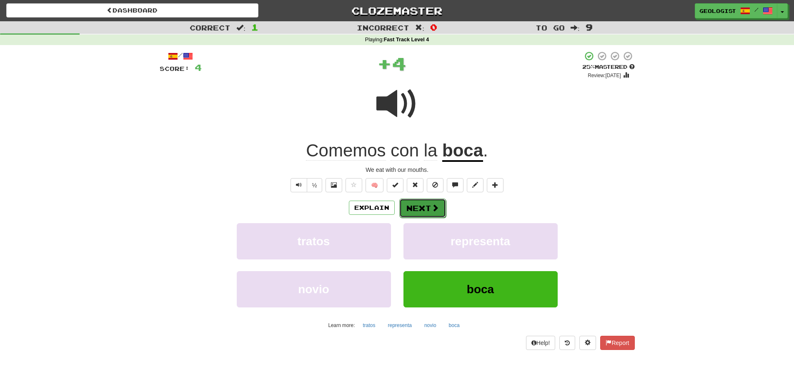
click at [431, 208] on span at bounding box center [435, 208] width 8 height 8
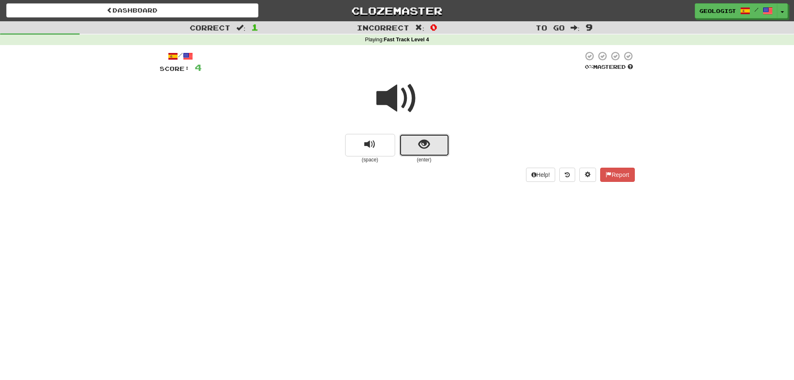
click at [444, 142] on button "show sentence" at bounding box center [424, 145] width 50 height 23
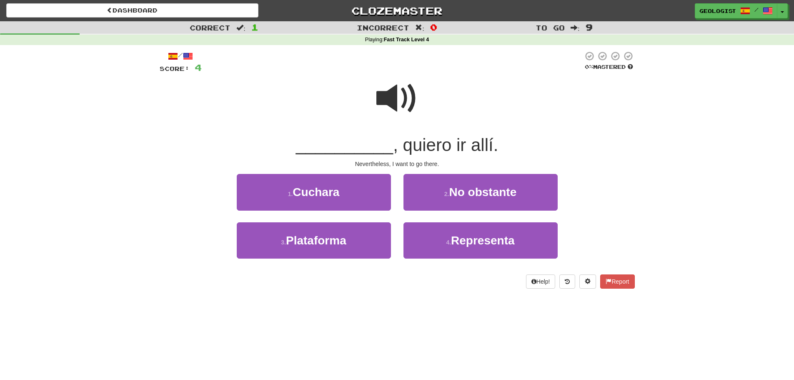
click at [405, 90] on span at bounding box center [397, 99] width 42 height 42
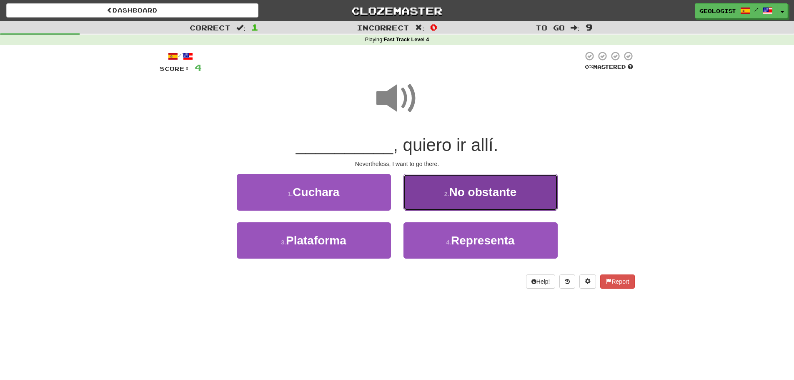
click at [488, 186] on span "No obstante" at bounding box center [483, 191] width 68 height 13
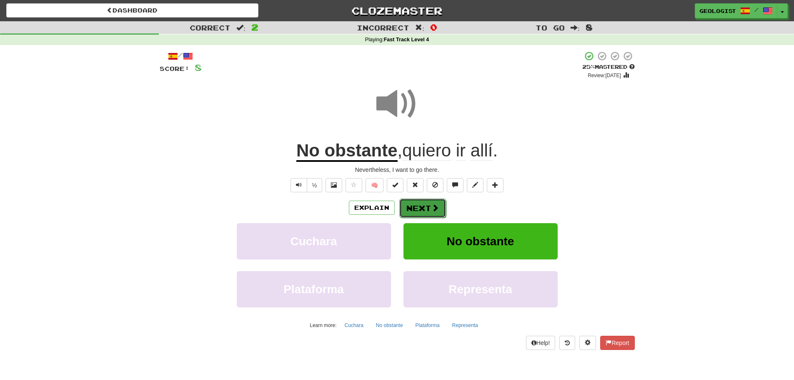
click at [425, 208] on button "Next" at bounding box center [422, 207] width 47 height 19
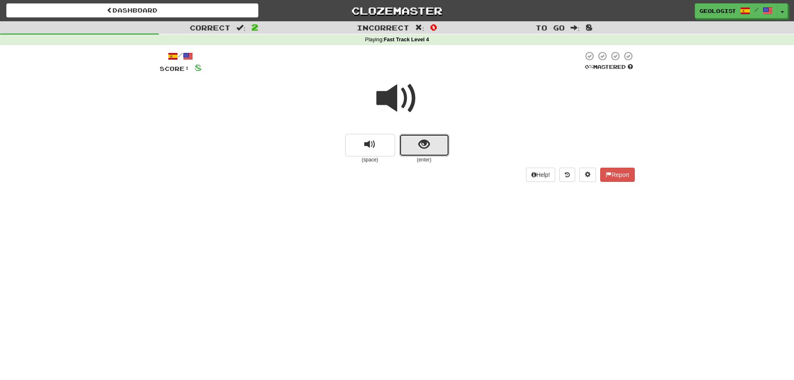
click at [417, 148] on button "show sentence" at bounding box center [424, 145] width 50 height 23
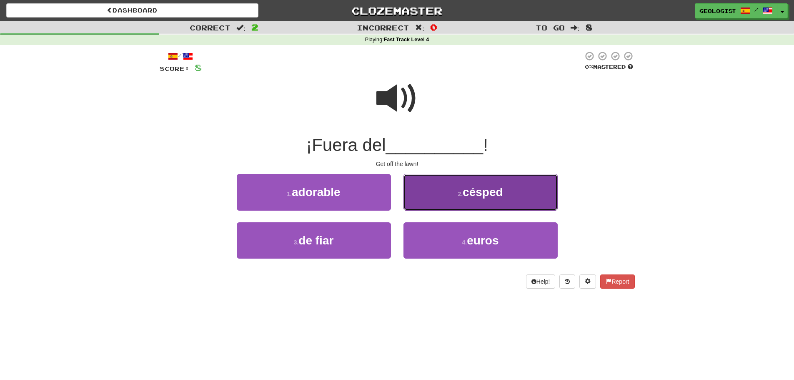
click at [502, 194] on span "césped" at bounding box center [483, 191] width 40 height 13
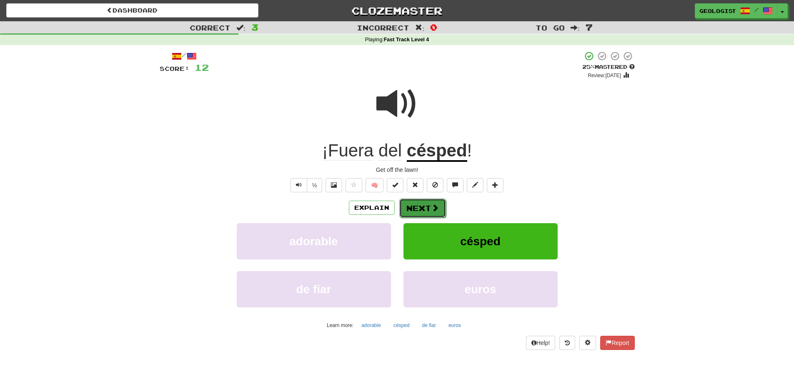
click at [417, 208] on button "Next" at bounding box center [422, 207] width 47 height 19
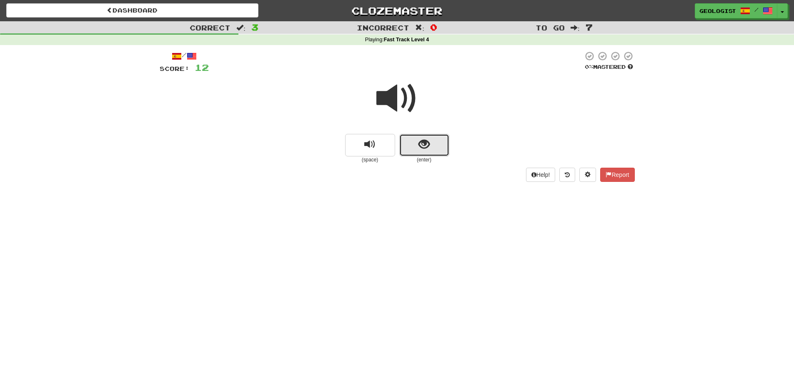
click at [413, 144] on button "show sentence" at bounding box center [424, 145] width 50 height 23
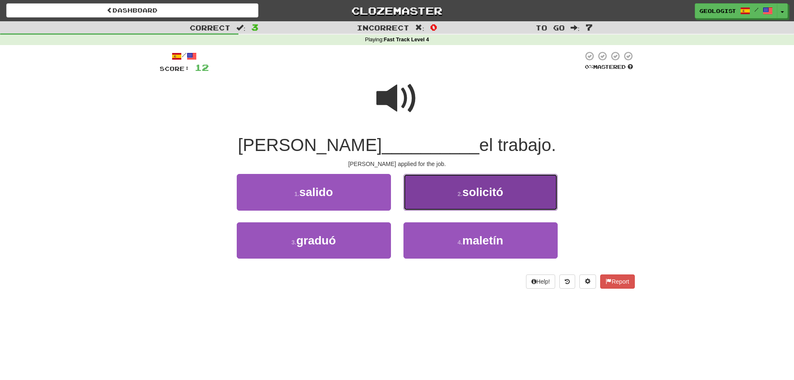
click at [498, 193] on span "solicitó" at bounding box center [482, 191] width 41 height 13
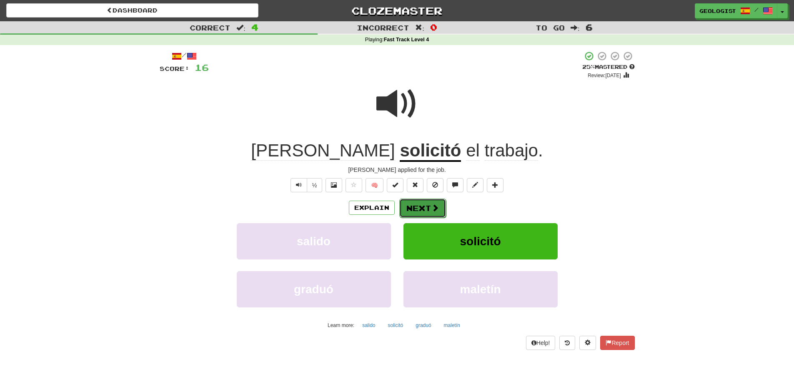
click at [427, 211] on button "Next" at bounding box center [422, 207] width 47 height 19
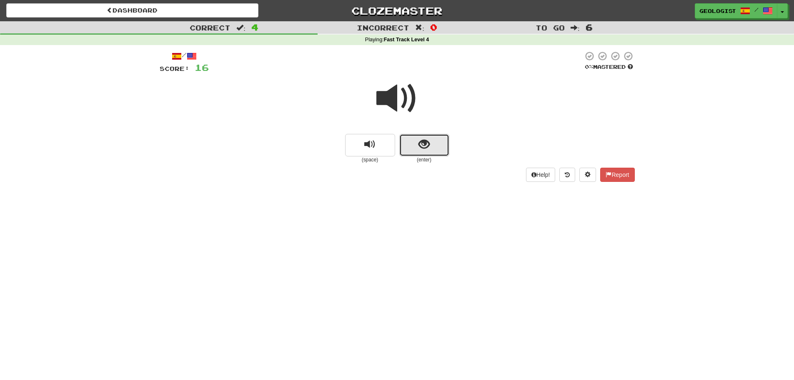
click at [434, 153] on button "show sentence" at bounding box center [424, 145] width 50 height 23
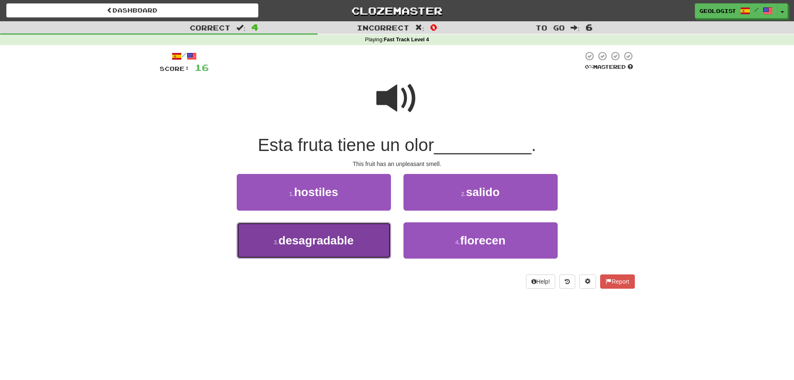
click at [293, 236] on span "desagradable" at bounding box center [315, 240] width 75 height 13
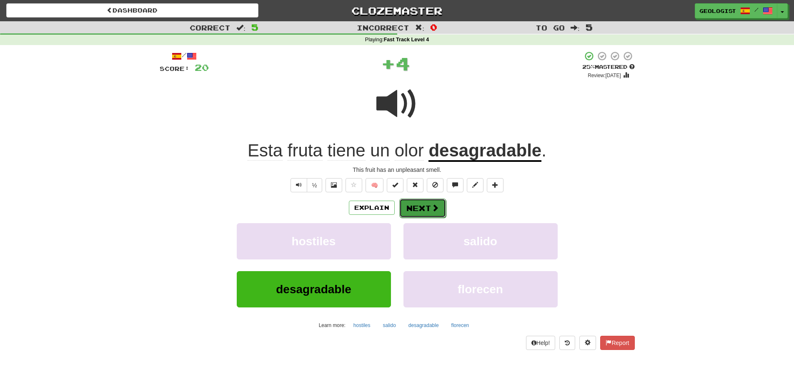
click at [422, 205] on button "Next" at bounding box center [422, 207] width 47 height 19
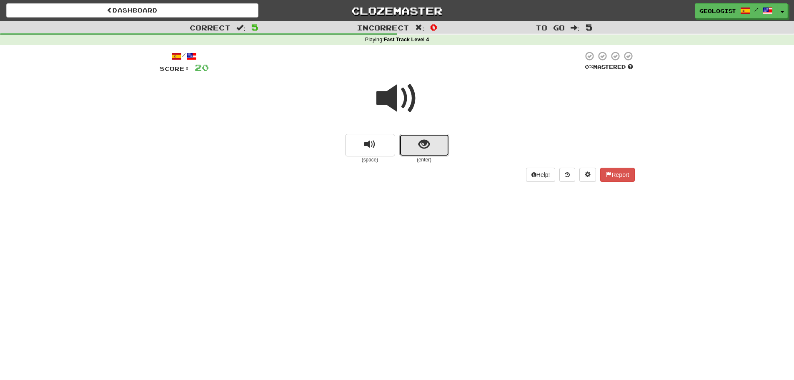
click at [438, 144] on button "show sentence" at bounding box center [424, 145] width 50 height 23
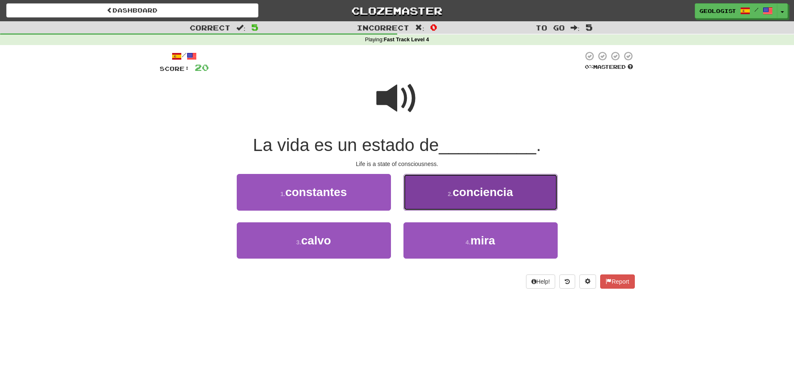
click at [465, 194] on span "conciencia" at bounding box center [483, 191] width 60 height 13
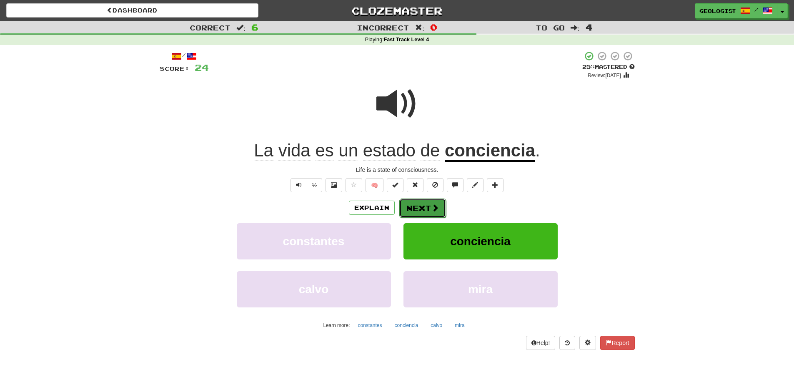
click at [425, 210] on button "Next" at bounding box center [422, 207] width 47 height 19
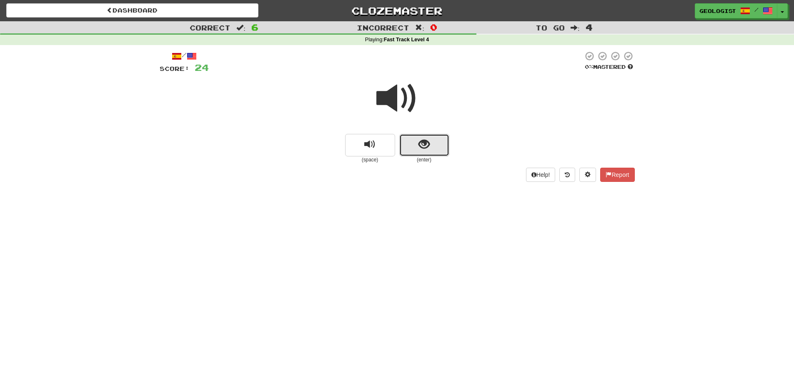
click at [427, 148] on span "show sentence" at bounding box center [423, 144] width 11 height 11
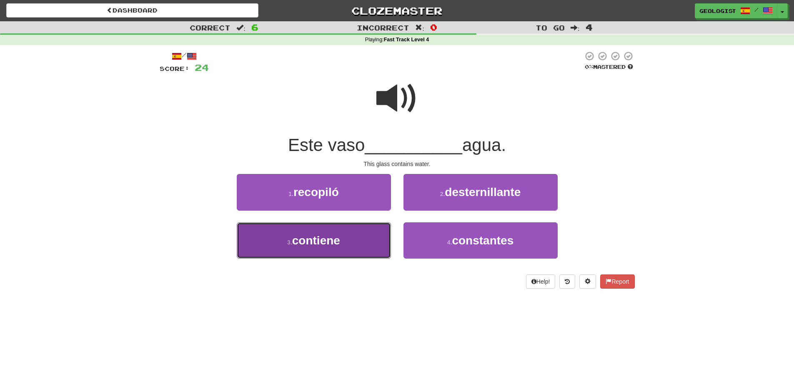
click at [265, 247] on button "3 . contiene" at bounding box center [314, 240] width 154 height 36
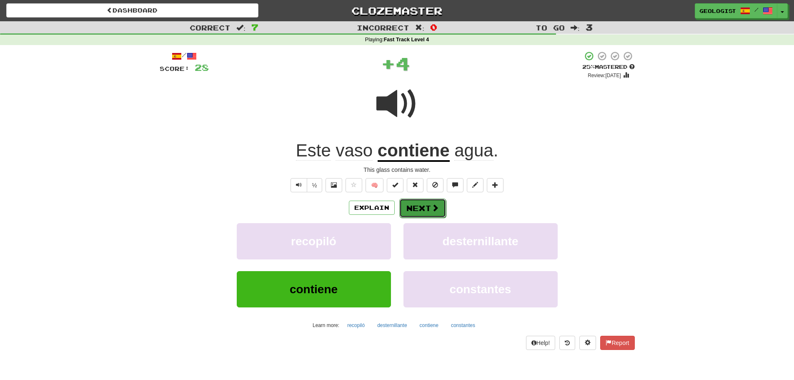
click at [421, 208] on button "Next" at bounding box center [422, 207] width 47 height 19
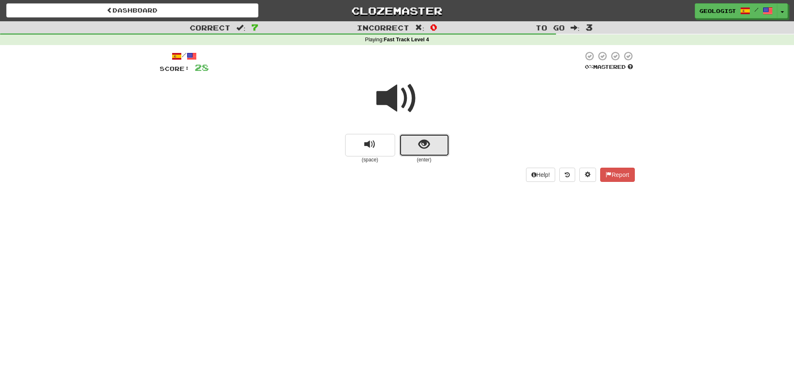
click at [433, 146] on button "show sentence" at bounding box center [424, 145] width 50 height 23
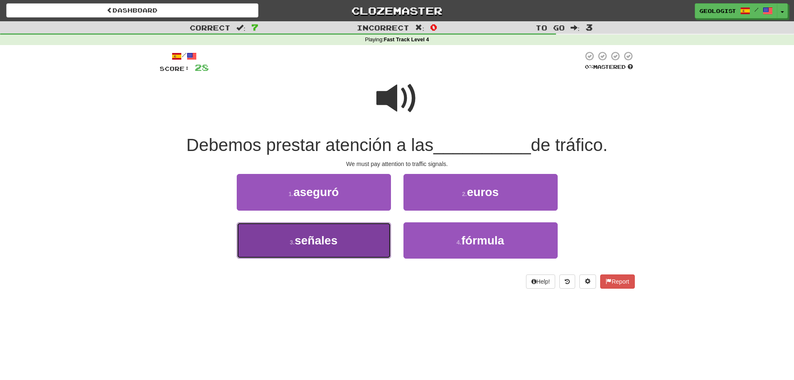
click at [288, 242] on button "3 . señales" at bounding box center [314, 240] width 154 height 36
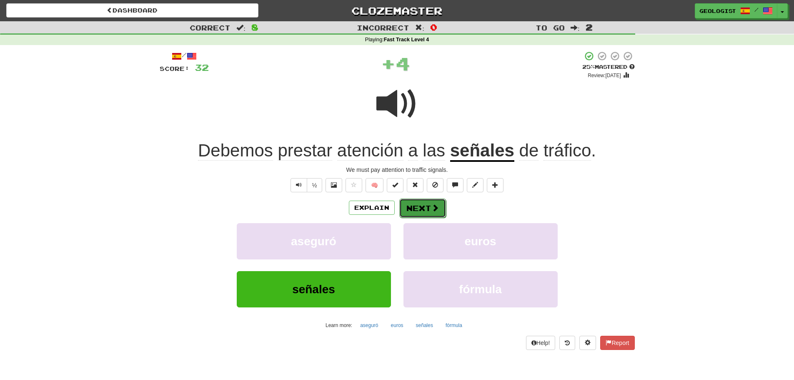
click at [433, 208] on span at bounding box center [435, 208] width 8 height 8
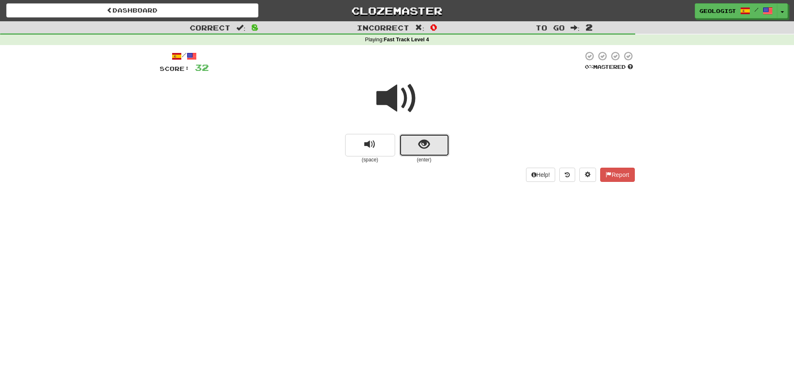
click at [425, 148] on span "show sentence" at bounding box center [423, 144] width 11 height 11
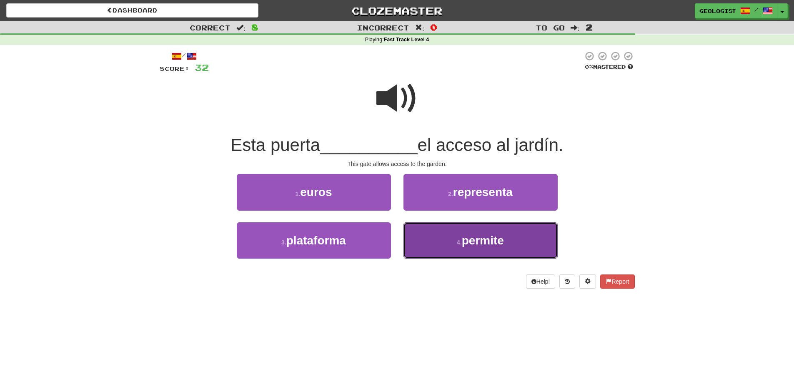
click at [454, 223] on button "4 . permite" at bounding box center [480, 240] width 154 height 36
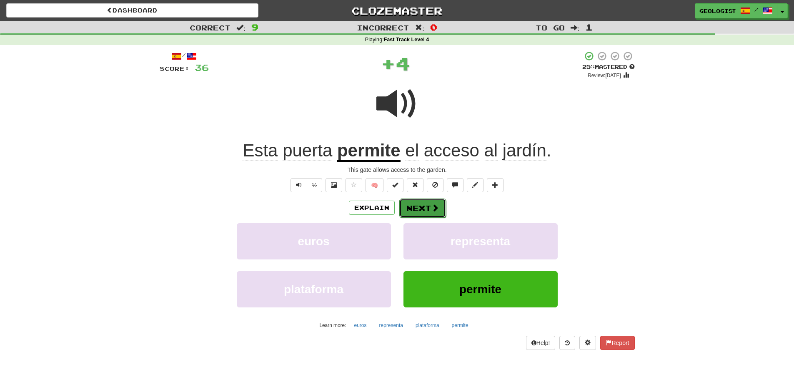
click at [429, 204] on button "Next" at bounding box center [422, 207] width 47 height 19
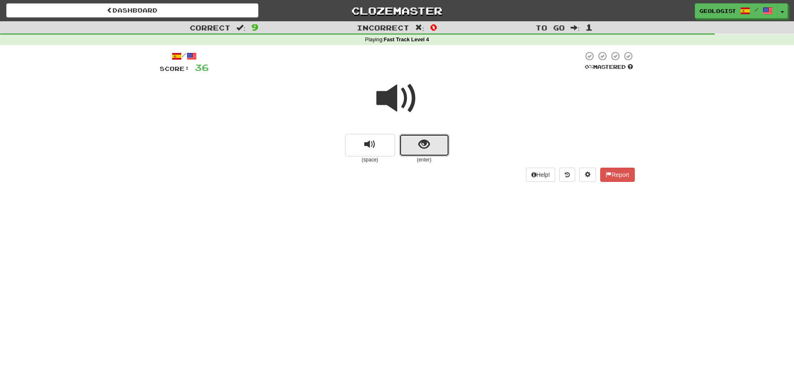
drag, startPoint x: 422, startPoint y: 150, endPoint x: 352, endPoint y: 125, distance: 74.3
click at [422, 148] on span "show sentence" at bounding box center [423, 144] width 11 height 11
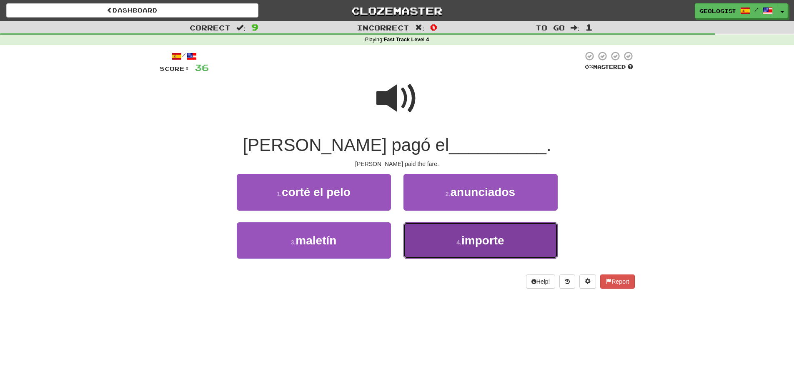
click at [473, 239] on span "importe" at bounding box center [482, 240] width 43 height 13
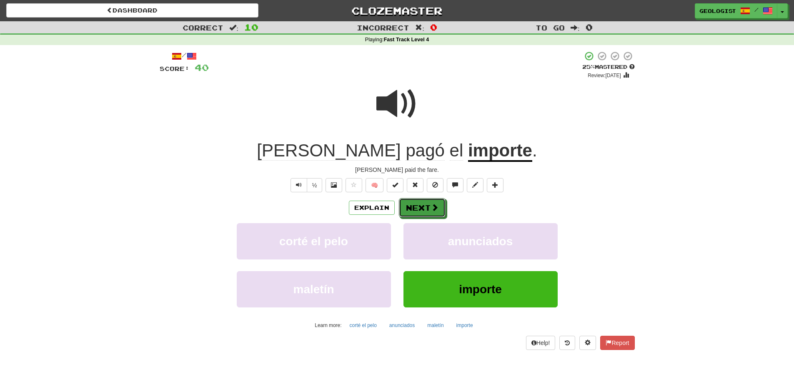
drag, startPoint x: 418, startPoint y: 209, endPoint x: 413, endPoint y: 195, distance: 15.2
click at [418, 209] on button "Next" at bounding box center [422, 207] width 47 height 19
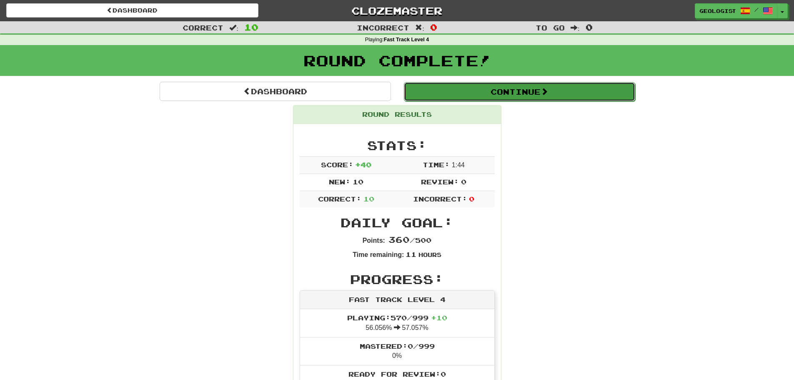
click at [482, 85] on button "Continue" at bounding box center [519, 91] width 231 height 19
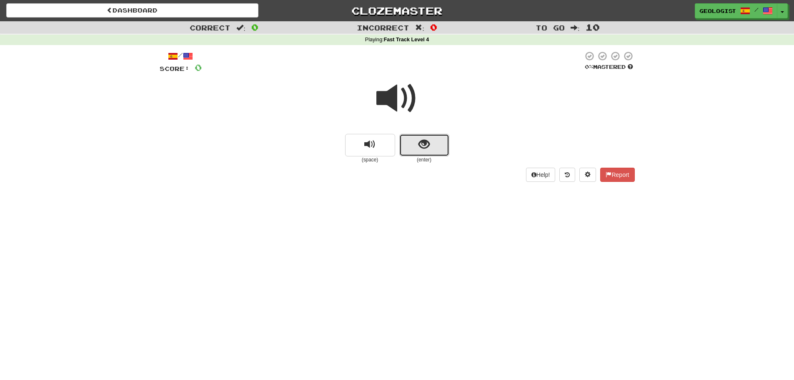
click at [414, 147] on button "show sentence" at bounding box center [424, 145] width 50 height 23
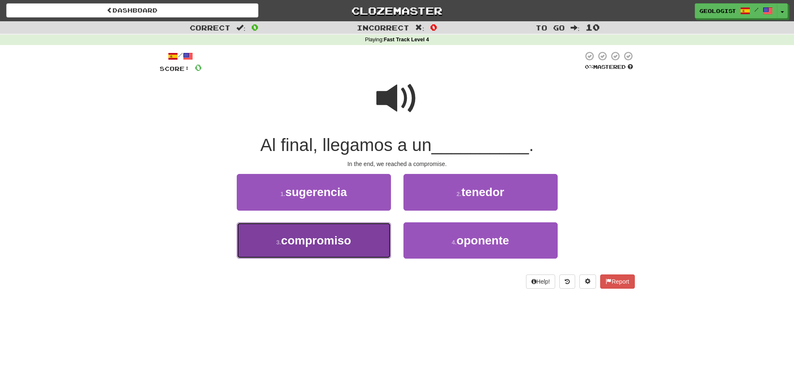
click at [276, 237] on button "3 . compromiso" at bounding box center [314, 240] width 154 height 36
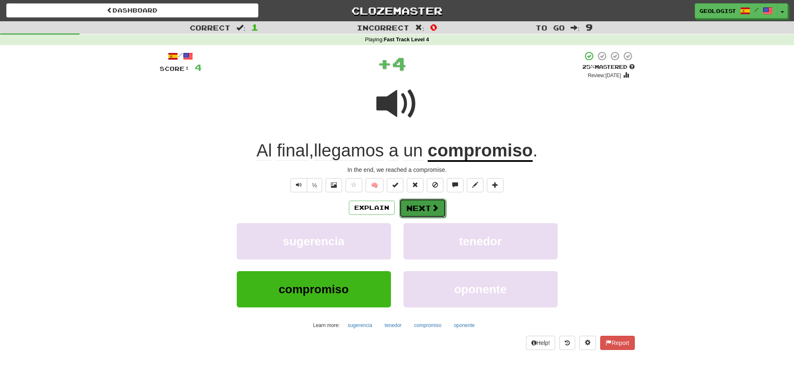
click at [430, 205] on button "Next" at bounding box center [422, 207] width 47 height 19
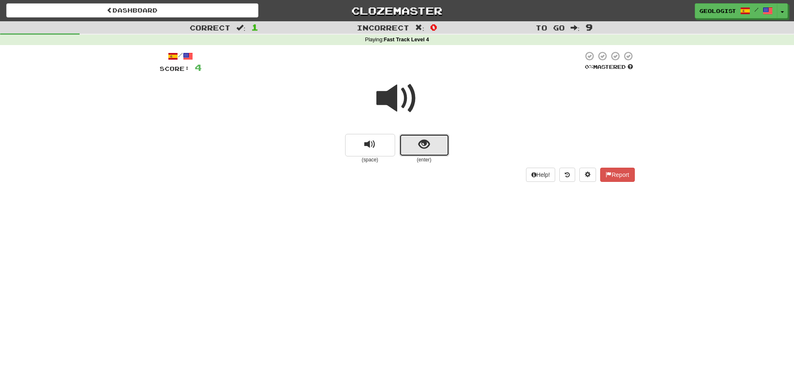
click at [425, 145] on span "show sentence" at bounding box center [423, 144] width 11 height 11
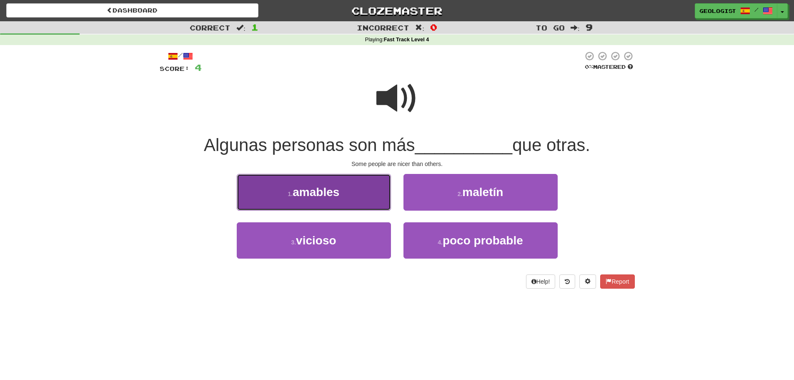
click at [308, 195] on span "amables" at bounding box center [316, 191] width 47 height 13
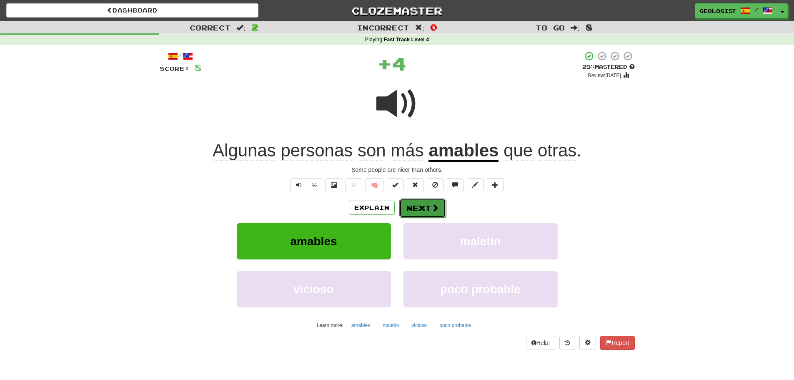
click at [423, 206] on button "Next" at bounding box center [422, 207] width 47 height 19
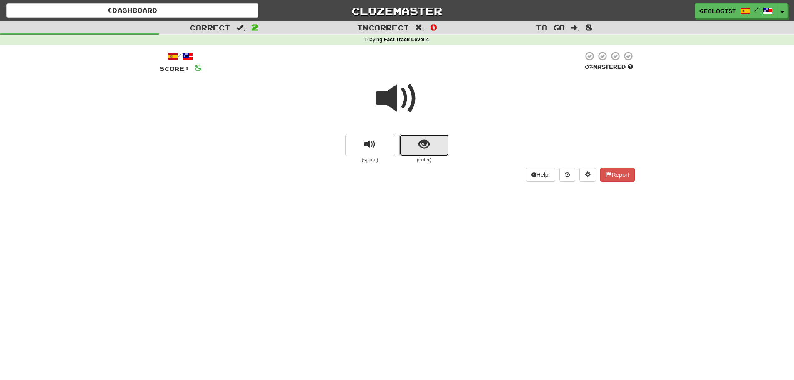
click at [434, 149] on button "show sentence" at bounding box center [424, 145] width 50 height 23
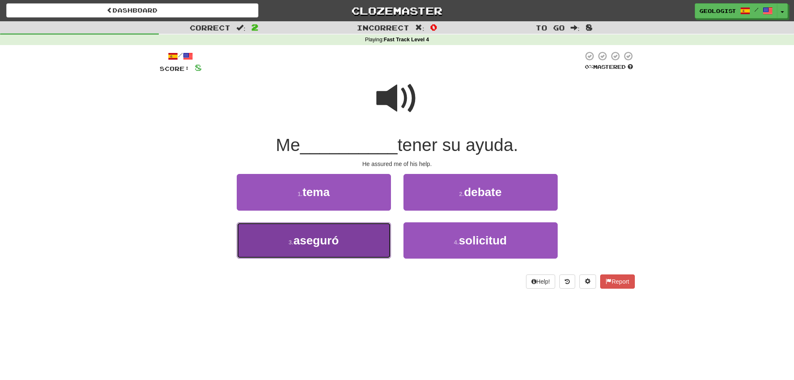
click at [302, 245] on span "aseguró" at bounding box center [315, 240] width 45 height 13
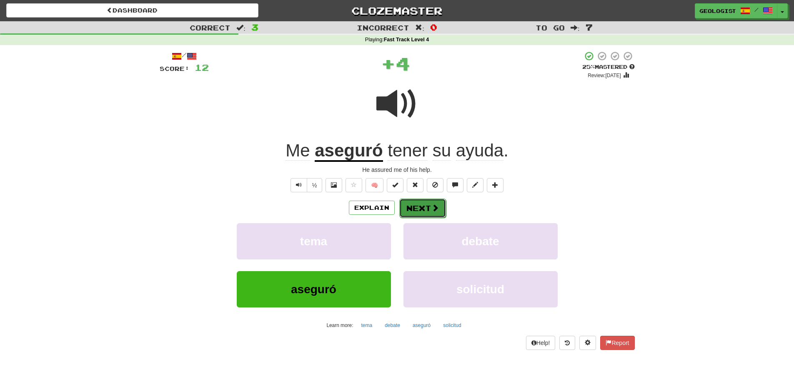
click at [435, 205] on span at bounding box center [435, 208] width 8 height 8
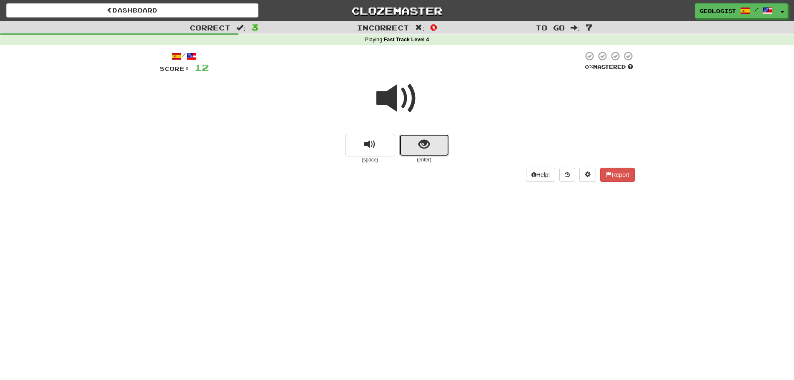
drag, startPoint x: 425, startPoint y: 150, endPoint x: 85, endPoint y: 137, distance: 340.3
click at [423, 150] on span "show sentence" at bounding box center [423, 144] width 11 height 11
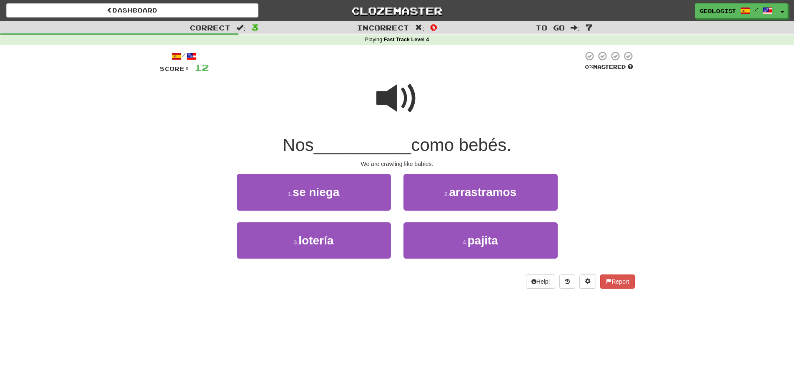
click at [387, 101] on span at bounding box center [397, 99] width 42 height 42
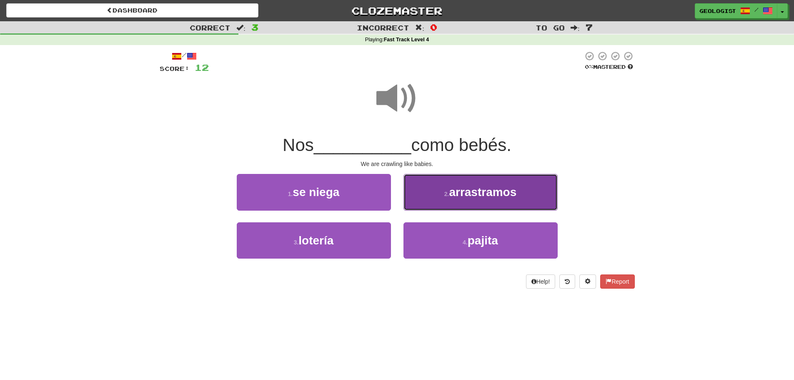
click at [472, 190] on span "arrastramos" at bounding box center [483, 191] width 68 height 13
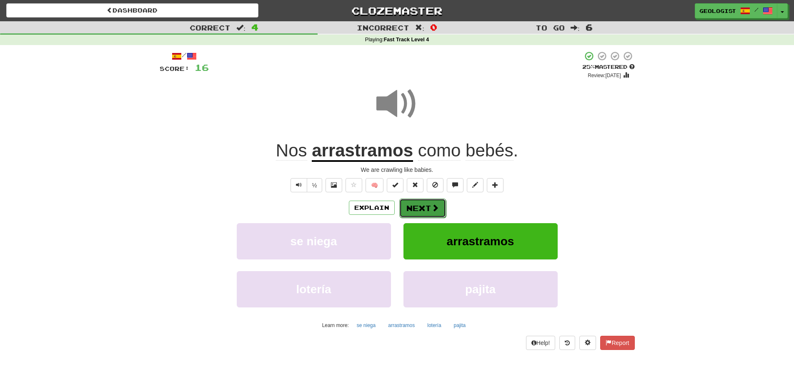
click at [431, 202] on button "Next" at bounding box center [422, 207] width 47 height 19
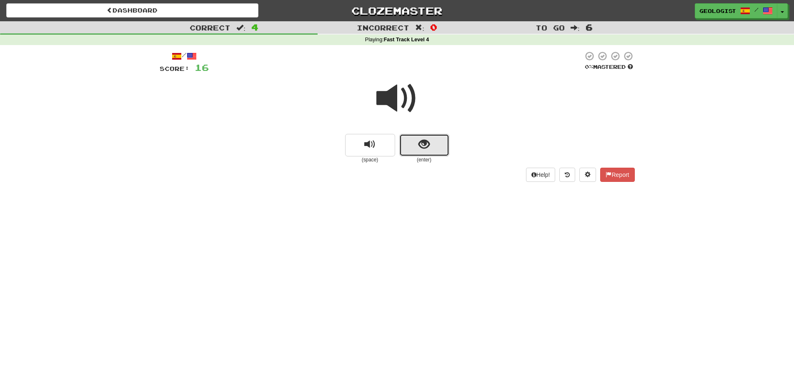
click at [441, 135] on button "show sentence" at bounding box center [424, 145] width 50 height 23
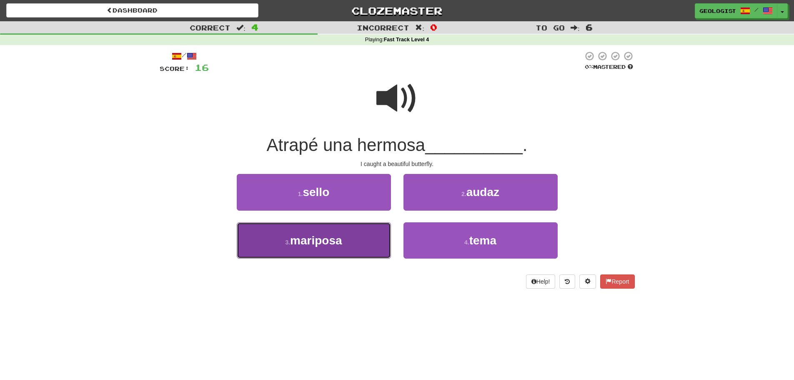
drag, startPoint x: 292, startPoint y: 238, endPoint x: 143, endPoint y: 175, distance: 161.2
click at [290, 236] on button "3 . mariposa" at bounding box center [314, 240] width 154 height 36
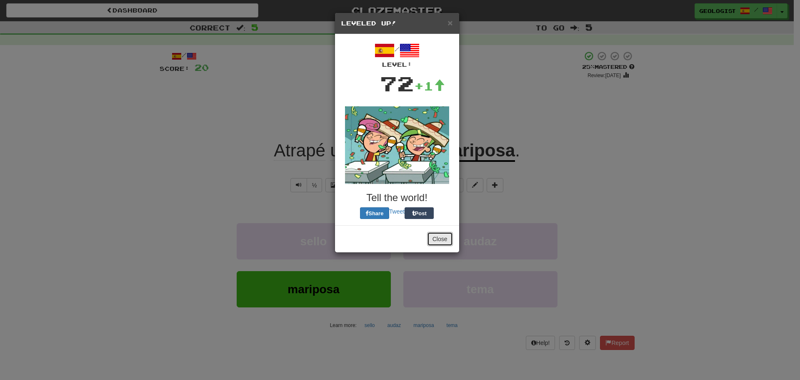
drag, startPoint x: 445, startPoint y: 237, endPoint x: 355, endPoint y: 212, distance: 93.4
click at [443, 236] on button "Close" at bounding box center [440, 239] width 26 height 14
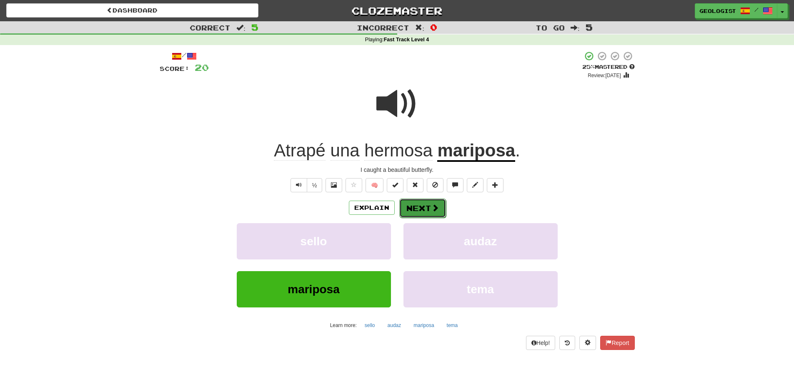
click at [433, 205] on span at bounding box center [435, 208] width 8 height 8
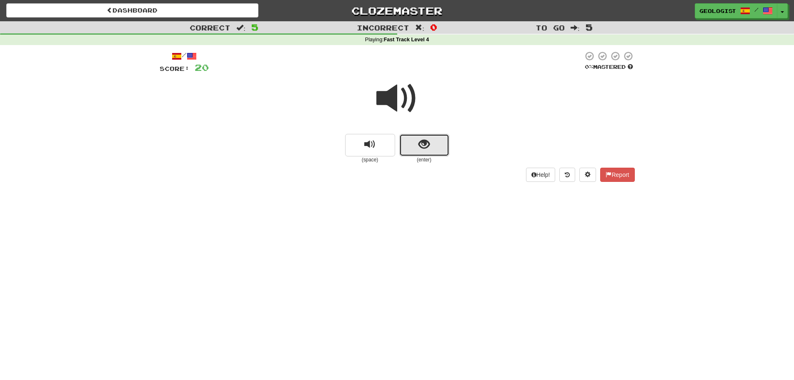
click at [430, 145] on button "show sentence" at bounding box center [424, 145] width 50 height 23
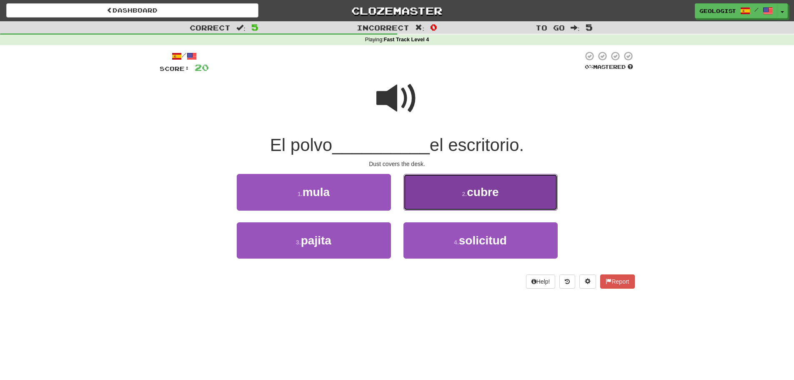
click at [504, 188] on button "2 . cubre" at bounding box center [480, 192] width 154 height 36
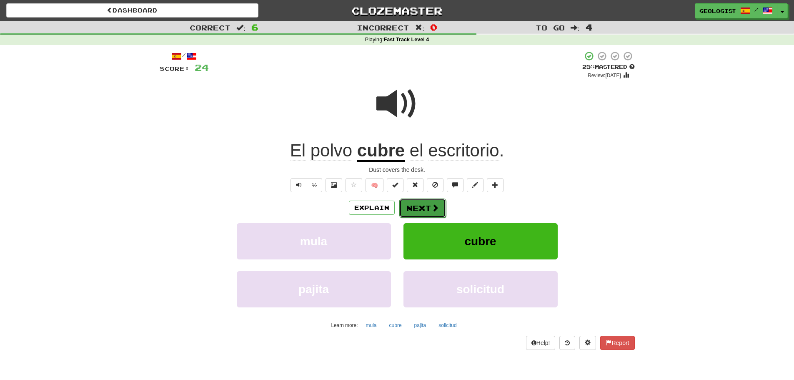
click at [435, 207] on span at bounding box center [435, 208] width 8 height 8
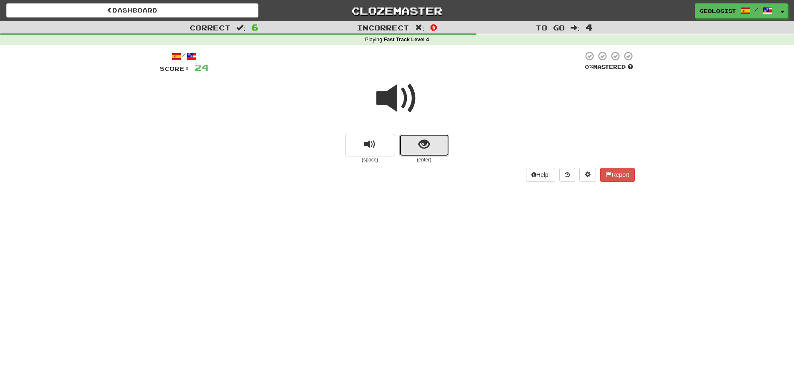
click at [442, 147] on button "show sentence" at bounding box center [424, 145] width 50 height 23
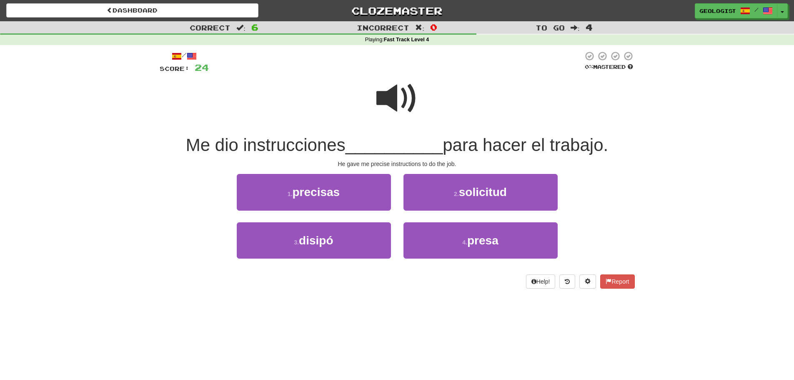
click at [391, 100] on span at bounding box center [397, 99] width 42 height 42
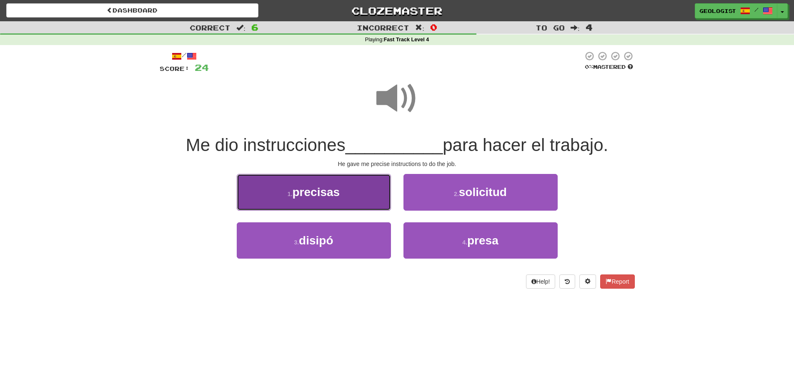
click at [288, 192] on small "1 ." at bounding box center [290, 193] width 5 height 7
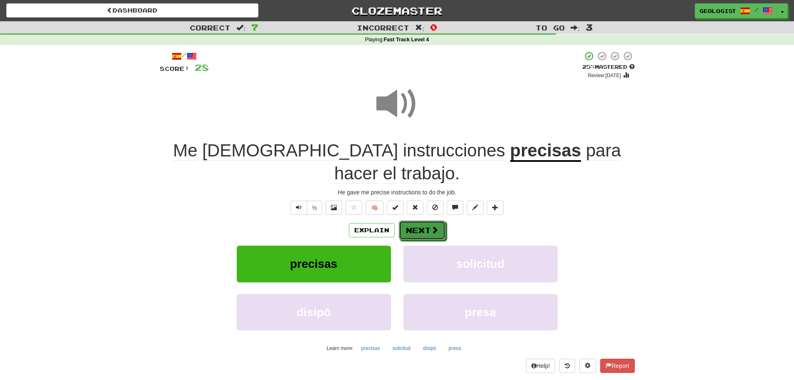
drag, startPoint x: 425, startPoint y: 209, endPoint x: 425, endPoint y: 201, distance: 7.9
click at [425, 220] on button "Next" at bounding box center [422, 229] width 47 height 19
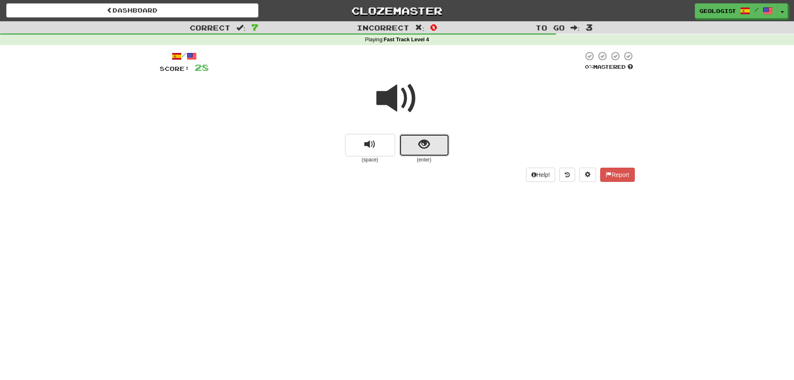
click at [428, 140] on span "show sentence" at bounding box center [423, 144] width 11 height 11
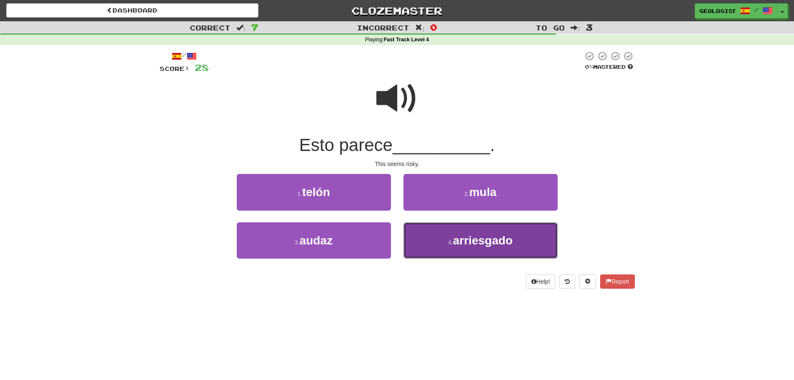
click at [484, 239] on span "arriesgado" at bounding box center [483, 240] width 60 height 13
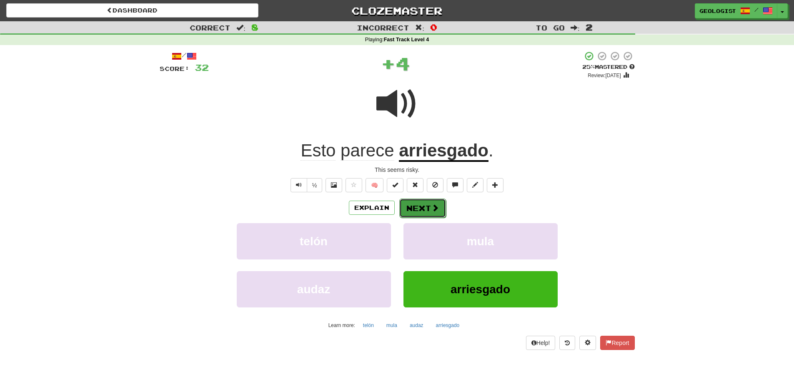
click at [418, 205] on button "Next" at bounding box center [422, 207] width 47 height 19
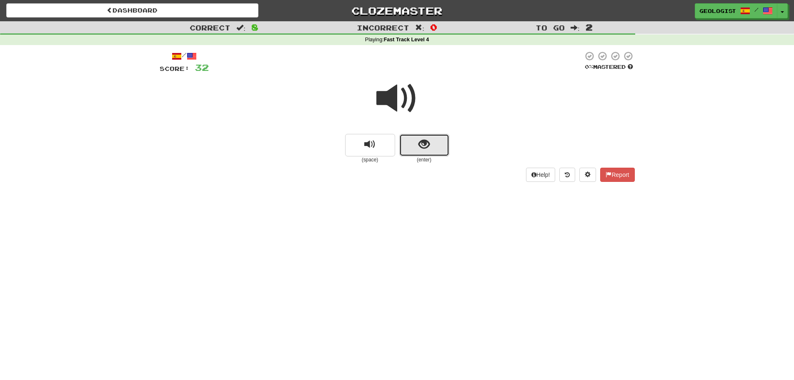
click at [445, 147] on button "show sentence" at bounding box center [424, 145] width 50 height 23
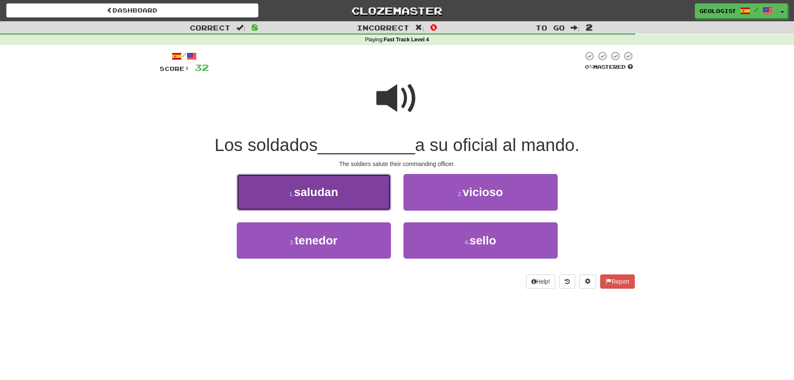
click at [333, 192] on span "saludan" at bounding box center [316, 191] width 44 height 13
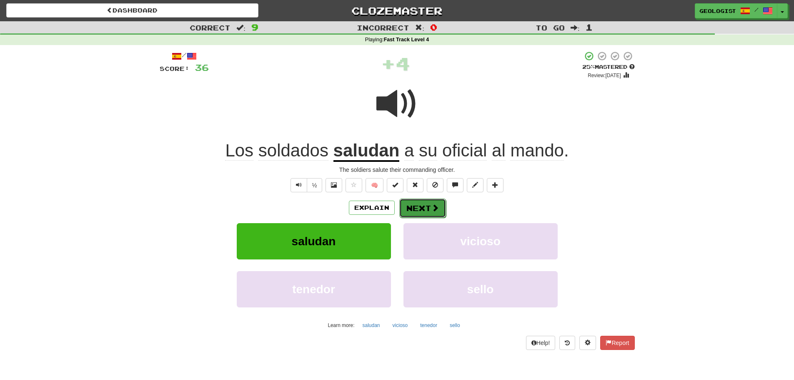
click at [424, 206] on button "Next" at bounding box center [422, 207] width 47 height 19
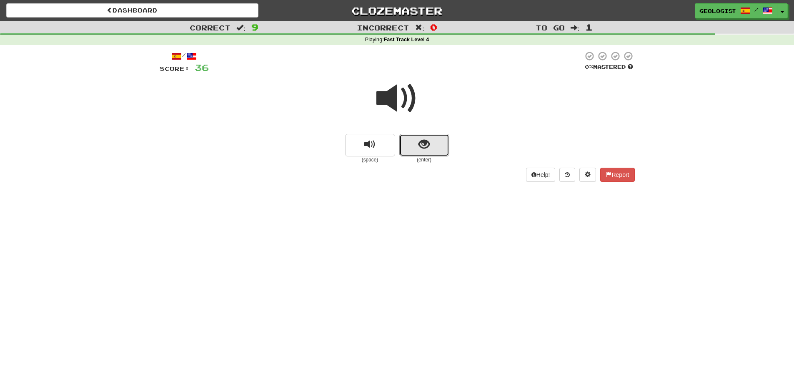
click at [429, 139] on span "show sentence" at bounding box center [423, 144] width 11 height 11
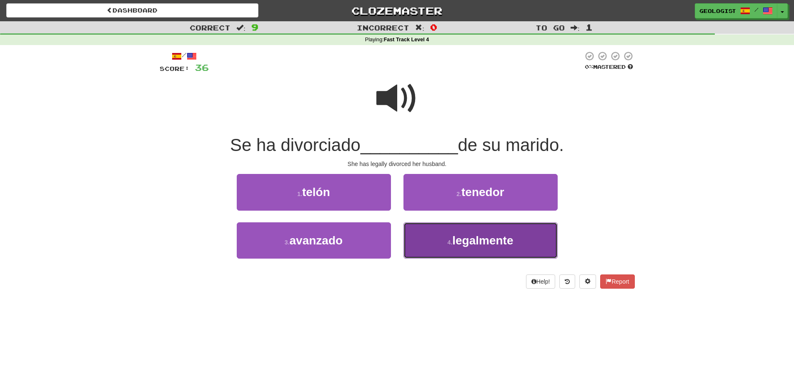
click at [492, 251] on button "4 . legalmente" at bounding box center [480, 240] width 154 height 36
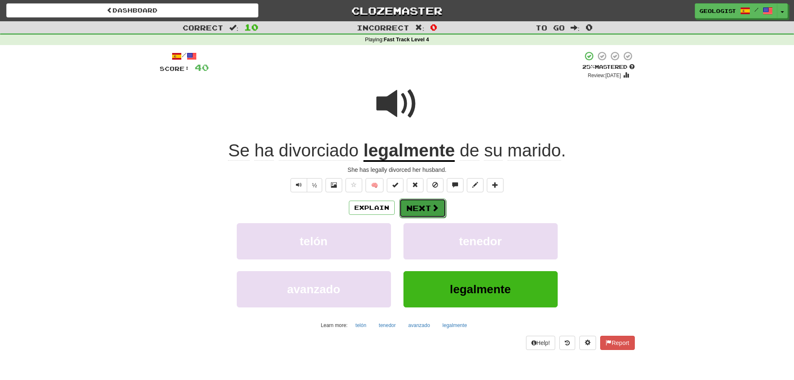
click at [424, 211] on button "Next" at bounding box center [422, 207] width 47 height 19
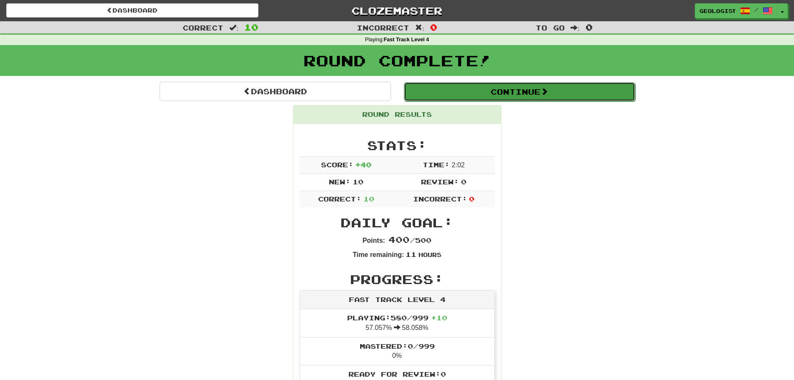
click at [512, 89] on button "Continue" at bounding box center [519, 91] width 231 height 19
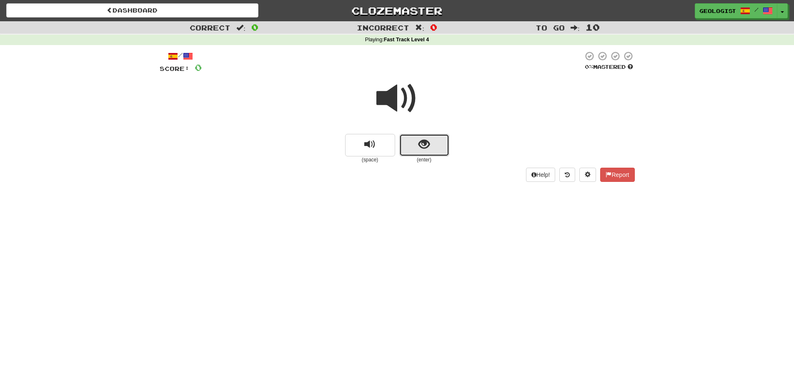
click at [440, 140] on button "show sentence" at bounding box center [424, 145] width 50 height 23
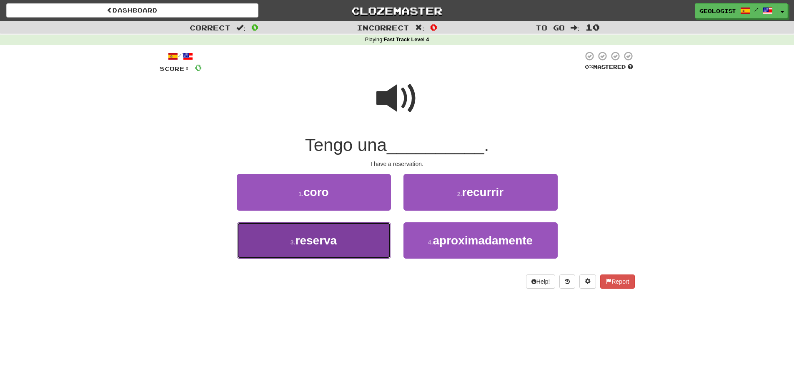
click at [273, 237] on button "3 . reserva" at bounding box center [314, 240] width 154 height 36
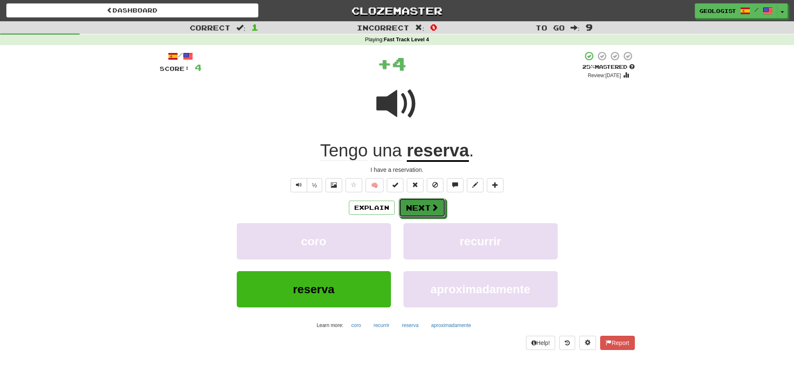
drag, startPoint x: 438, startPoint y: 210, endPoint x: 390, endPoint y: 190, distance: 52.3
click at [438, 209] on button "Next" at bounding box center [422, 207] width 47 height 19
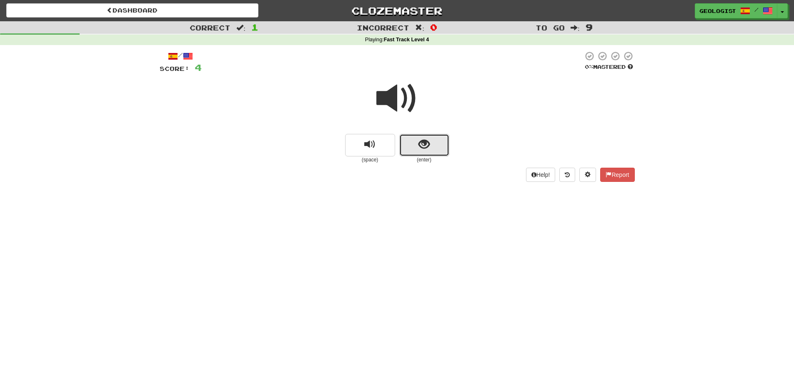
click at [423, 145] on span "show sentence" at bounding box center [423, 144] width 11 height 11
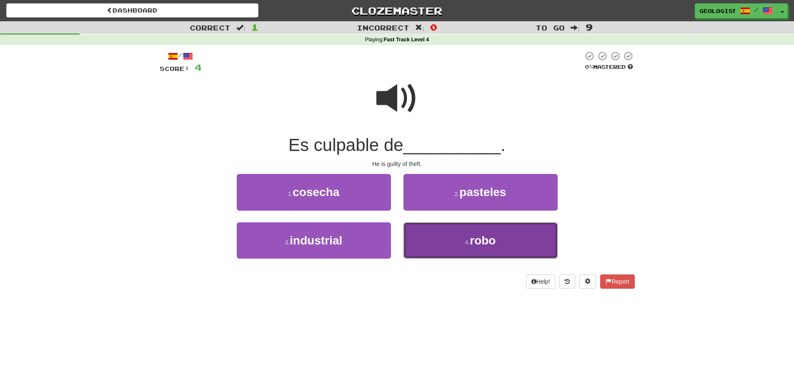
drag, startPoint x: 442, startPoint y: 233, endPoint x: 281, endPoint y: 196, distance: 165.0
click at [441, 232] on button "4 . robo" at bounding box center [480, 240] width 154 height 36
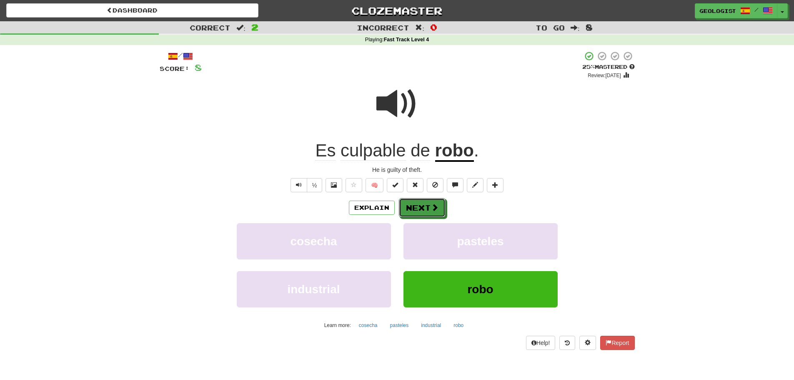
drag, startPoint x: 417, startPoint y: 201, endPoint x: 409, endPoint y: 194, distance: 11.2
click at [415, 199] on button "Next" at bounding box center [422, 207] width 47 height 19
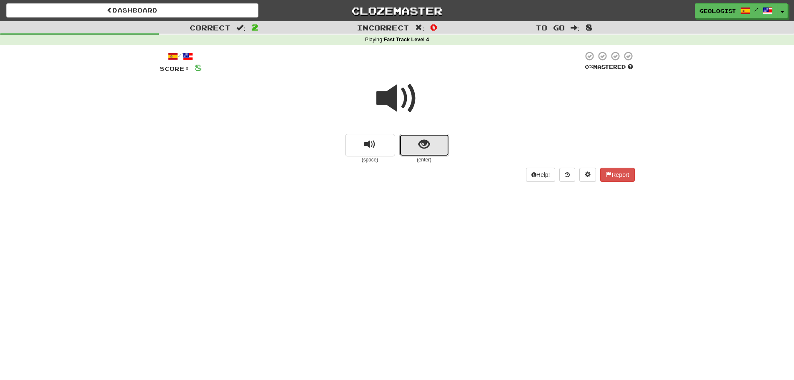
click at [429, 140] on span "show sentence" at bounding box center [423, 144] width 11 height 11
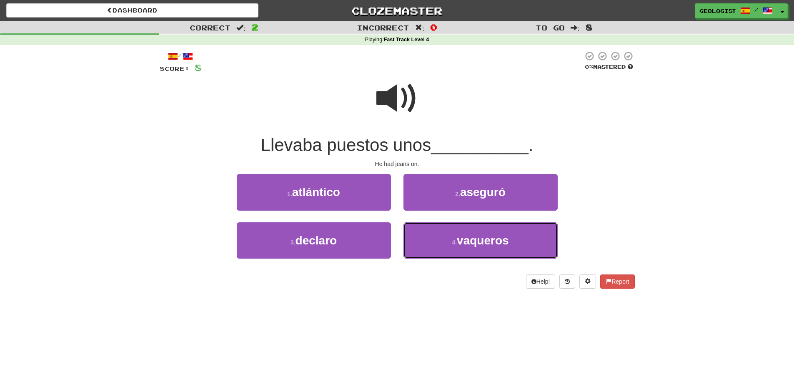
drag, startPoint x: 509, startPoint y: 238, endPoint x: 264, endPoint y: 178, distance: 252.3
click at [499, 234] on span "vaqueros" at bounding box center [483, 240] width 52 height 13
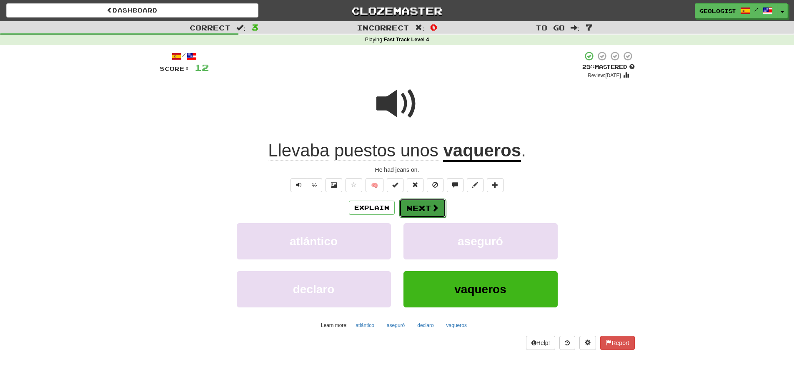
click at [424, 207] on button "Next" at bounding box center [422, 207] width 47 height 19
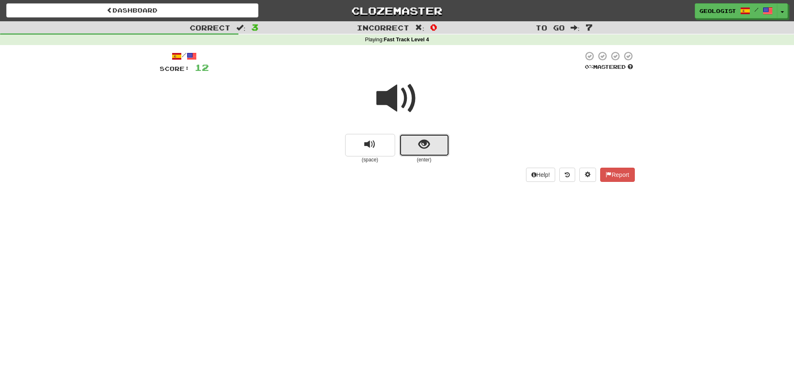
click at [426, 145] on span "show sentence" at bounding box center [423, 144] width 11 height 11
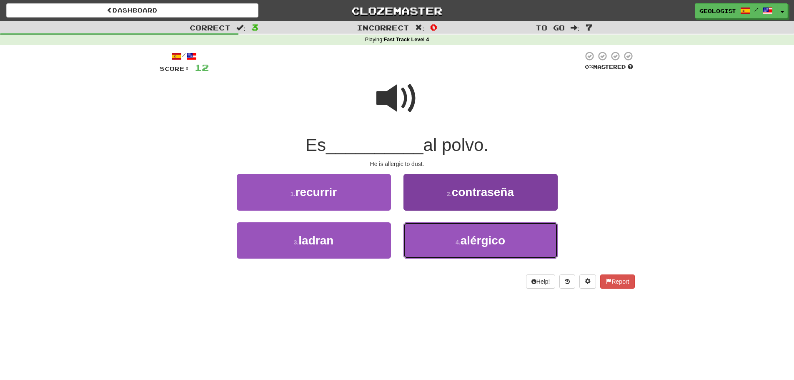
drag, startPoint x: 474, startPoint y: 243, endPoint x: 474, endPoint y: 236, distance: 6.3
click at [474, 240] on span "alérgico" at bounding box center [483, 240] width 45 height 13
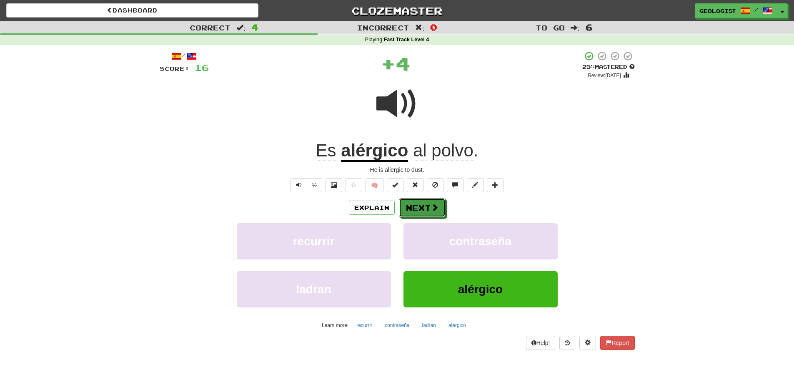
drag, startPoint x: 436, startPoint y: 205, endPoint x: 395, endPoint y: 193, distance: 42.5
click at [436, 205] on span at bounding box center [435, 207] width 8 height 8
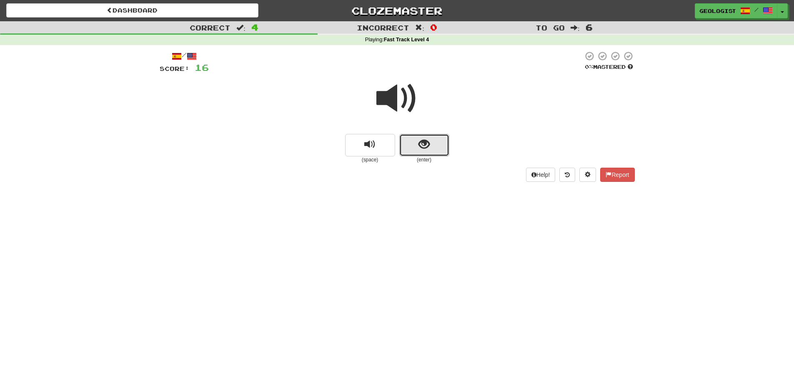
drag, startPoint x: 432, startPoint y: 148, endPoint x: 46, endPoint y: 130, distance: 386.3
click at [431, 148] on button "show sentence" at bounding box center [424, 145] width 50 height 23
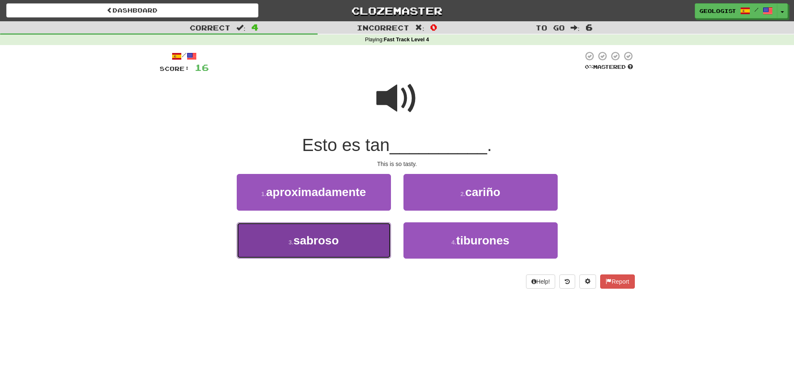
click at [296, 242] on span "sabroso" at bounding box center [315, 240] width 45 height 13
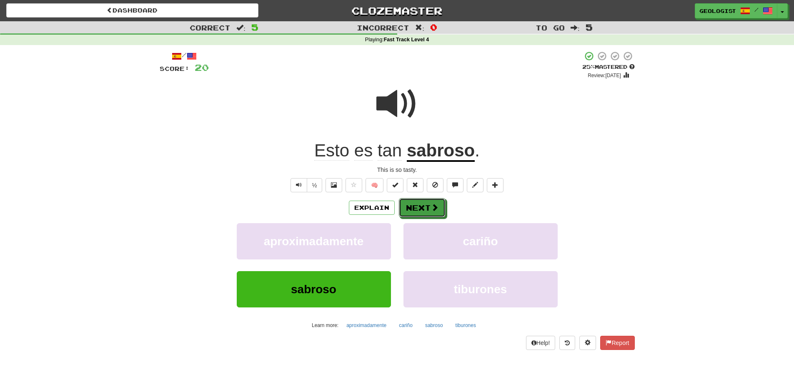
drag, startPoint x: 416, startPoint y: 209, endPoint x: 288, endPoint y: 148, distance: 142.4
click at [409, 200] on button "Next" at bounding box center [422, 207] width 47 height 19
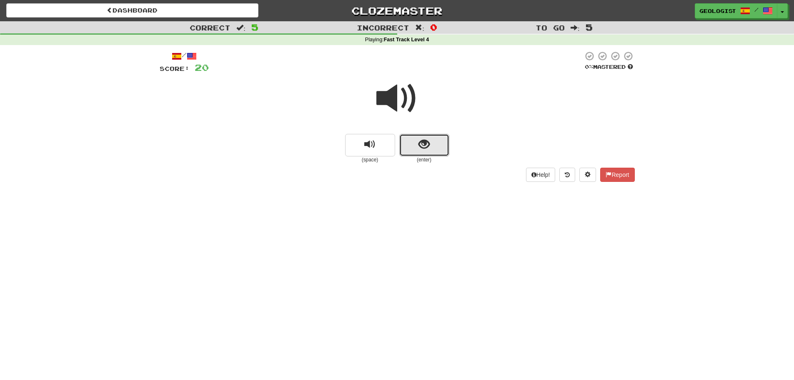
drag, startPoint x: 432, startPoint y: 138, endPoint x: 419, endPoint y: 130, distance: 15.2
click at [430, 136] on button "show sentence" at bounding box center [424, 145] width 50 height 23
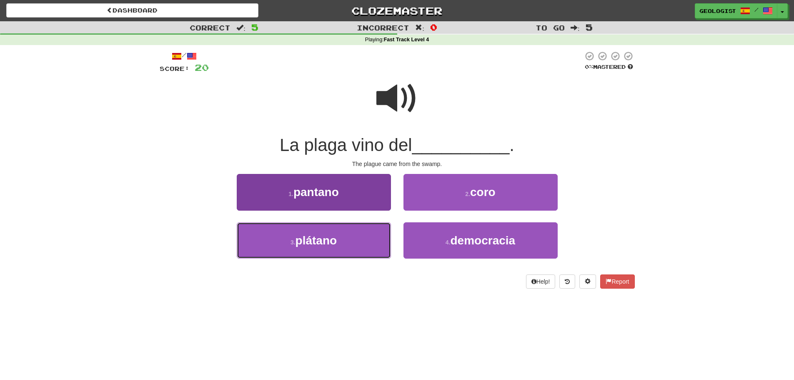
drag, startPoint x: 301, startPoint y: 246, endPoint x: 297, endPoint y: 243, distance: 5.4
click at [298, 243] on span "plátano" at bounding box center [316, 240] width 42 height 13
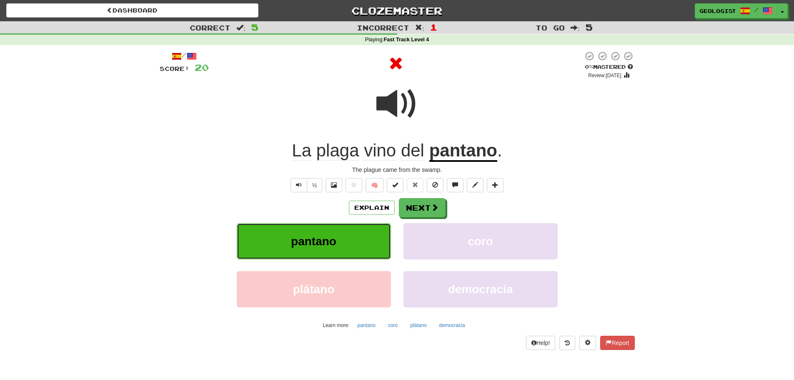
click at [346, 233] on button "pantano" at bounding box center [314, 241] width 154 height 36
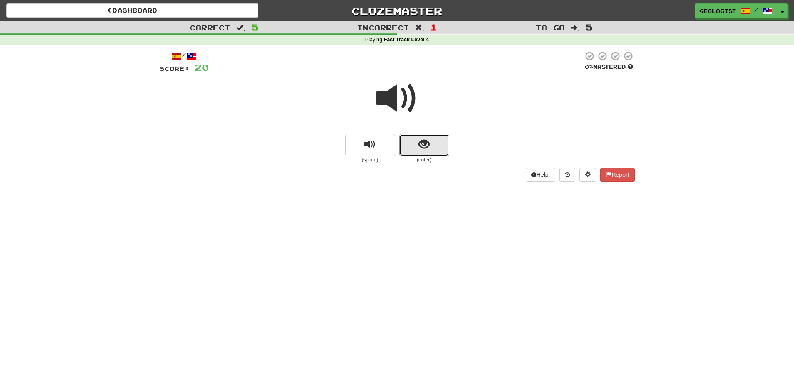
drag, startPoint x: 434, startPoint y: 147, endPoint x: 232, endPoint y: 71, distance: 215.5
click at [428, 140] on button "show sentence" at bounding box center [424, 145] width 50 height 23
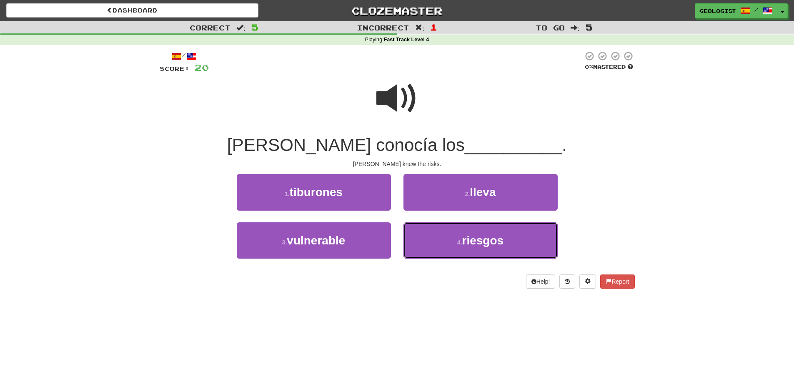
drag, startPoint x: 509, startPoint y: 245, endPoint x: 471, endPoint y: 220, distance: 44.8
click at [493, 234] on button "4 . riesgos" at bounding box center [480, 240] width 154 height 36
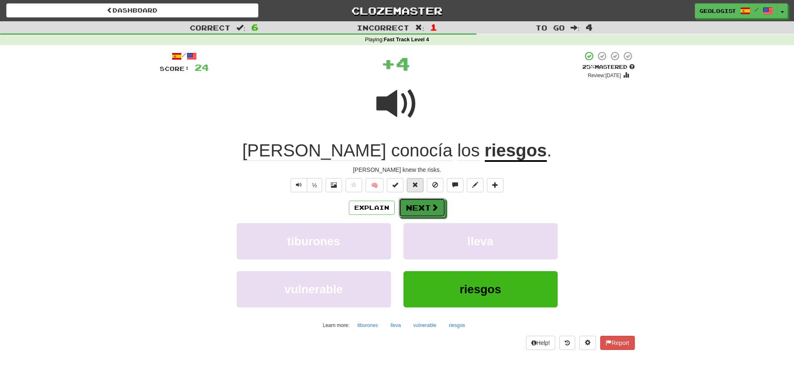
drag, startPoint x: 425, startPoint y: 209, endPoint x: 408, endPoint y: 191, distance: 24.8
click at [413, 195] on div "/ Score: 24 + 4 25 % Mastered Review: [DATE] [PERSON_NAME] conocía los riesgos …" at bounding box center [397, 200] width 475 height 299
click at [416, 204] on button "Next" at bounding box center [422, 207] width 47 height 19
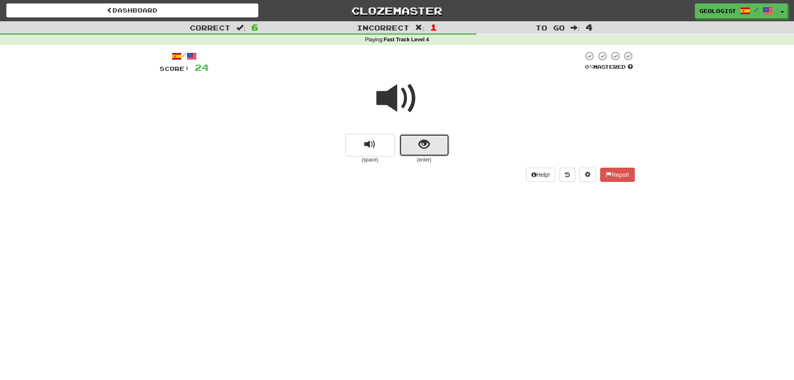
click at [437, 141] on button "show sentence" at bounding box center [424, 145] width 50 height 23
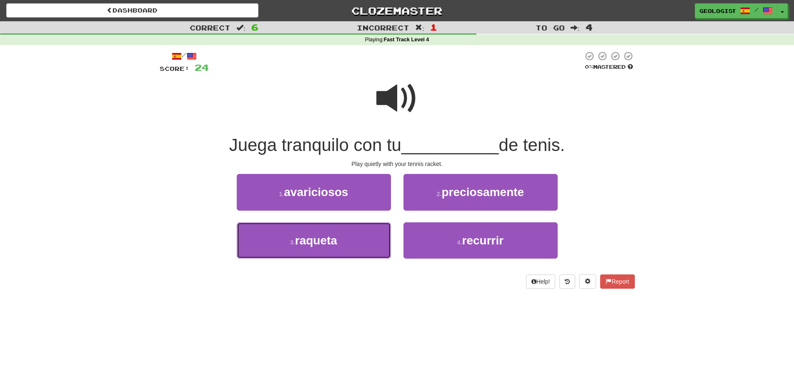
drag, startPoint x: 343, startPoint y: 243, endPoint x: 274, endPoint y: 217, distance: 73.3
click at [340, 240] on button "3 . raqueta" at bounding box center [314, 240] width 154 height 36
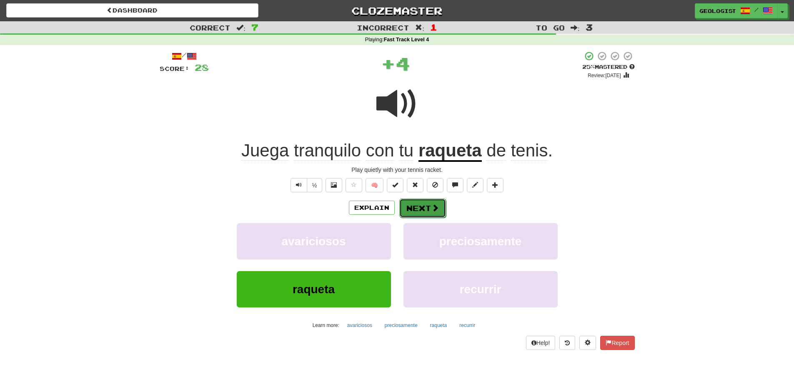
click at [428, 207] on button "Next" at bounding box center [422, 207] width 47 height 19
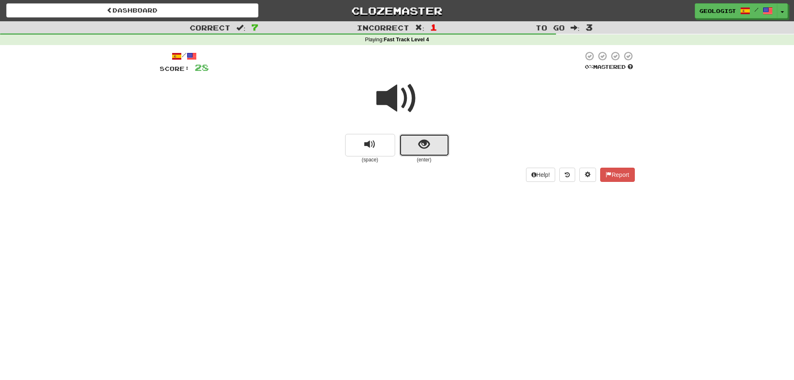
click at [443, 146] on button "show sentence" at bounding box center [424, 145] width 50 height 23
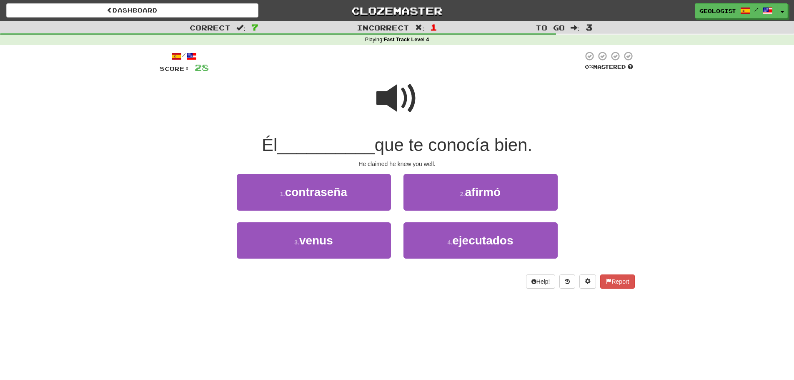
click at [394, 93] on span at bounding box center [397, 99] width 42 height 42
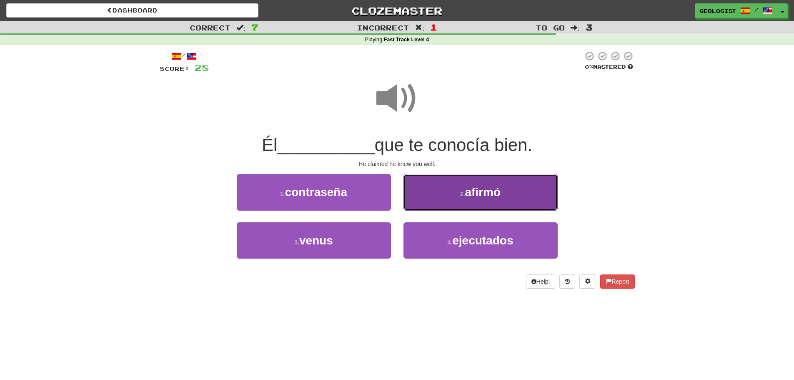
click at [496, 198] on span "afirmó" at bounding box center [483, 191] width 36 height 13
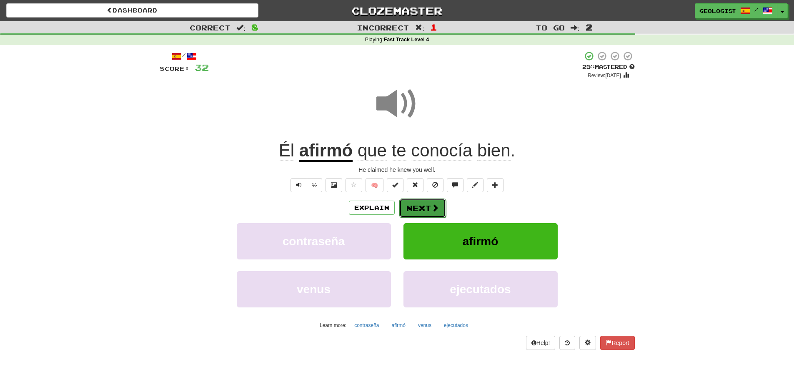
click at [414, 210] on button "Next" at bounding box center [422, 207] width 47 height 19
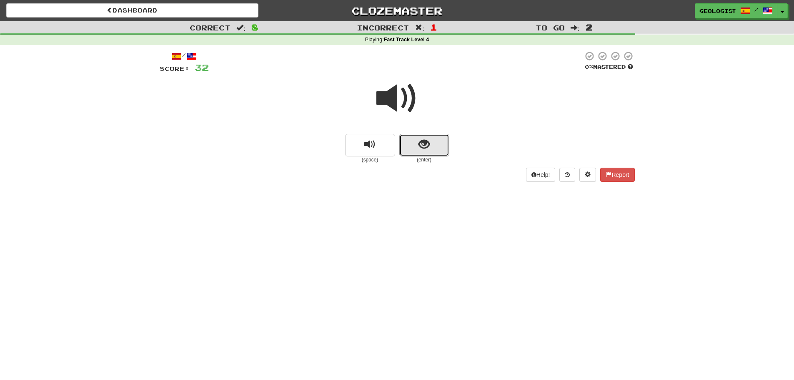
drag, startPoint x: 424, startPoint y: 145, endPoint x: 365, endPoint y: 130, distance: 61.4
click at [423, 144] on span "show sentence" at bounding box center [423, 144] width 11 height 11
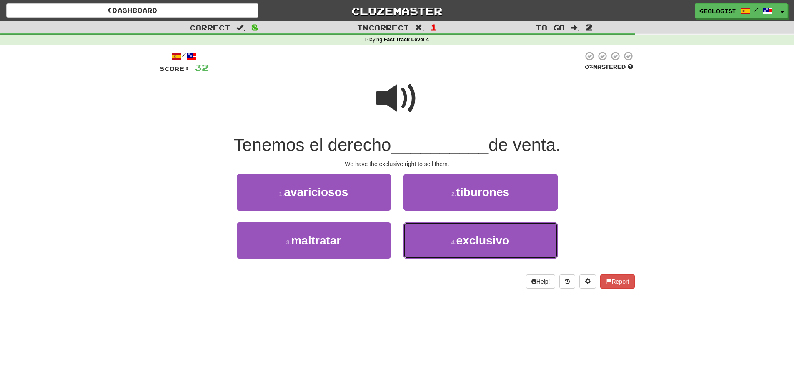
drag, startPoint x: 480, startPoint y: 241, endPoint x: 438, endPoint y: 218, distance: 48.0
click at [475, 238] on span "exclusivo" at bounding box center [482, 240] width 53 height 13
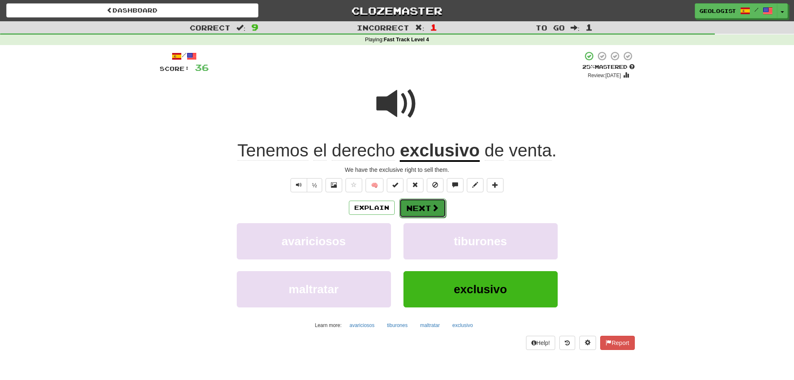
click at [435, 205] on span at bounding box center [435, 208] width 8 height 8
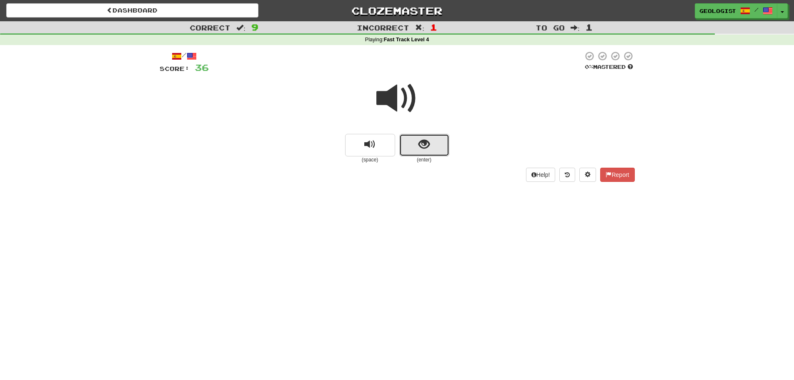
drag, startPoint x: 441, startPoint y: 138, endPoint x: 100, endPoint y: 68, distance: 349.0
click at [440, 137] on button "show sentence" at bounding box center [424, 145] width 50 height 23
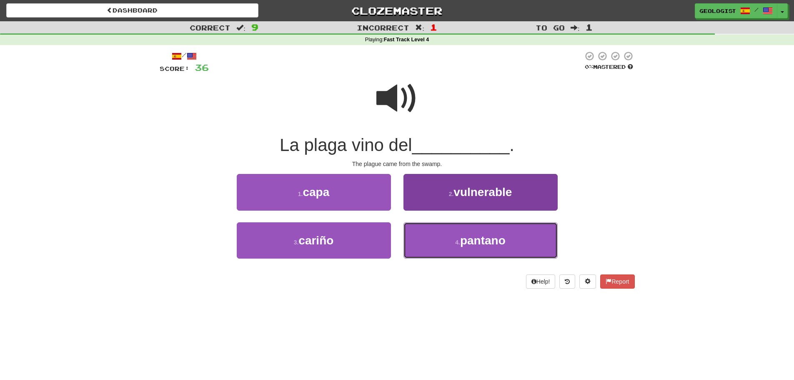
click at [483, 245] on span "pantano" at bounding box center [482, 240] width 45 height 13
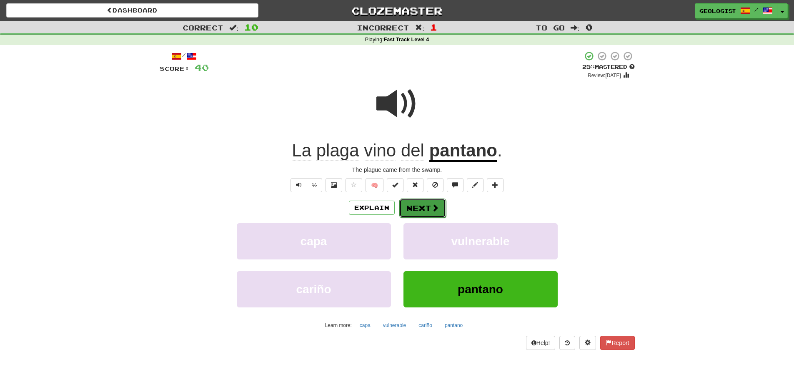
click at [428, 203] on button "Next" at bounding box center [422, 207] width 47 height 19
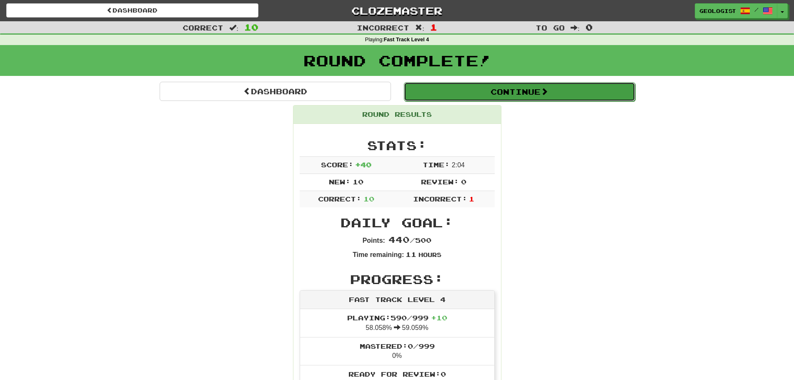
click at [543, 88] on button "Continue" at bounding box center [519, 91] width 231 height 19
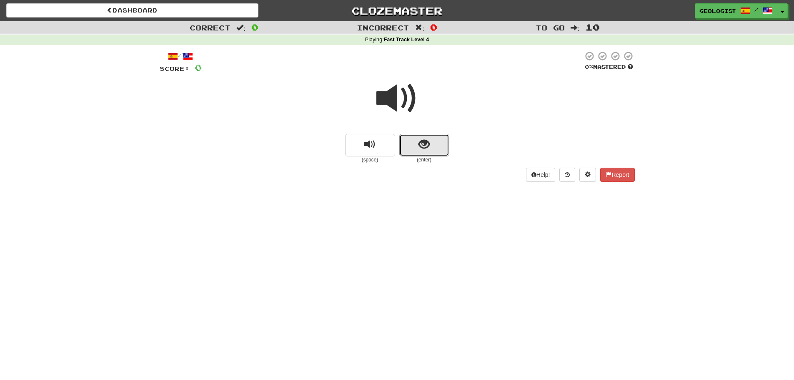
drag, startPoint x: 438, startPoint y: 147, endPoint x: 335, endPoint y: 86, distance: 120.3
click at [413, 122] on div "(space) (enter)" at bounding box center [397, 118] width 475 height 89
click at [433, 147] on button "show sentence" at bounding box center [424, 145] width 50 height 23
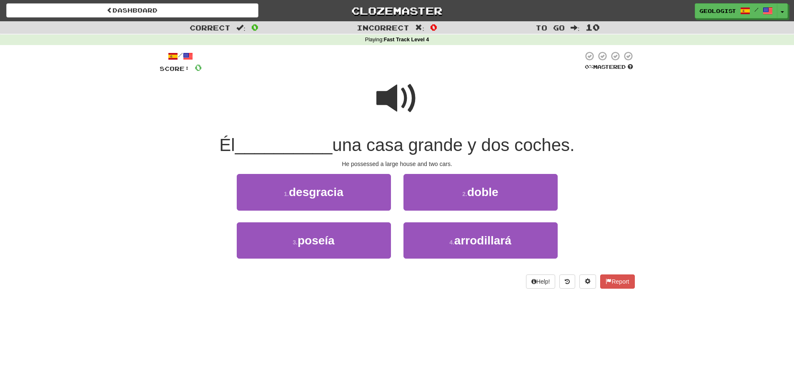
click at [395, 86] on span at bounding box center [397, 99] width 42 height 42
drag, startPoint x: 303, startPoint y: 235, endPoint x: 206, endPoint y: 218, distance: 98.0
click at [299, 234] on span "poseía" at bounding box center [316, 240] width 37 height 13
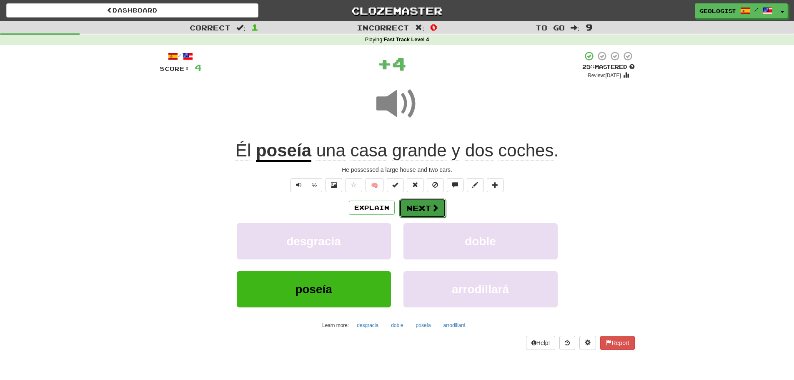
click at [424, 204] on button "Next" at bounding box center [422, 207] width 47 height 19
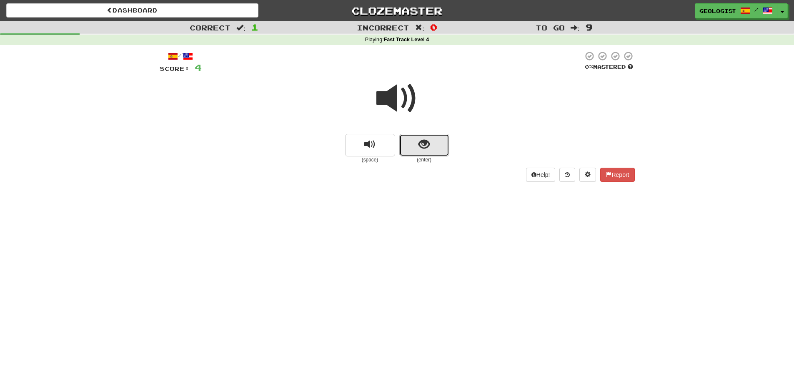
click at [429, 135] on button "show sentence" at bounding box center [424, 145] width 50 height 23
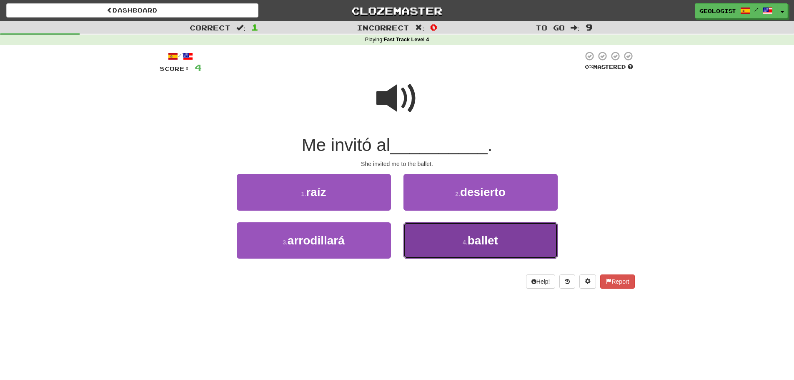
click at [474, 239] on span "ballet" at bounding box center [483, 240] width 30 height 13
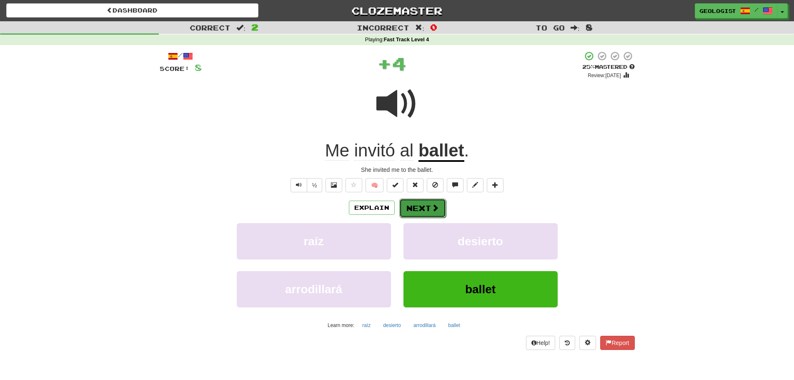
drag, startPoint x: 433, startPoint y: 203, endPoint x: 235, endPoint y: 150, distance: 204.4
click at [432, 200] on button "Next" at bounding box center [422, 207] width 47 height 19
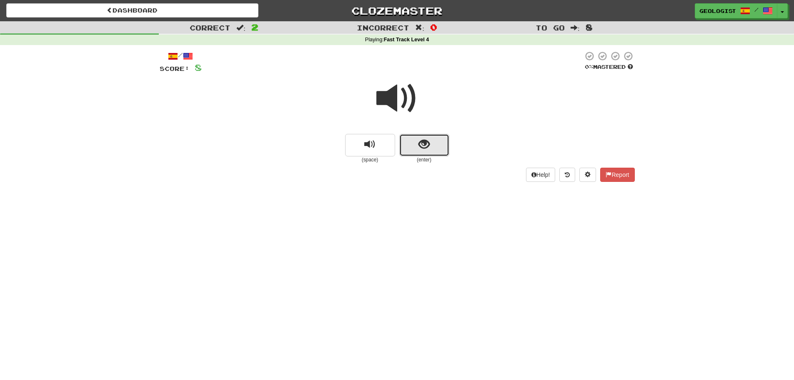
drag, startPoint x: 416, startPoint y: 144, endPoint x: 407, endPoint y: 135, distance: 13.3
click at [407, 135] on button "show sentence" at bounding box center [424, 145] width 50 height 23
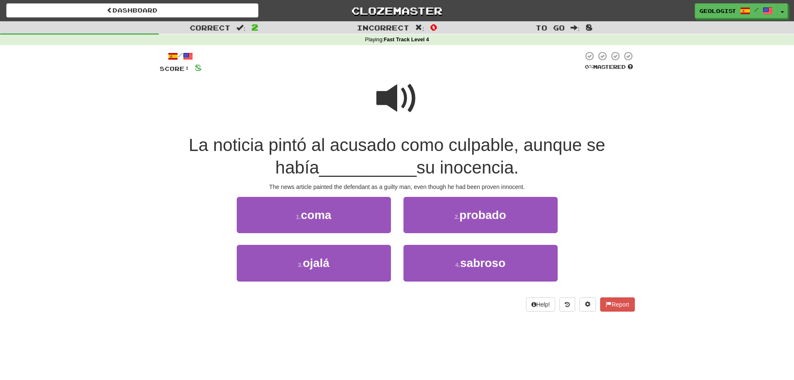
click at [402, 95] on span at bounding box center [397, 99] width 42 height 42
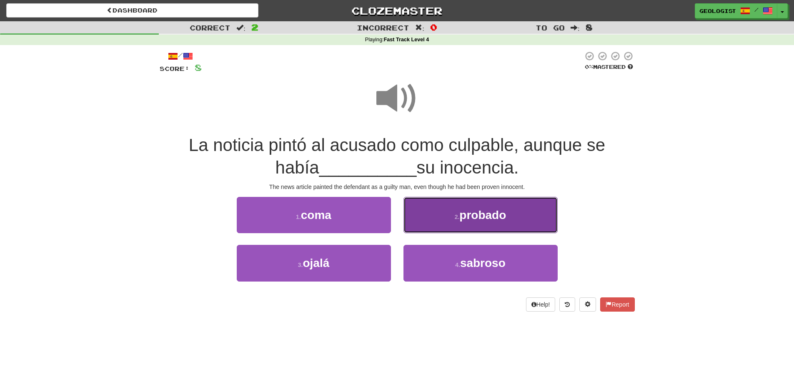
click at [446, 212] on button "2 . probado" at bounding box center [480, 215] width 154 height 36
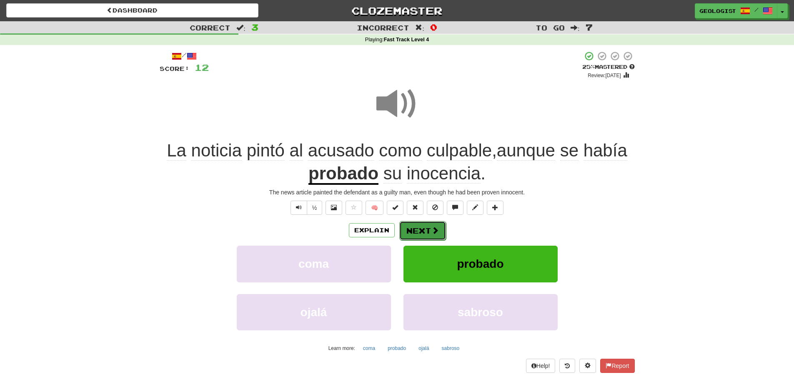
click at [418, 228] on button "Next" at bounding box center [422, 230] width 47 height 19
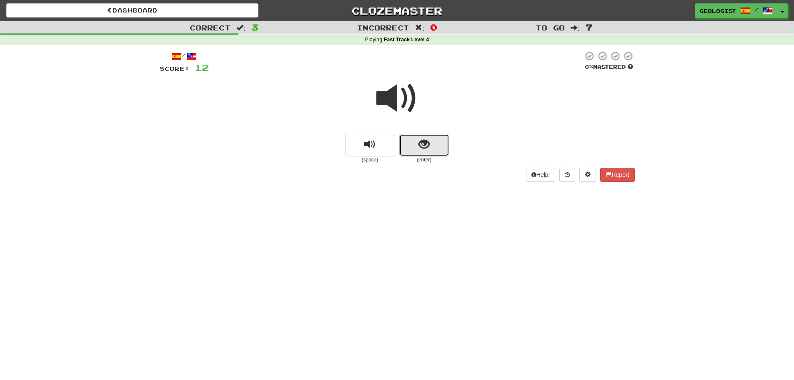
click at [432, 153] on button "show sentence" at bounding box center [424, 145] width 50 height 23
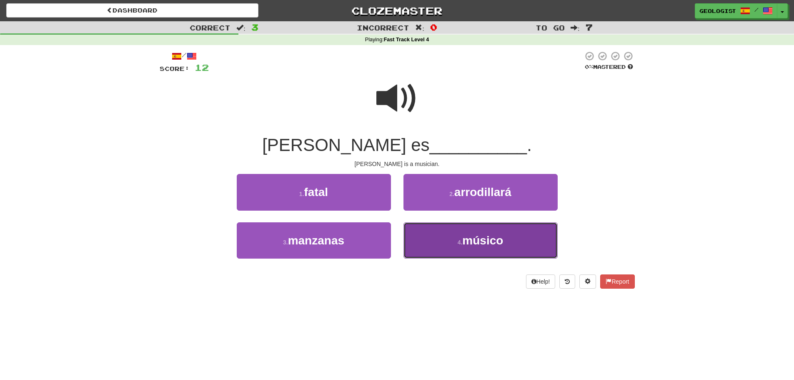
click at [478, 235] on span "músico" at bounding box center [482, 240] width 41 height 13
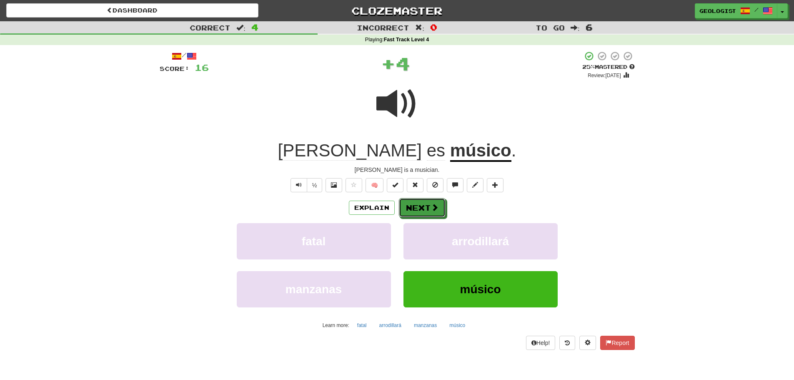
drag, startPoint x: 432, startPoint y: 206, endPoint x: 358, endPoint y: 166, distance: 83.9
click at [415, 197] on div "/ Score: 16 + 4 25 % Mastered Review: [DATE] [PERSON_NAME] [PERSON_NAME] . [PER…" at bounding box center [397, 200] width 475 height 299
click at [420, 210] on button "Next" at bounding box center [422, 207] width 47 height 19
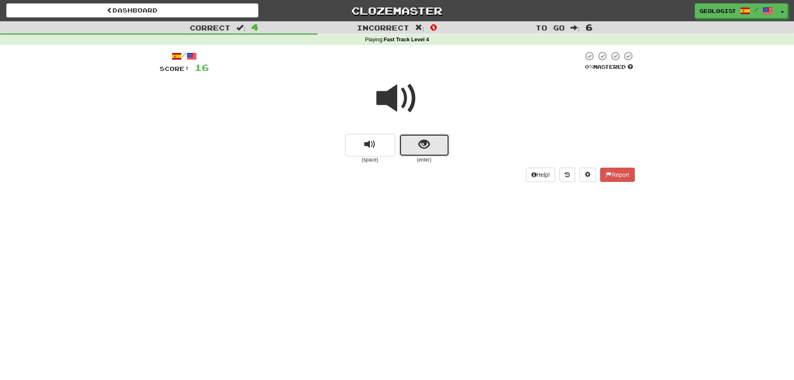
click at [434, 147] on button "show sentence" at bounding box center [424, 145] width 50 height 23
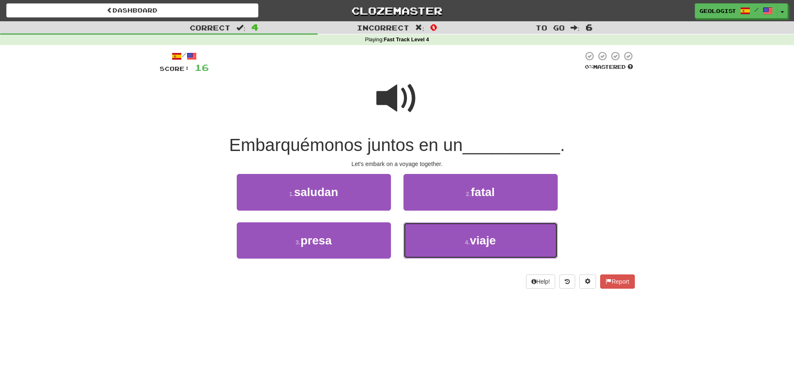
drag, startPoint x: 500, startPoint y: 240, endPoint x: 451, endPoint y: 220, distance: 52.7
click at [498, 239] on button "4 . viaje" at bounding box center [480, 240] width 154 height 36
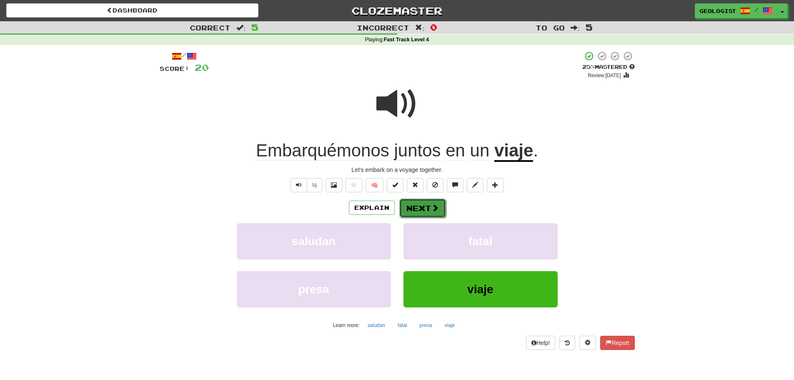
click at [413, 207] on button "Next" at bounding box center [422, 207] width 47 height 19
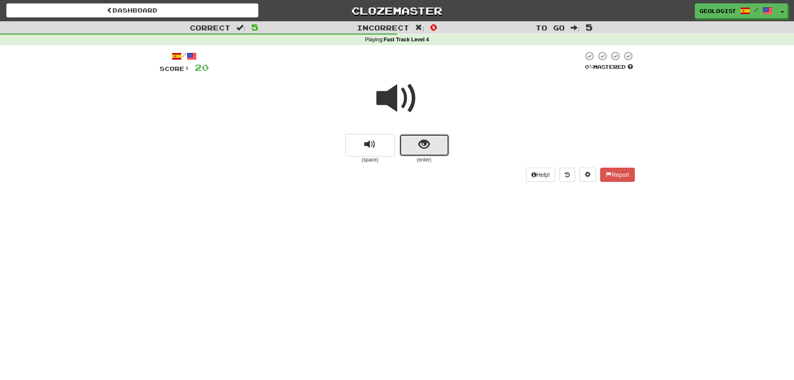
click at [414, 145] on button "show sentence" at bounding box center [424, 145] width 50 height 23
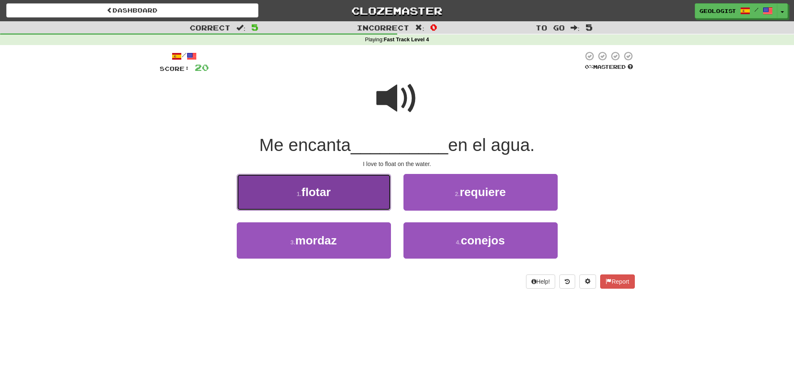
click at [297, 183] on button "1 . flotar" at bounding box center [314, 192] width 154 height 36
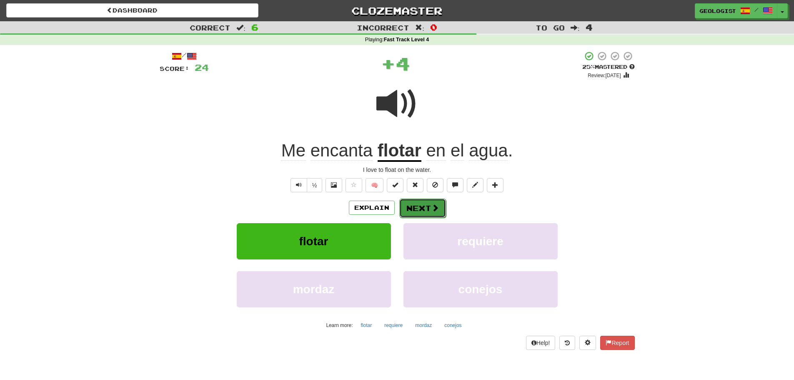
click at [430, 204] on button "Next" at bounding box center [422, 207] width 47 height 19
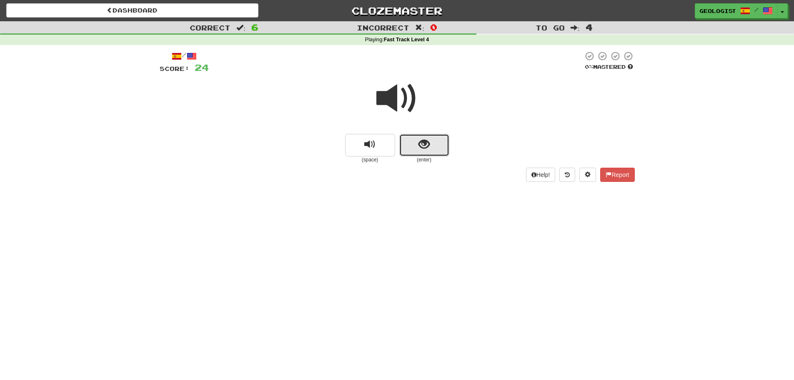
click at [415, 145] on button "show sentence" at bounding box center [424, 145] width 50 height 23
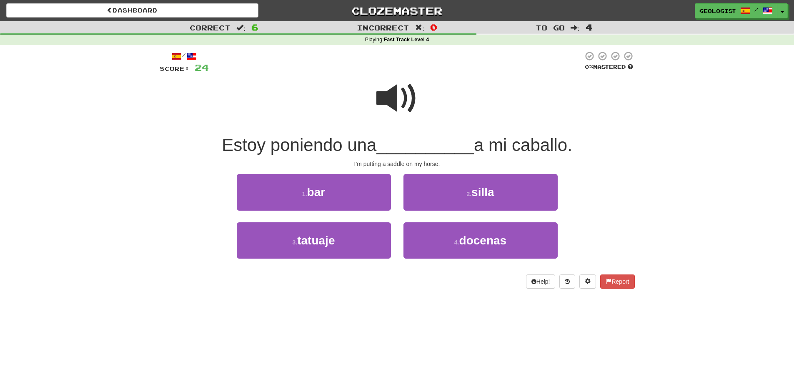
click at [388, 89] on span at bounding box center [397, 99] width 42 height 42
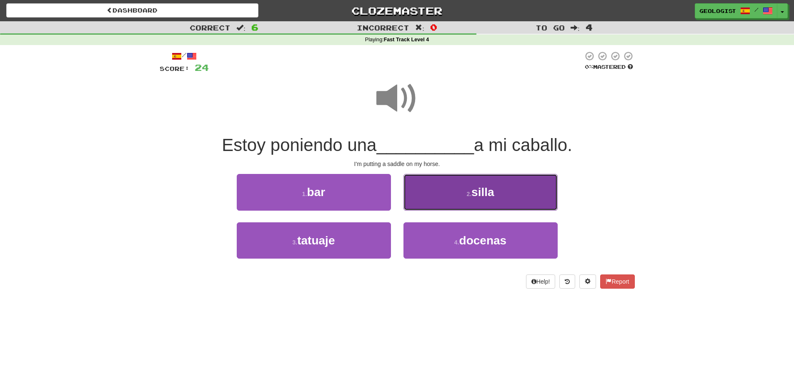
click at [466, 191] on small "2 ." at bounding box center [468, 193] width 5 height 7
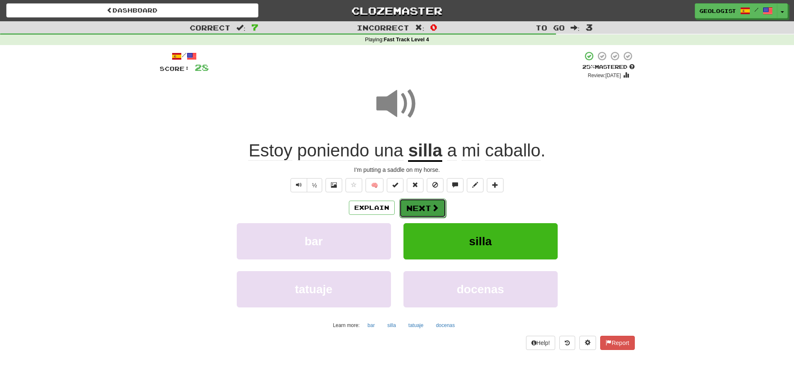
click at [418, 205] on button "Next" at bounding box center [422, 207] width 47 height 19
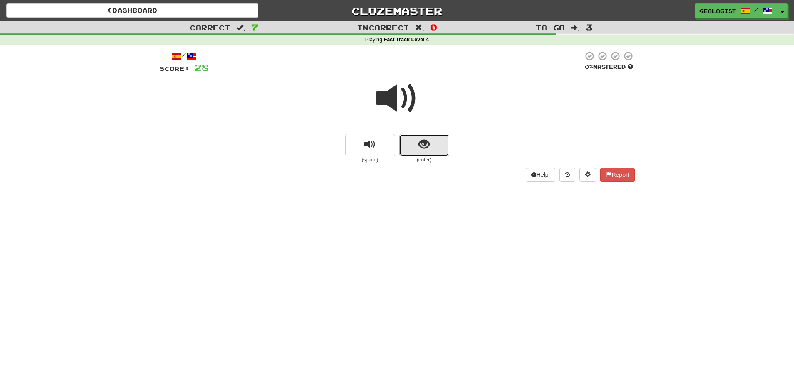
click at [441, 143] on button "show sentence" at bounding box center [424, 145] width 50 height 23
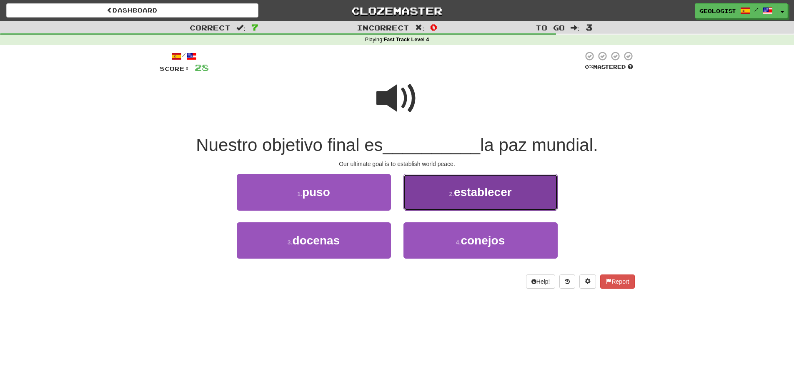
click at [470, 188] on span "establecer" at bounding box center [483, 191] width 58 height 13
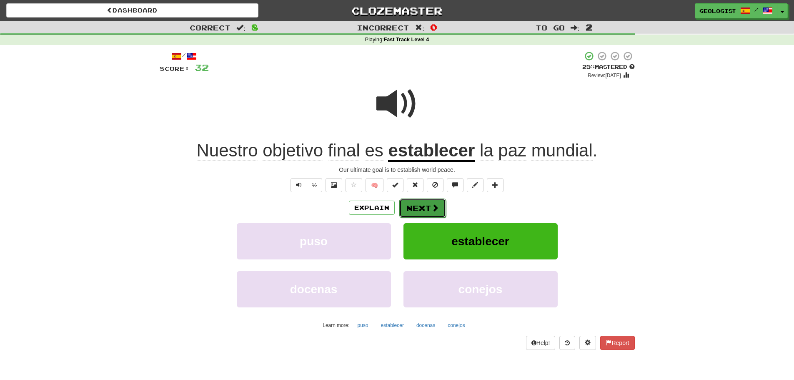
click at [433, 209] on span at bounding box center [435, 208] width 8 height 8
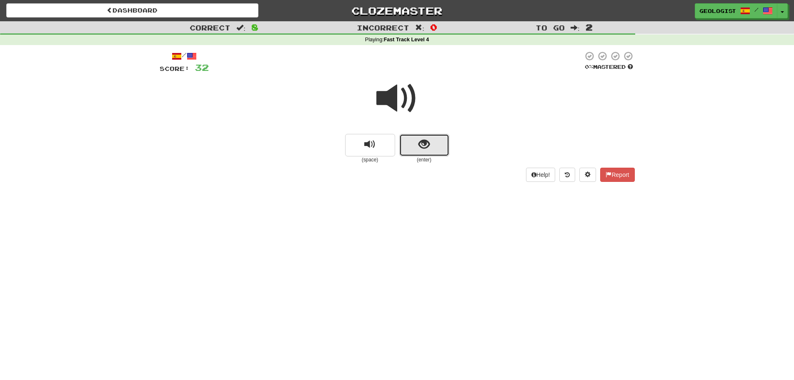
click at [418, 148] on span "show sentence" at bounding box center [423, 144] width 11 height 11
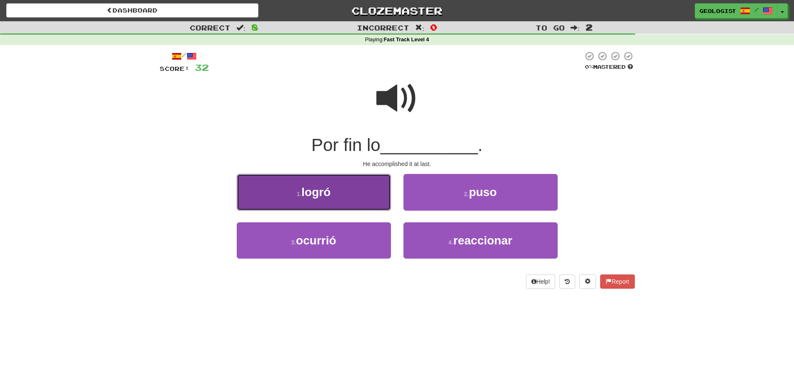
drag, startPoint x: 293, startPoint y: 183, endPoint x: 186, endPoint y: 164, distance: 107.9
click at [292, 182] on button "1 . logró" at bounding box center [314, 192] width 154 height 36
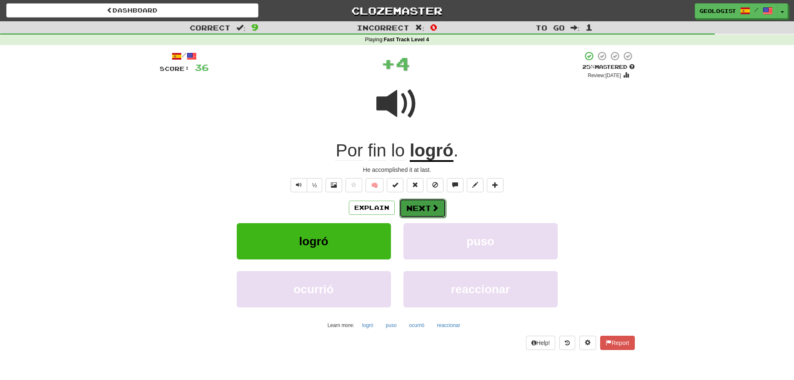
click at [427, 203] on button "Next" at bounding box center [422, 207] width 47 height 19
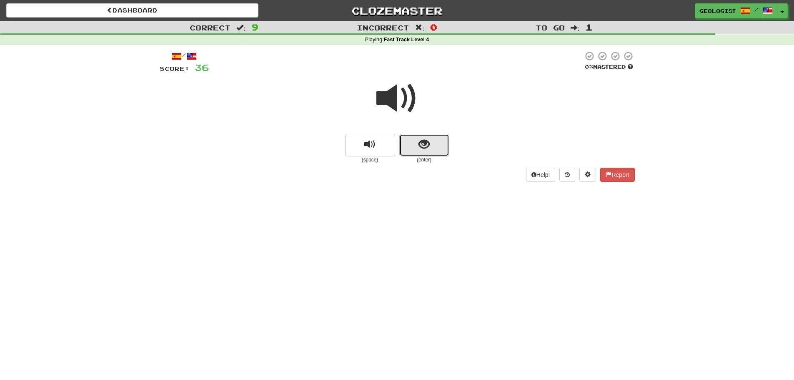
click at [433, 150] on button "show sentence" at bounding box center [424, 145] width 50 height 23
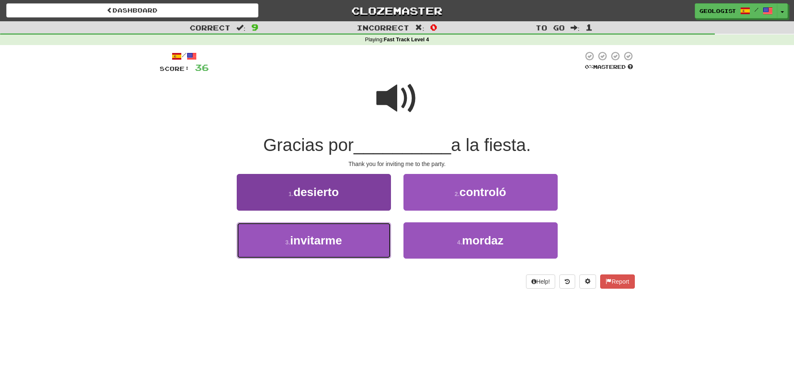
drag, startPoint x: 307, startPoint y: 241, endPoint x: 302, endPoint y: 237, distance: 7.1
click at [304, 238] on span "invitarme" at bounding box center [316, 240] width 52 height 13
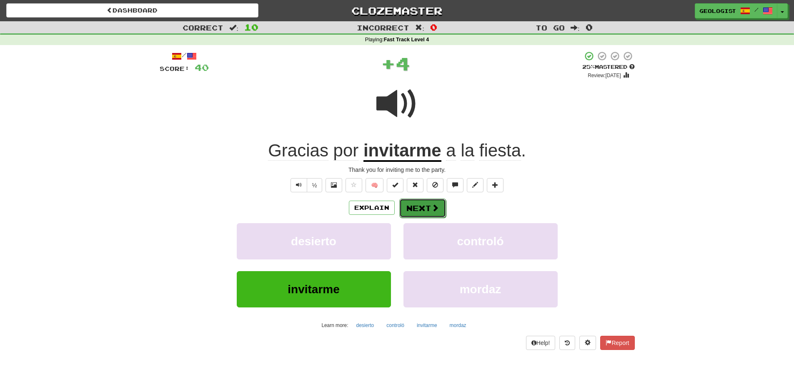
click at [423, 204] on button "Next" at bounding box center [422, 207] width 47 height 19
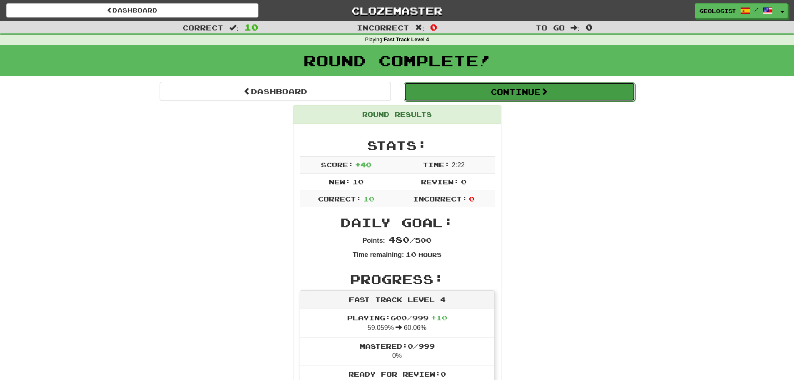
click at [531, 90] on button "Continue" at bounding box center [519, 91] width 231 height 19
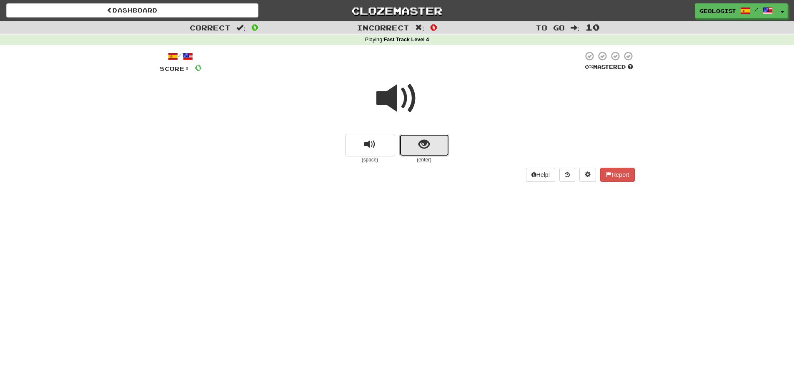
click at [431, 143] on button "show sentence" at bounding box center [424, 145] width 50 height 23
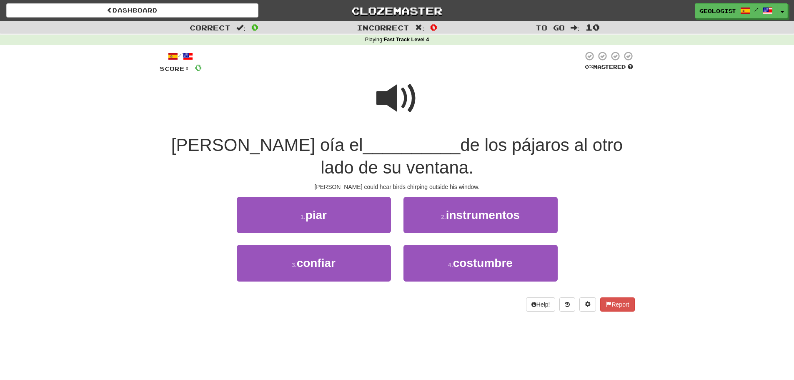
click at [406, 95] on span at bounding box center [397, 99] width 42 height 42
click at [399, 99] on span at bounding box center [397, 99] width 42 height 42
drag, startPoint x: 265, startPoint y: 213, endPoint x: 198, endPoint y: 195, distance: 69.6
click at [266, 211] on button "1 . piar" at bounding box center [314, 215] width 154 height 36
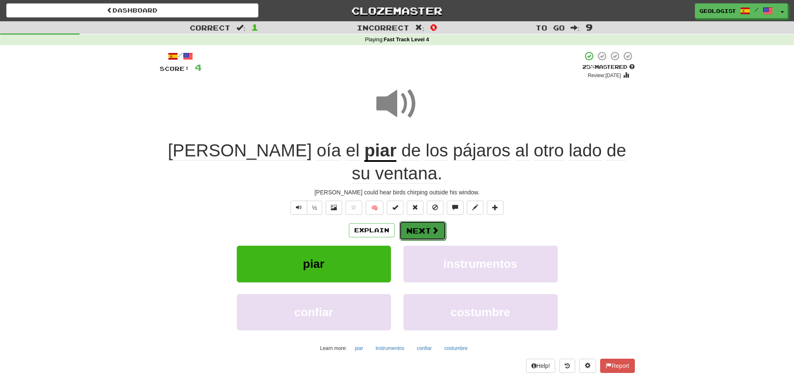
click at [415, 221] on button "Next" at bounding box center [422, 230] width 47 height 19
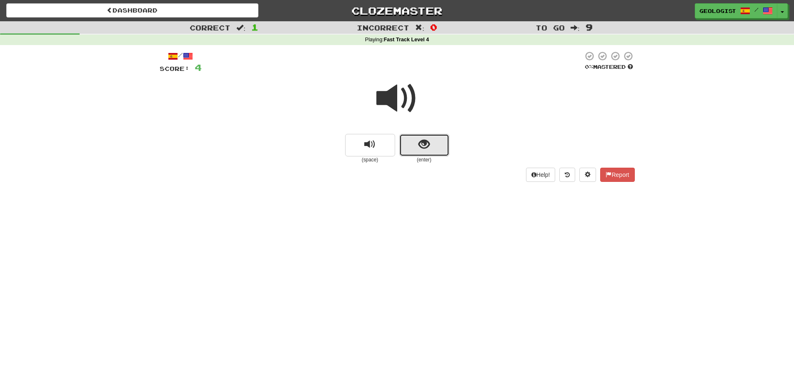
click at [432, 140] on button "show sentence" at bounding box center [424, 145] width 50 height 23
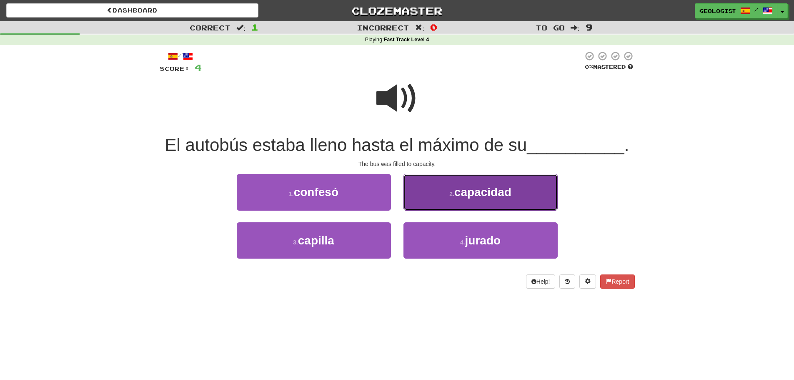
drag, startPoint x: 463, startPoint y: 197, endPoint x: 458, endPoint y: 193, distance: 6.2
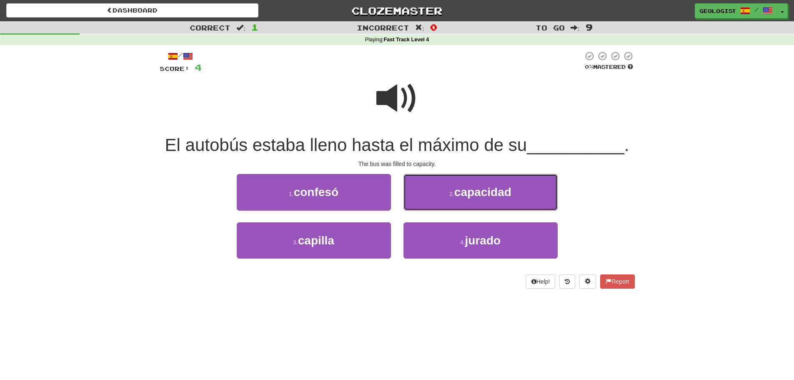
click at [463, 197] on span "capacidad" at bounding box center [482, 191] width 57 height 13
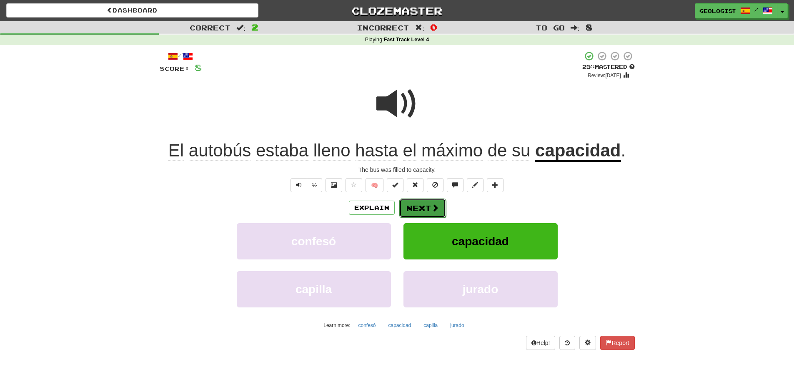
click at [441, 201] on button "Next" at bounding box center [422, 207] width 47 height 19
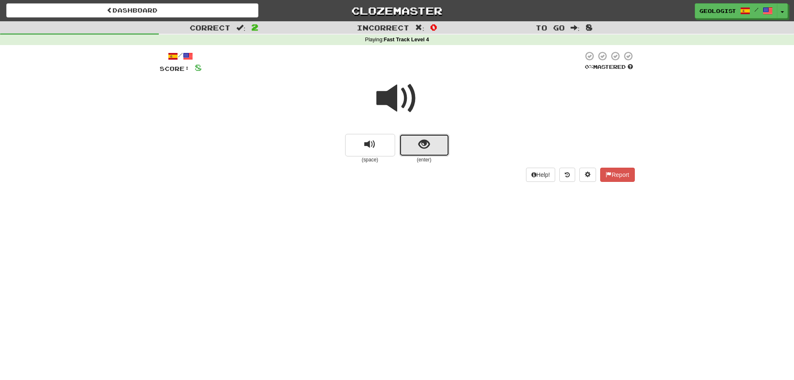
click at [435, 147] on button "show sentence" at bounding box center [424, 145] width 50 height 23
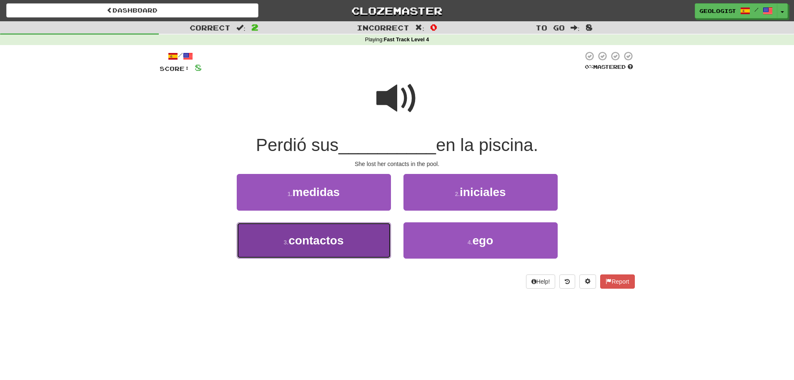
click at [365, 239] on button "3 . contactos" at bounding box center [314, 240] width 154 height 36
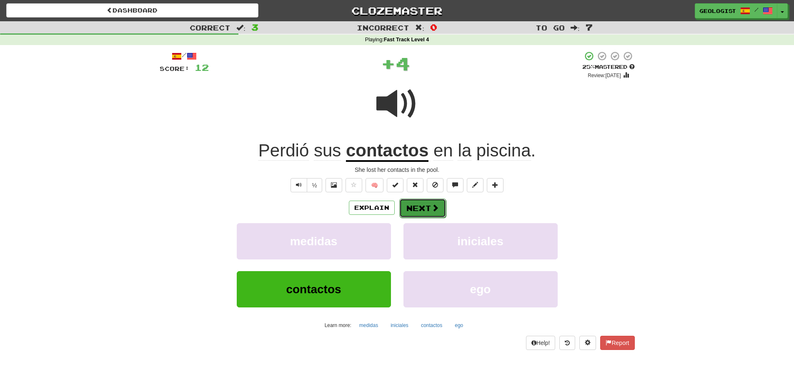
click at [426, 206] on button "Next" at bounding box center [422, 207] width 47 height 19
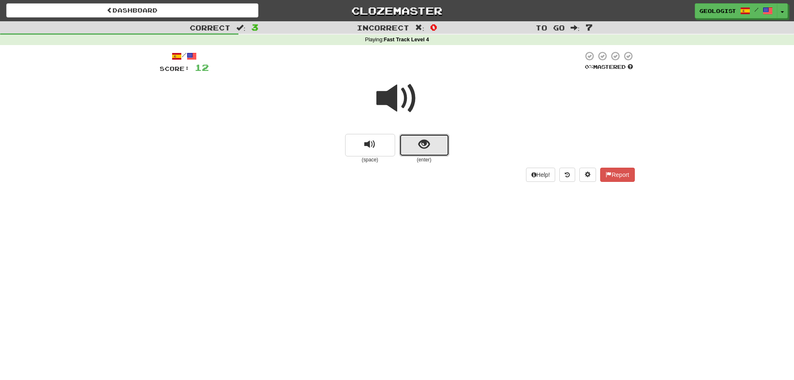
drag, startPoint x: 412, startPoint y: 143, endPoint x: 357, endPoint y: 133, distance: 55.5
click at [411, 140] on button "show sentence" at bounding box center [424, 145] width 50 height 23
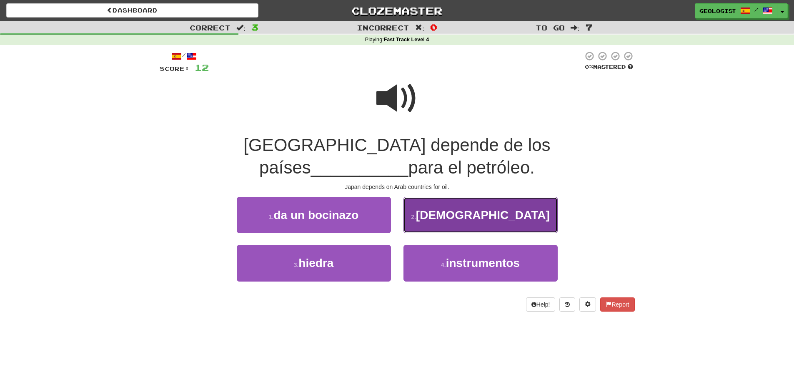
click at [496, 208] on span "[DEMOGRAPHIC_DATA]" at bounding box center [483, 214] width 134 height 13
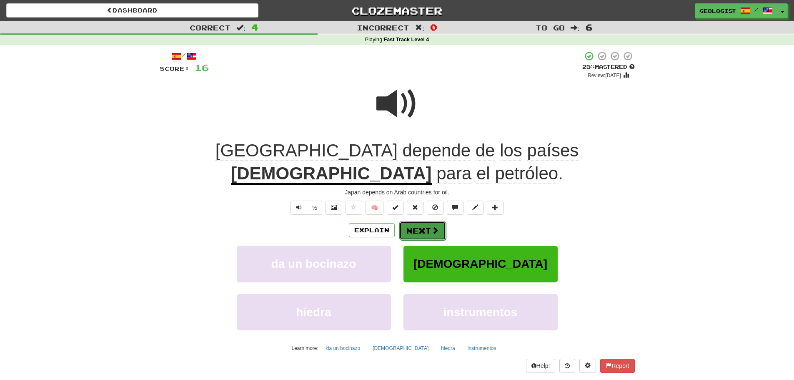
click at [432, 226] on span at bounding box center [435, 230] width 8 height 8
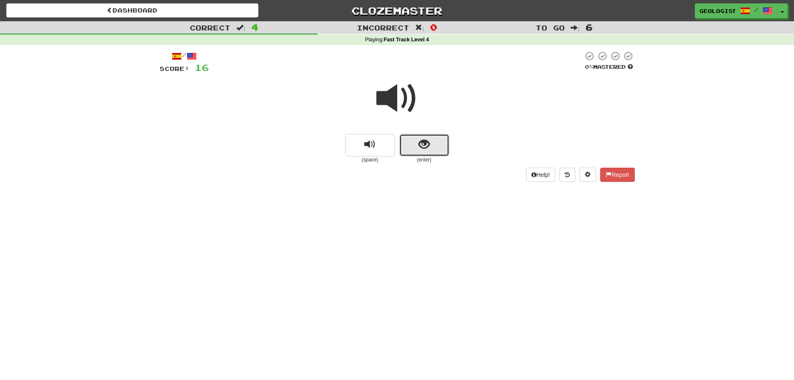
click at [433, 152] on button "show sentence" at bounding box center [424, 145] width 50 height 23
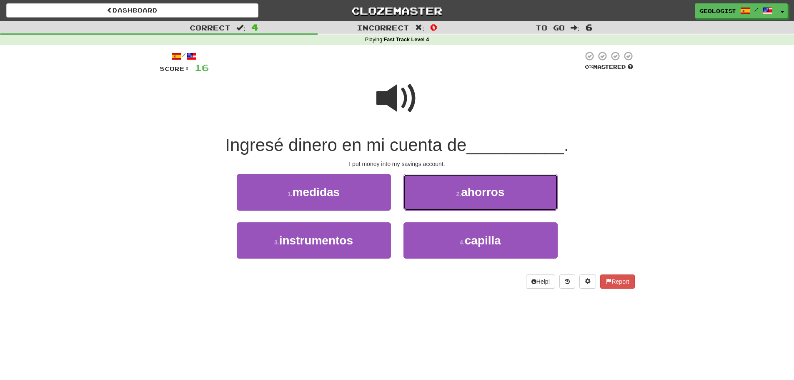
click at [467, 190] on span "ahorros" at bounding box center [482, 191] width 43 height 13
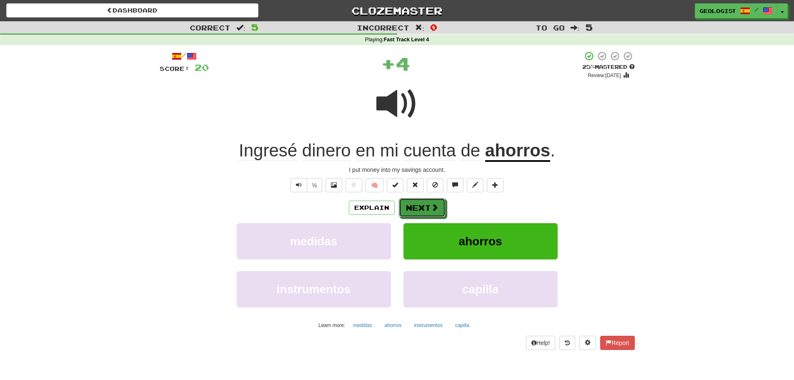
click at [424, 204] on button "Next" at bounding box center [422, 207] width 47 height 19
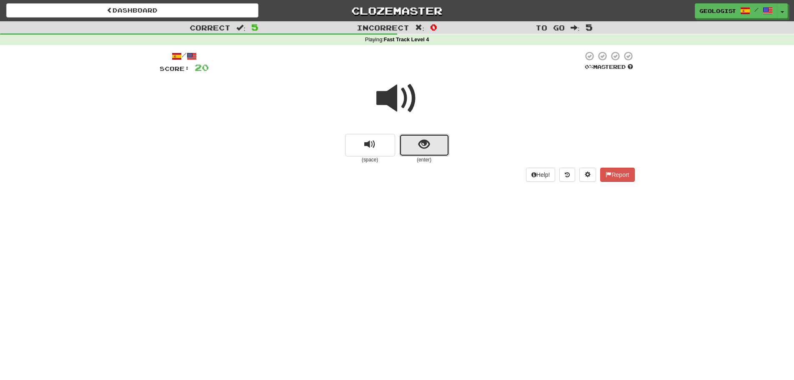
click at [436, 142] on button "show sentence" at bounding box center [424, 145] width 50 height 23
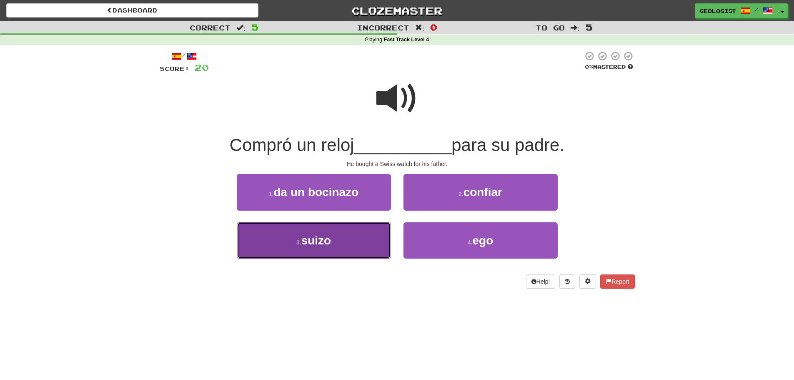
click at [331, 231] on button "3 . suizo" at bounding box center [314, 240] width 154 height 36
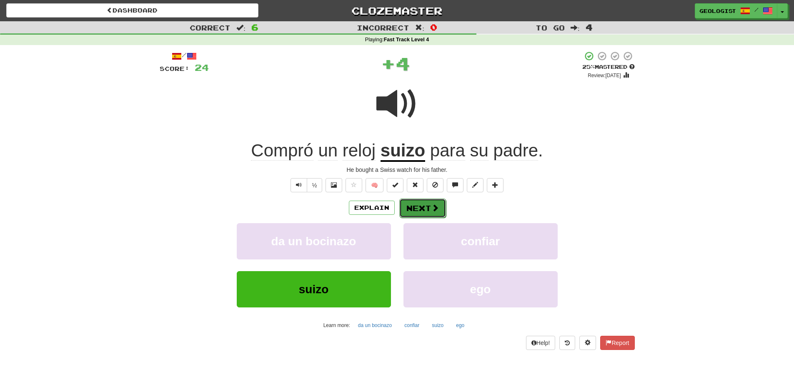
click at [427, 208] on button "Next" at bounding box center [422, 207] width 47 height 19
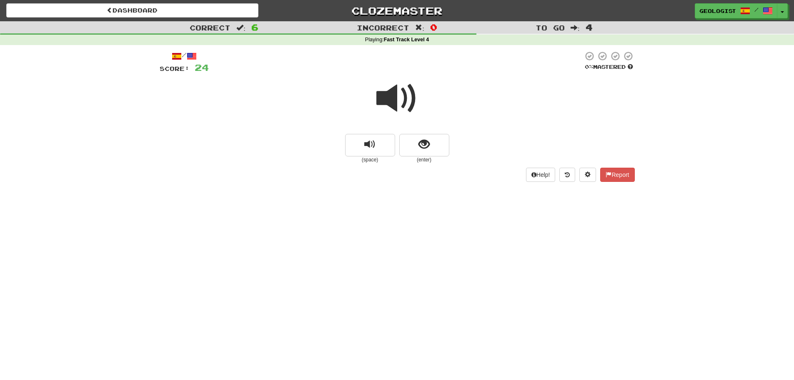
click at [418, 133] on div at bounding box center [397, 104] width 475 height 60
click at [424, 150] on span "show sentence" at bounding box center [423, 144] width 11 height 11
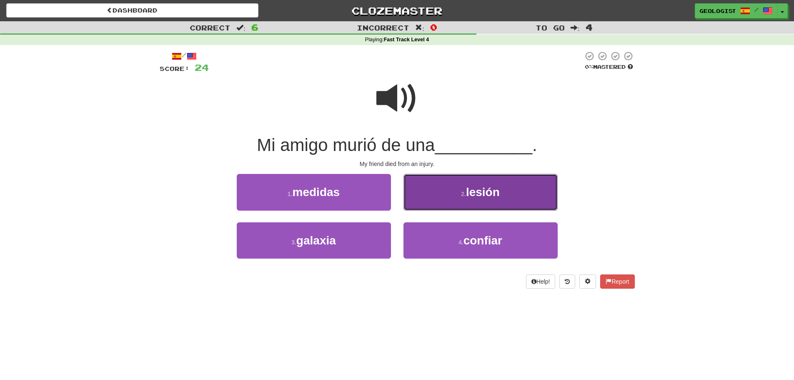
click at [496, 185] on button "2 . lesión" at bounding box center [480, 192] width 154 height 36
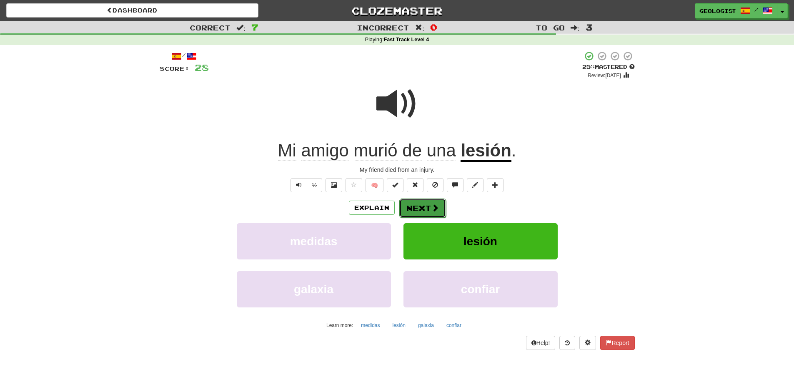
click at [432, 202] on button "Next" at bounding box center [422, 207] width 47 height 19
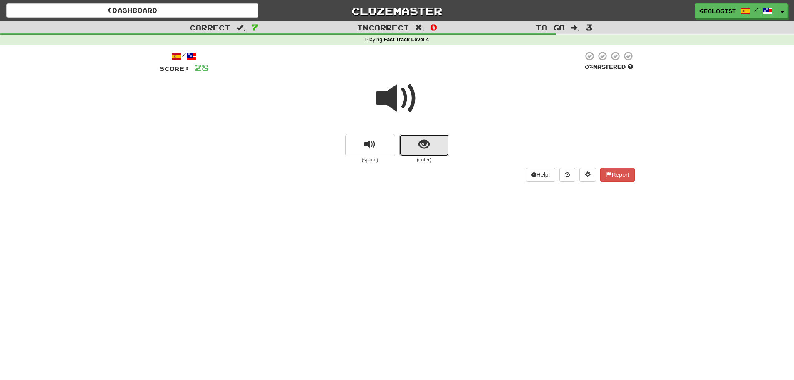
click at [421, 148] on span "show sentence" at bounding box center [423, 144] width 11 height 11
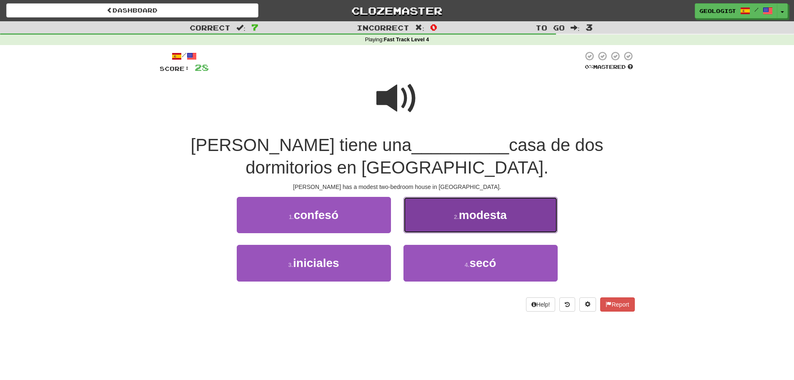
click at [466, 213] on span "modesta" at bounding box center [483, 214] width 48 height 13
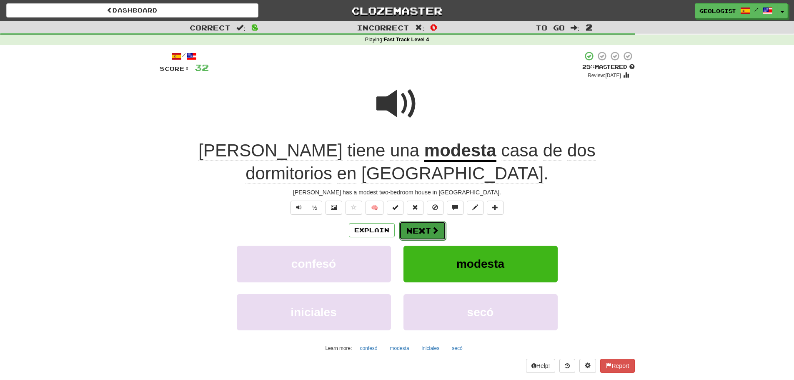
click at [421, 221] on button "Next" at bounding box center [422, 230] width 47 height 19
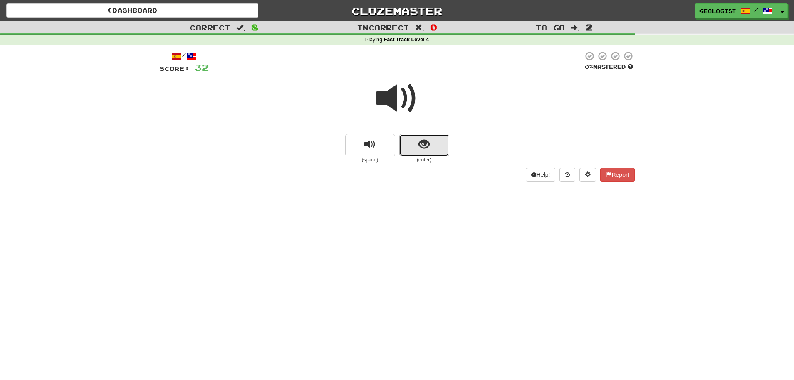
click at [433, 142] on button "show sentence" at bounding box center [424, 145] width 50 height 23
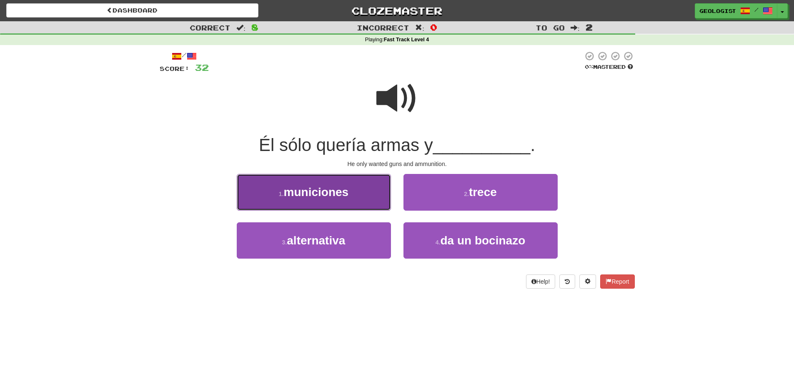
click at [280, 205] on button "1 . municiones" at bounding box center [314, 192] width 154 height 36
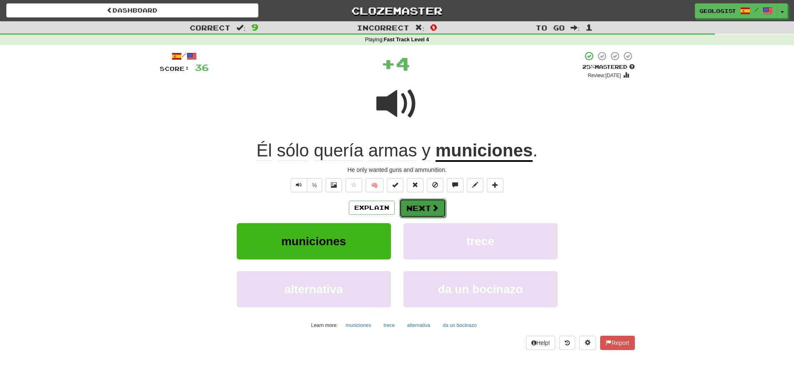
click at [420, 206] on button "Next" at bounding box center [422, 207] width 47 height 19
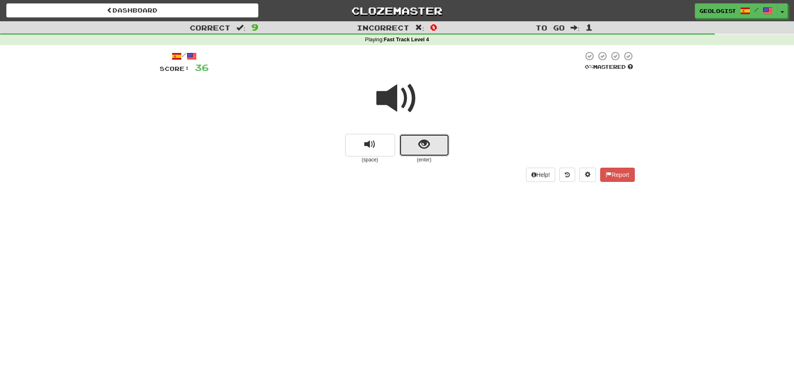
click at [419, 142] on span "show sentence" at bounding box center [423, 144] width 11 height 11
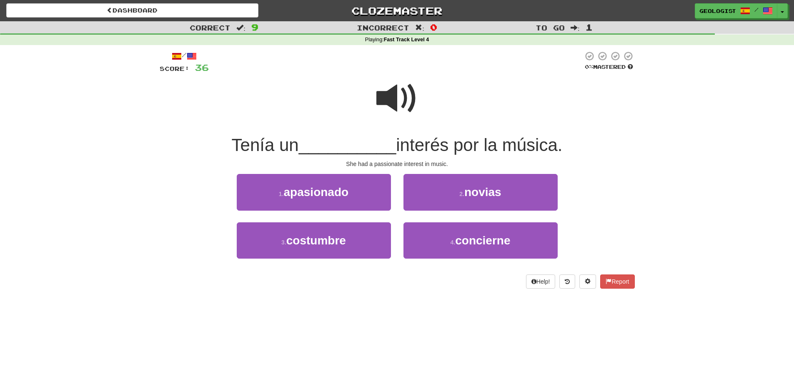
click at [397, 90] on span at bounding box center [397, 99] width 42 height 42
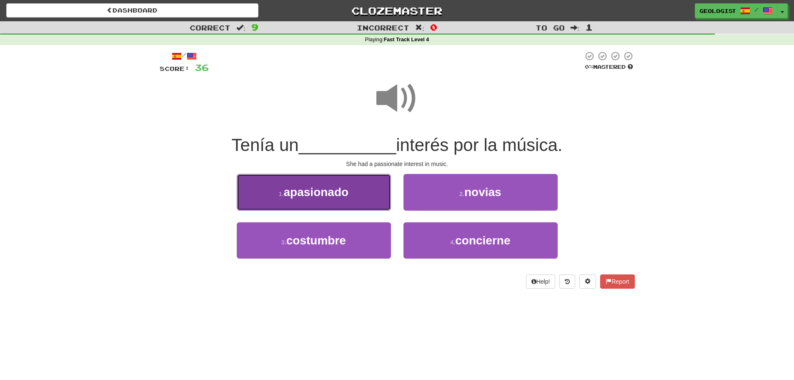
click at [290, 186] on span "apasionado" at bounding box center [316, 191] width 65 height 13
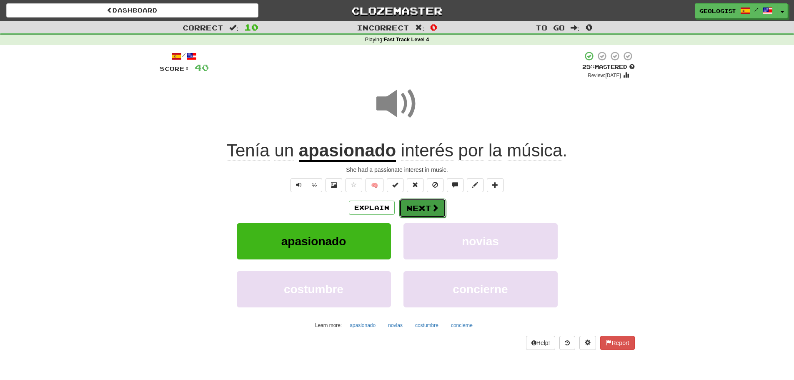
click at [419, 204] on button "Next" at bounding box center [422, 207] width 47 height 19
